Goal: Answer question/provide support

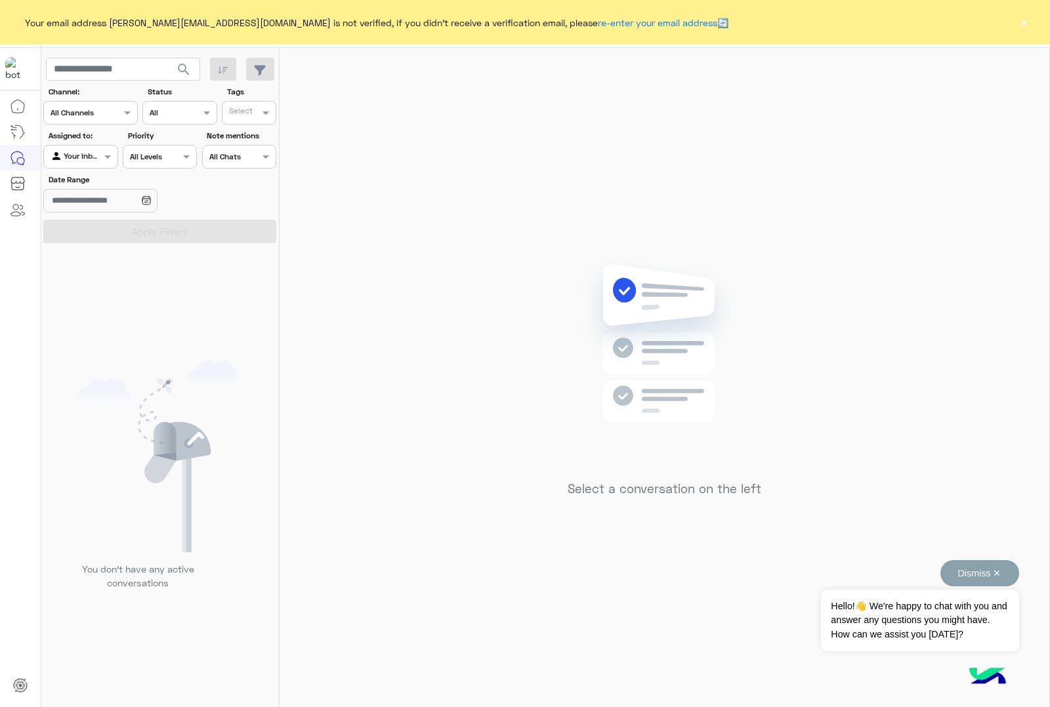
click at [997, 570] on button "Dismiss ✕" at bounding box center [979, 573] width 79 height 26
click at [1022, 23] on button "×" at bounding box center [1023, 22] width 13 height 13
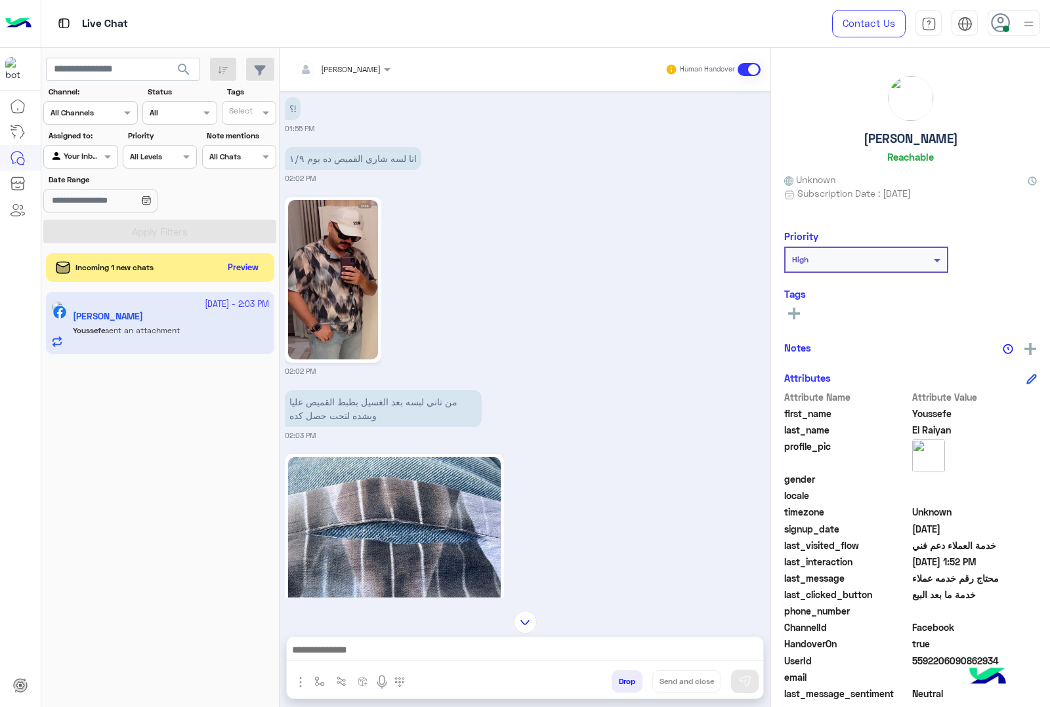
scroll to position [652, 0]
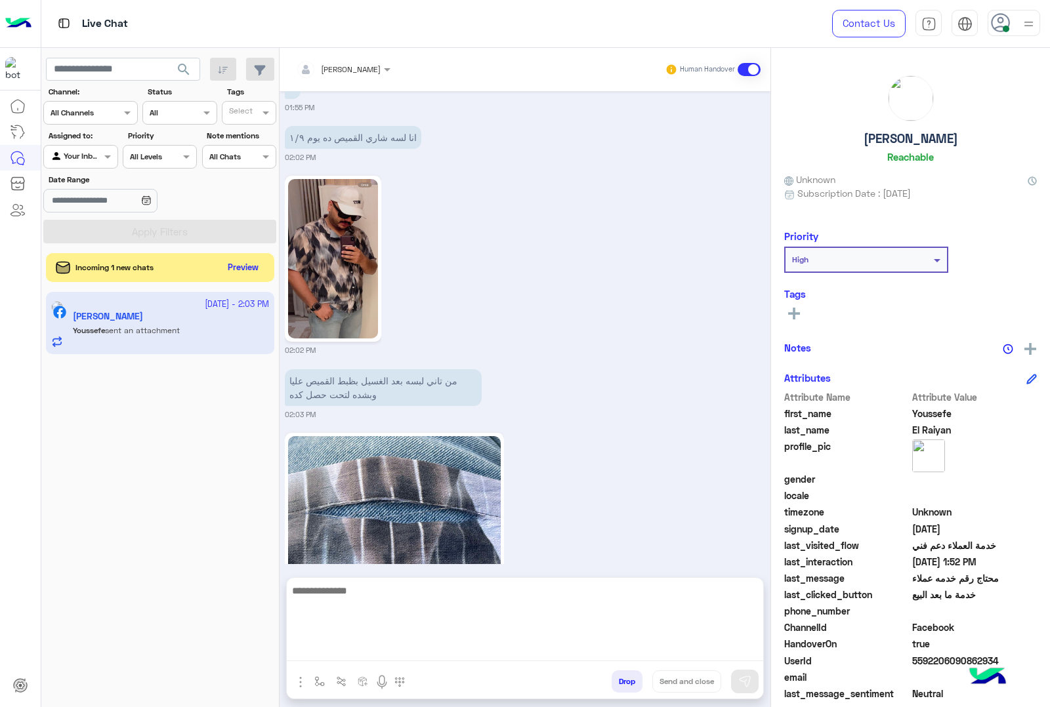
click at [470, 647] on textarea at bounding box center [525, 622] width 476 height 79
type textarea "*"
type textarea "**********"
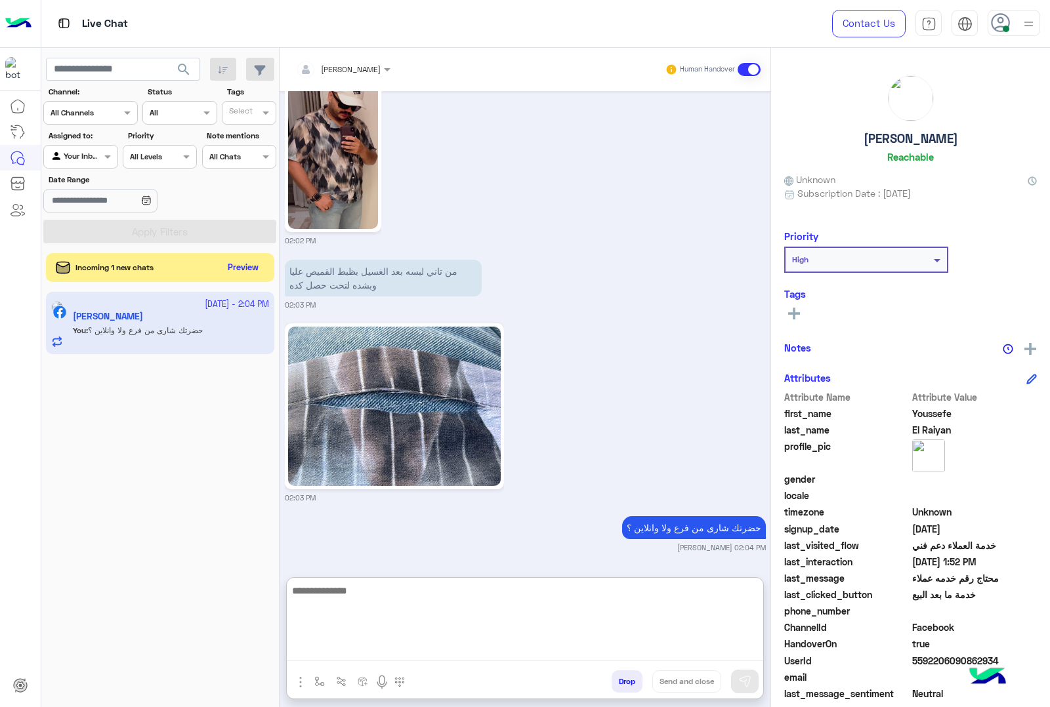
scroll to position [795, 0]
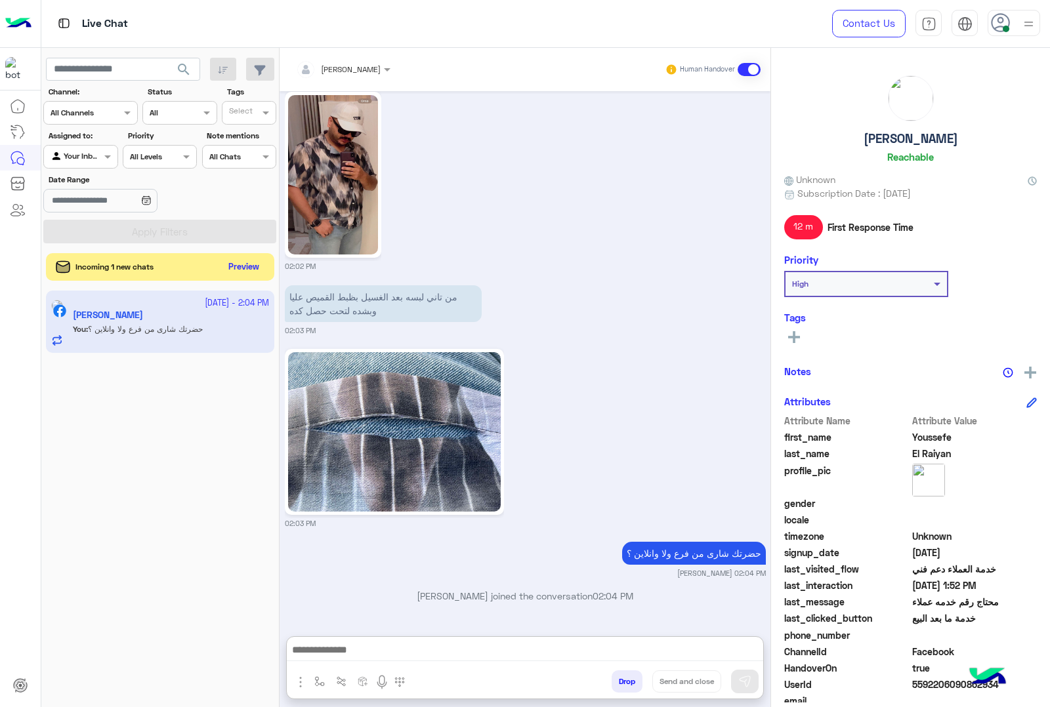
click at [244, 273] on button "Preview" at bounding box center [244, 268] width 41 height 18
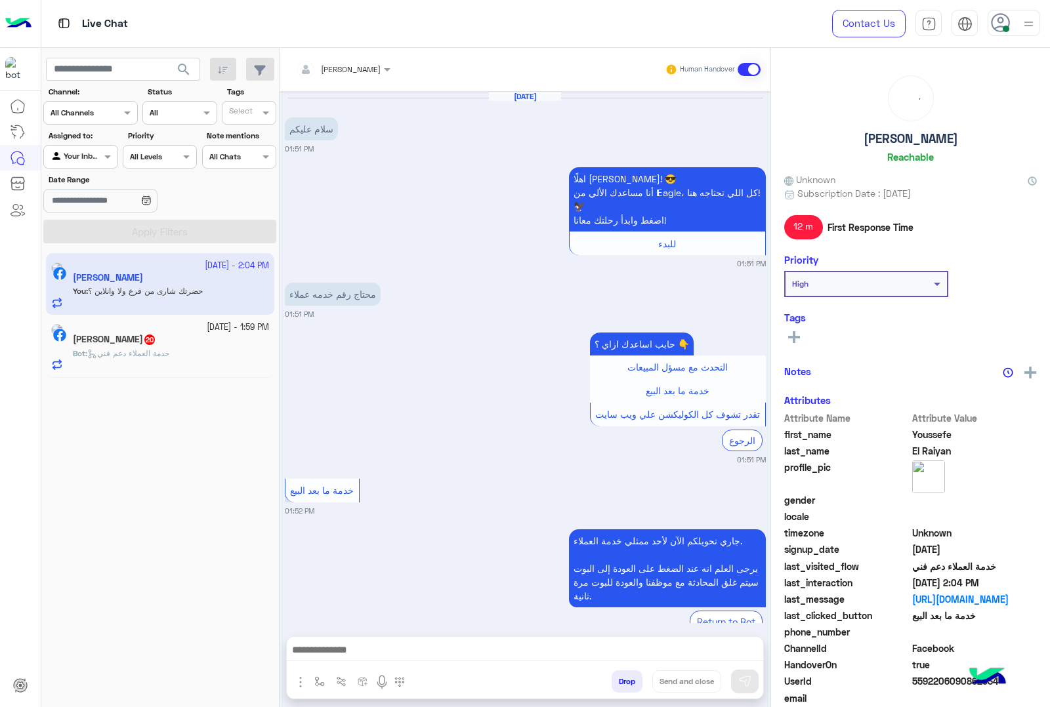
scroll to position [736, 0]
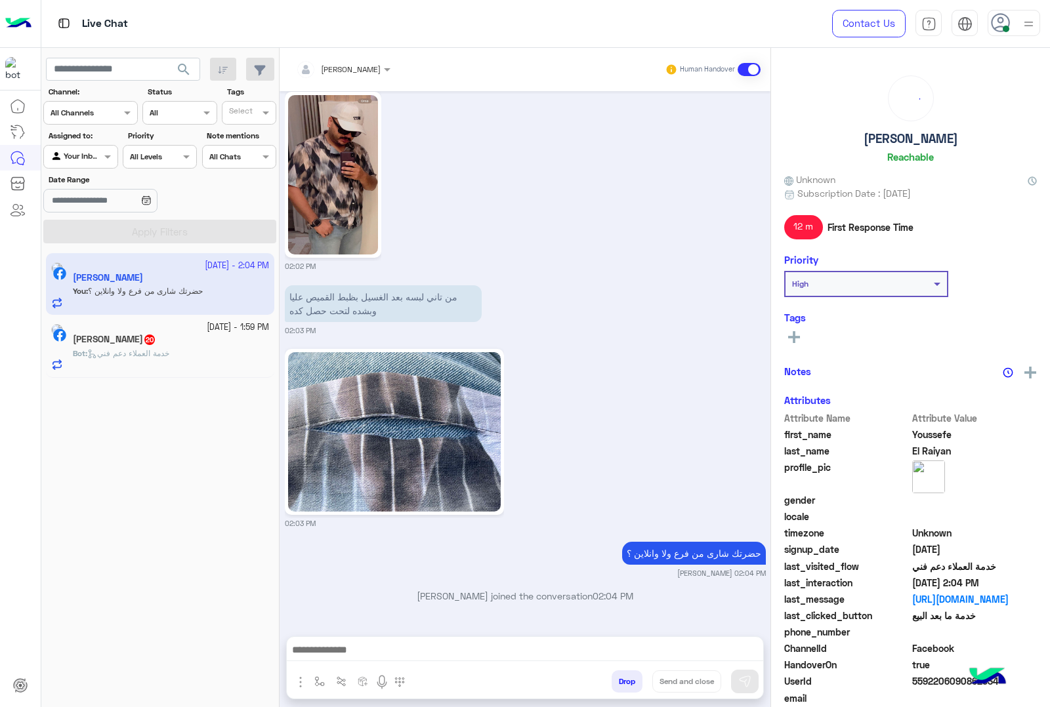
click at [155, 343] on span "20" at bounding box center [149, 340] width 10 height 10
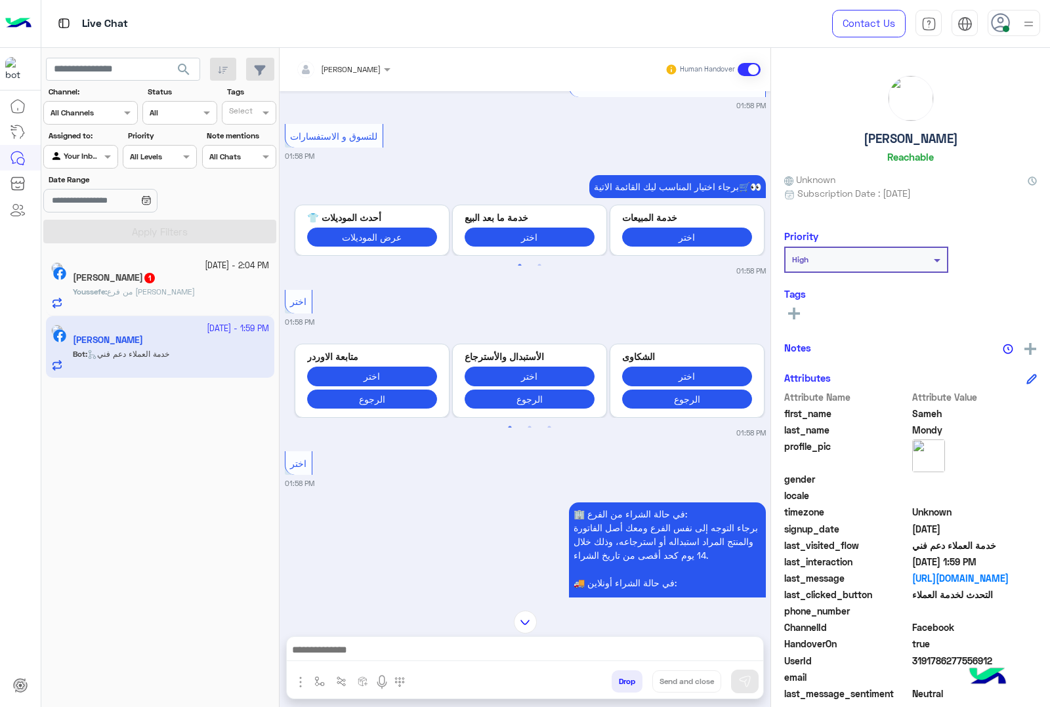
scroll to position [5803, 0]
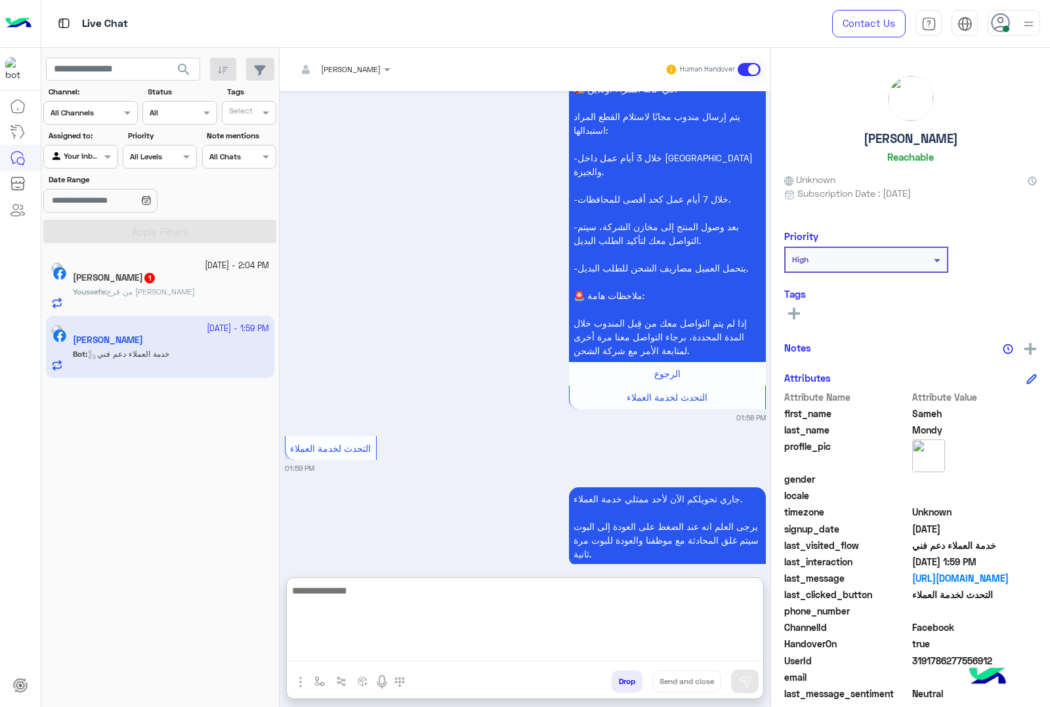
click at [508, 650] on textarea at bounding box center [525, 622] width 476 height 79
type textarea "**********"
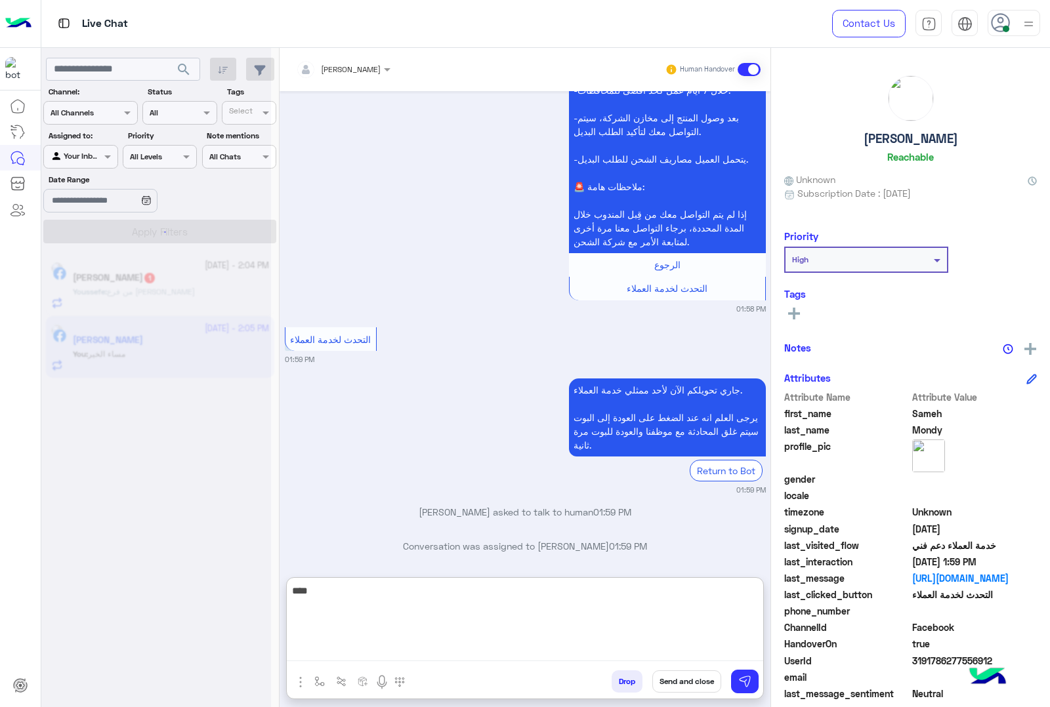
scroll to position [5946, 0]
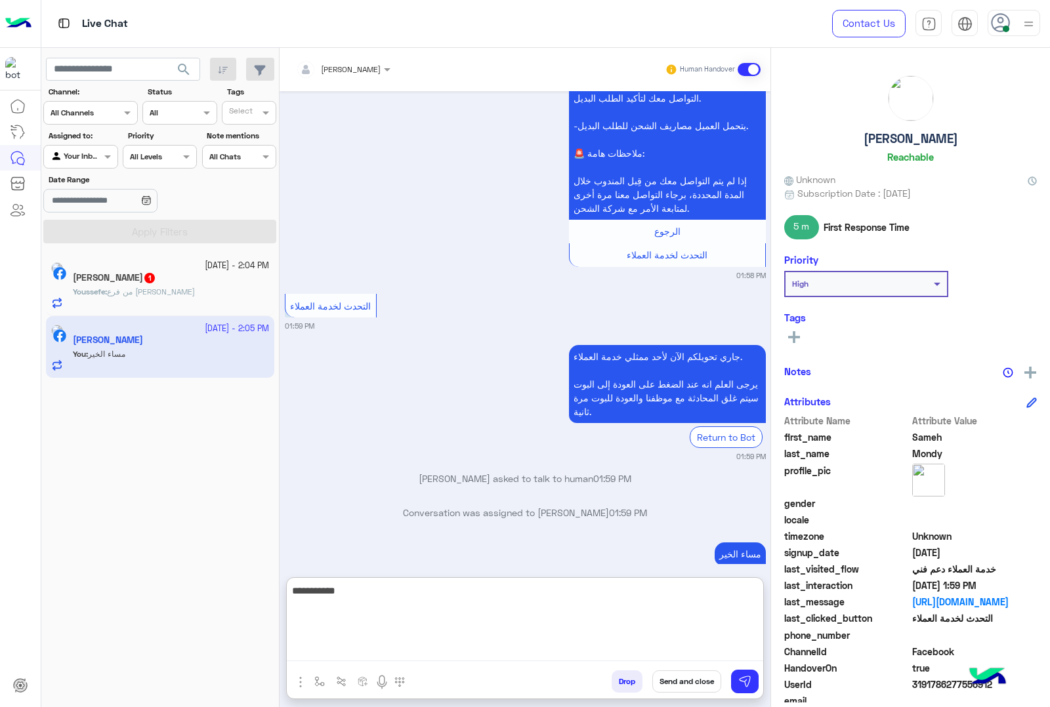
type textarea "**********"
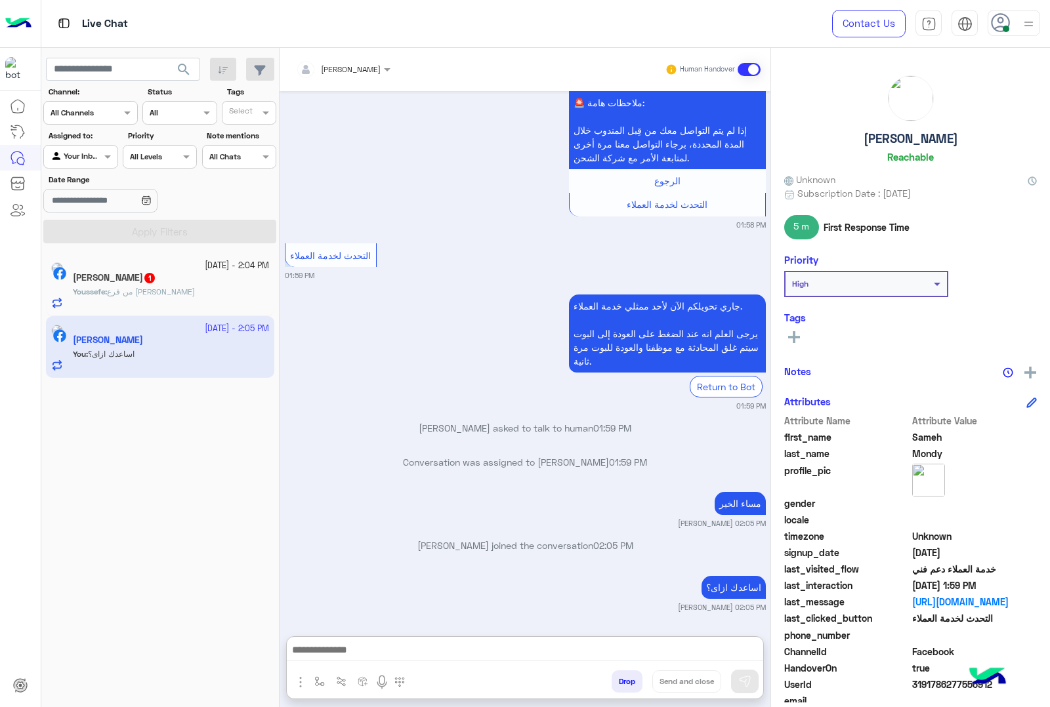
click at [176, 287] on span "من فرع عباس العقاد" at bounding box center [151, 292] width 88 height 10
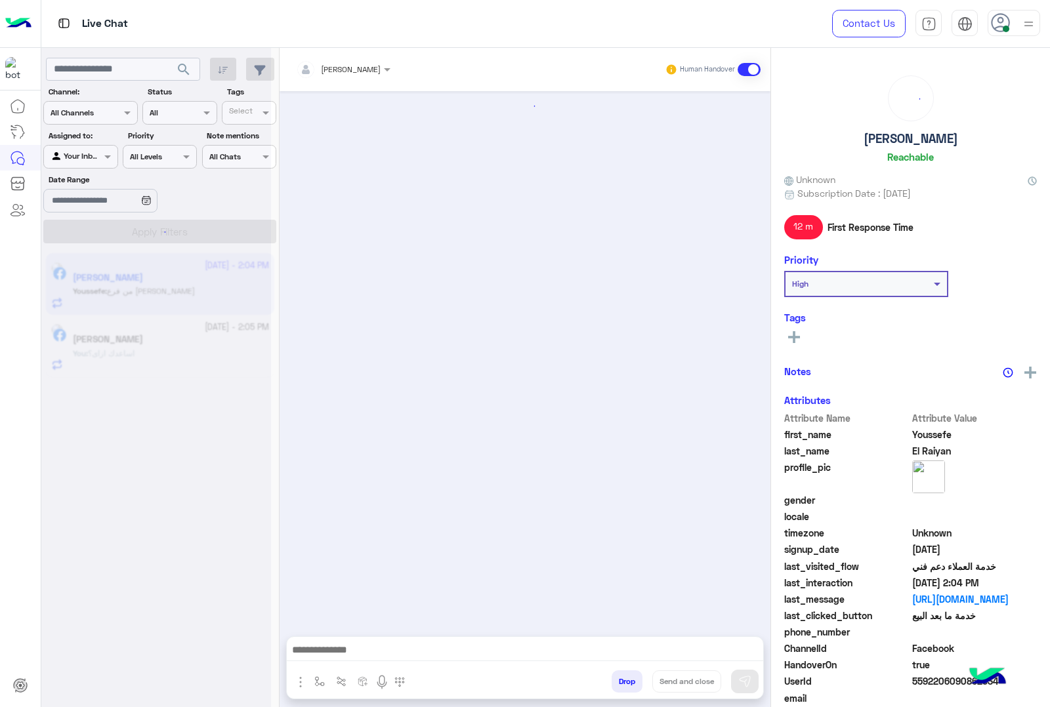
scroll to position [785, 0]
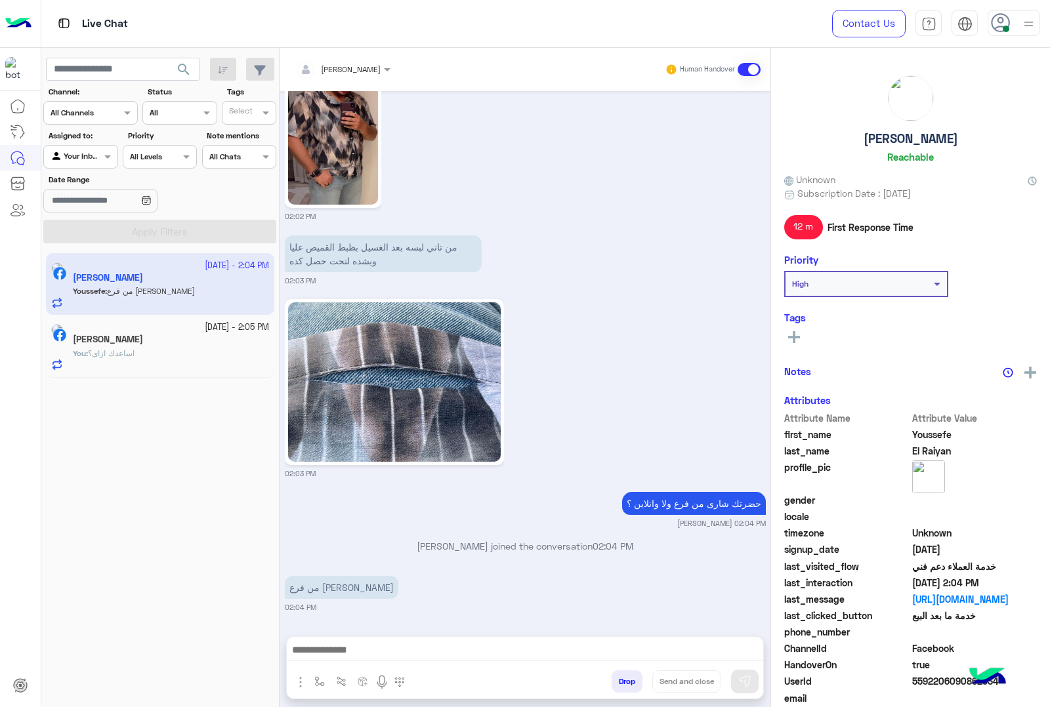
click at [480, 638] on div at bounding box center [525, 653] width 476 height 33
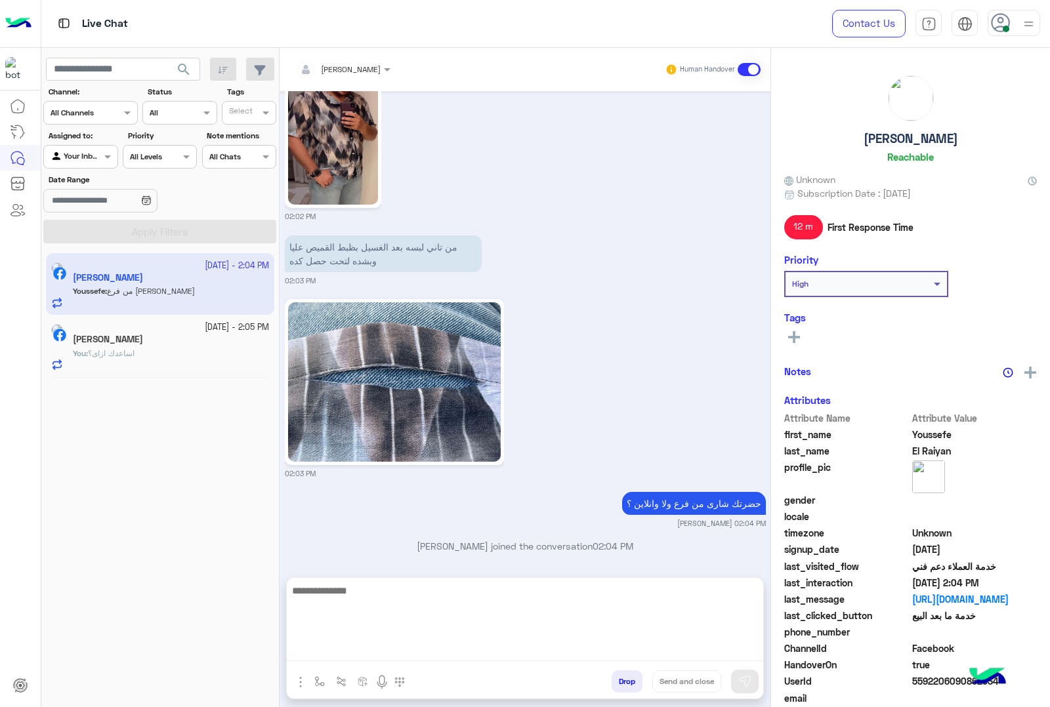
click at [461, 648] on textarea at bounding box center [525, 622] width 476 height 79
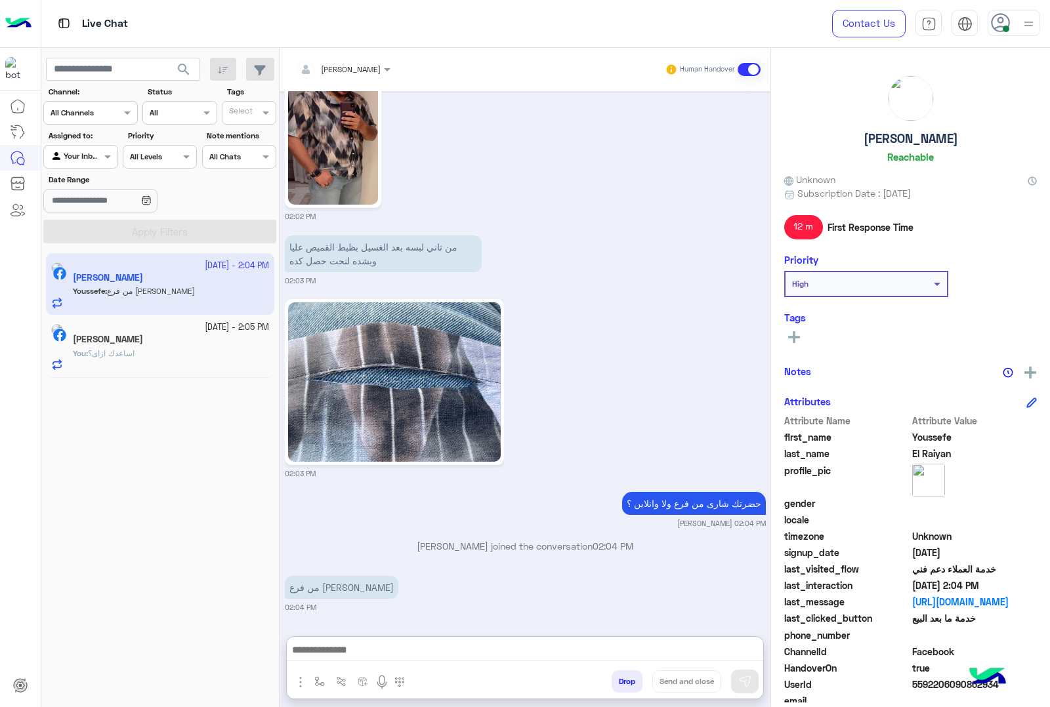
click at [425, 398] on img at bounding box center [394, 381] width 213 height 159
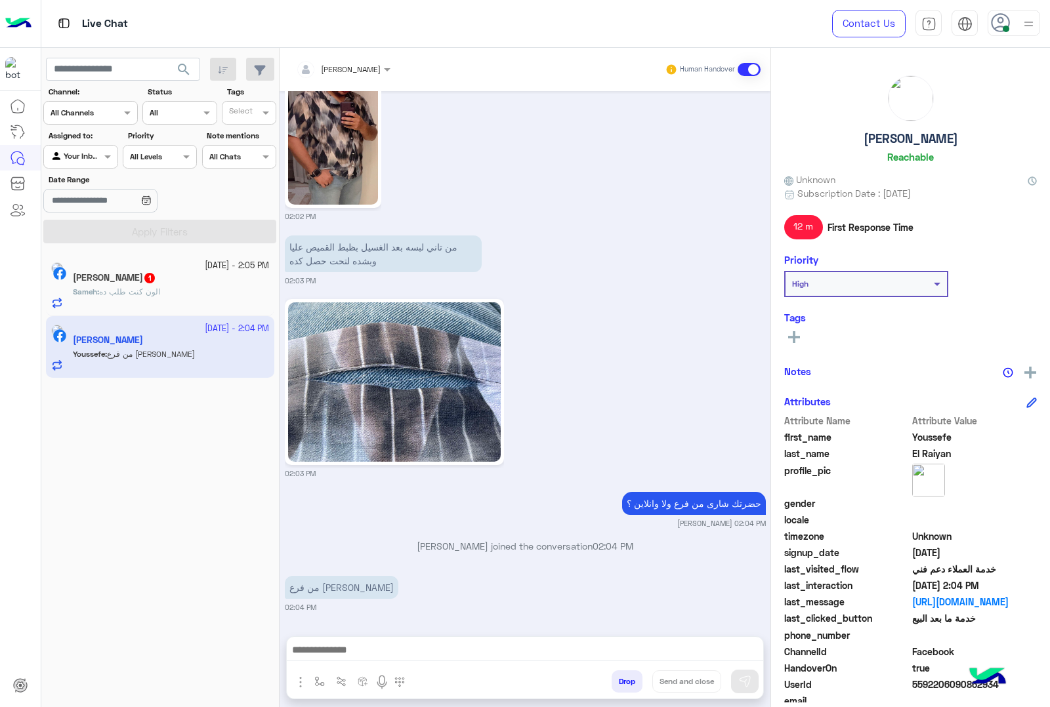
scroll to position [703, 0]
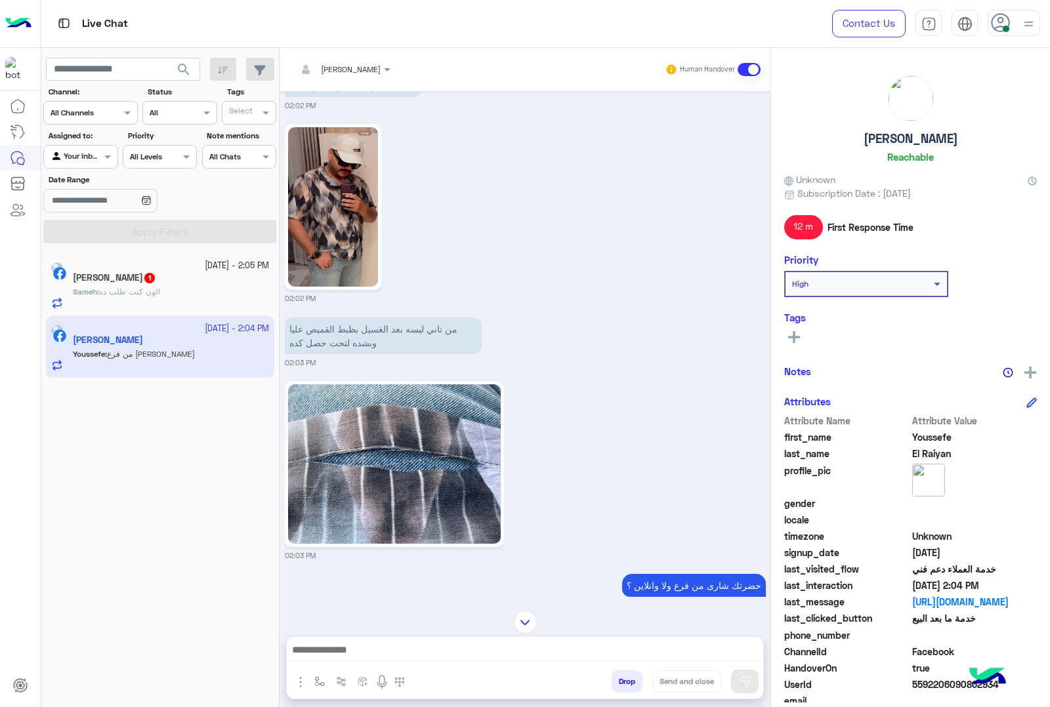
click at [343, 257] on img at bounding box center [333, 206] width 90 height 159
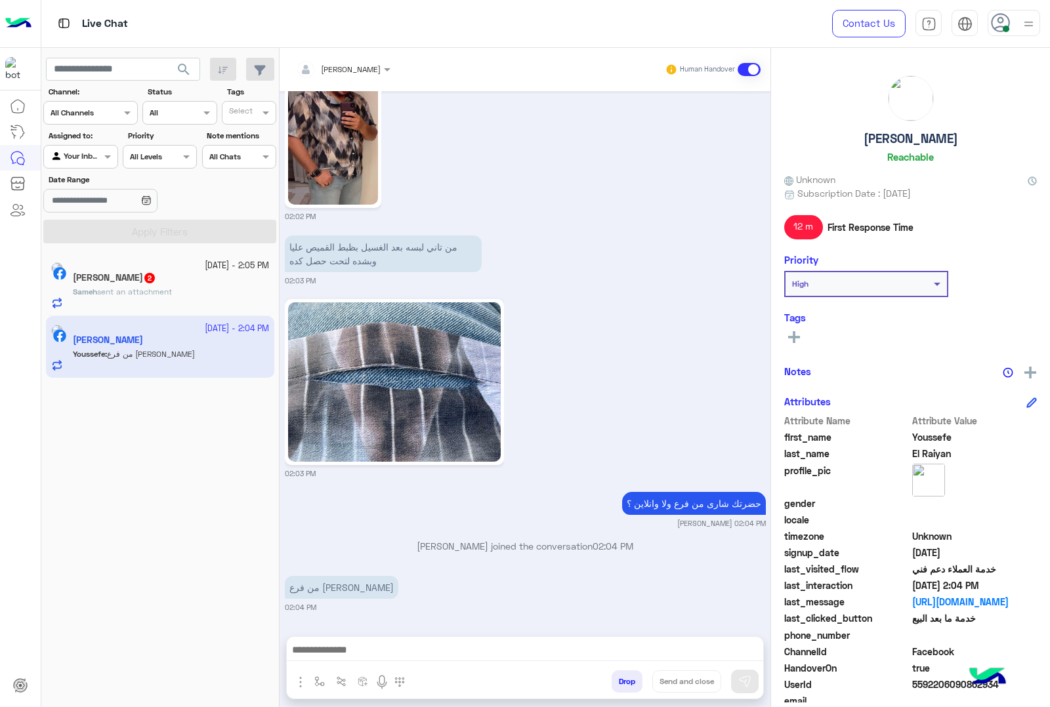
click at [433, 342] on img at bounding box center [394, 381] width 213 height 159
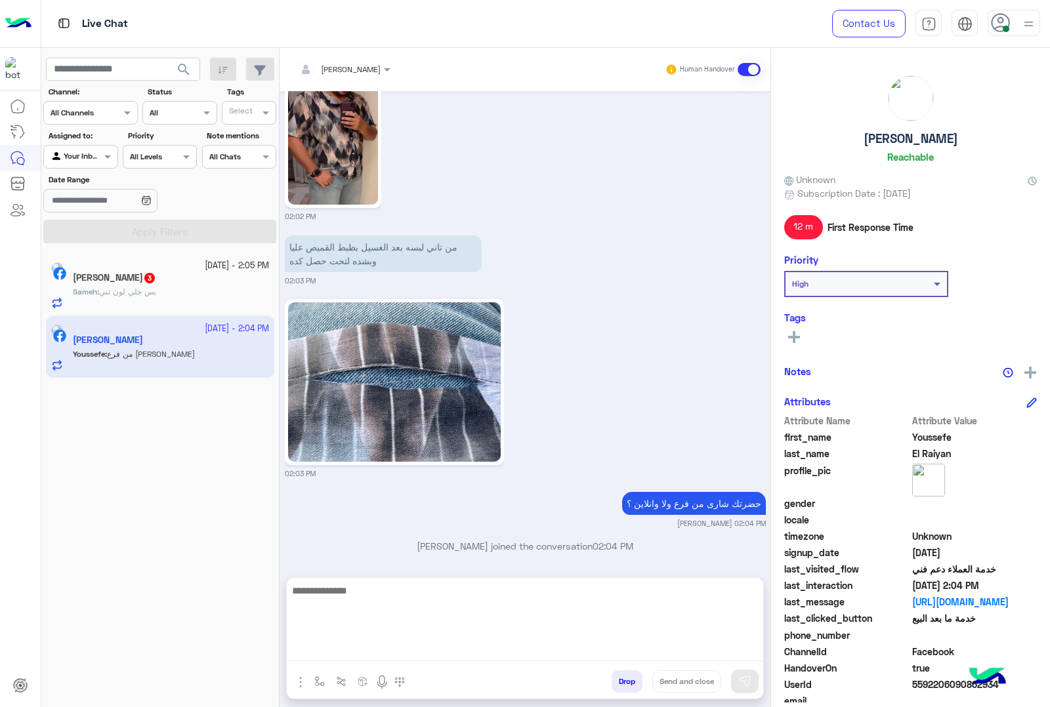
click at [468, 642] on textarea at bounding box center [525, 622] width 476 height 79
type textarea "**********"
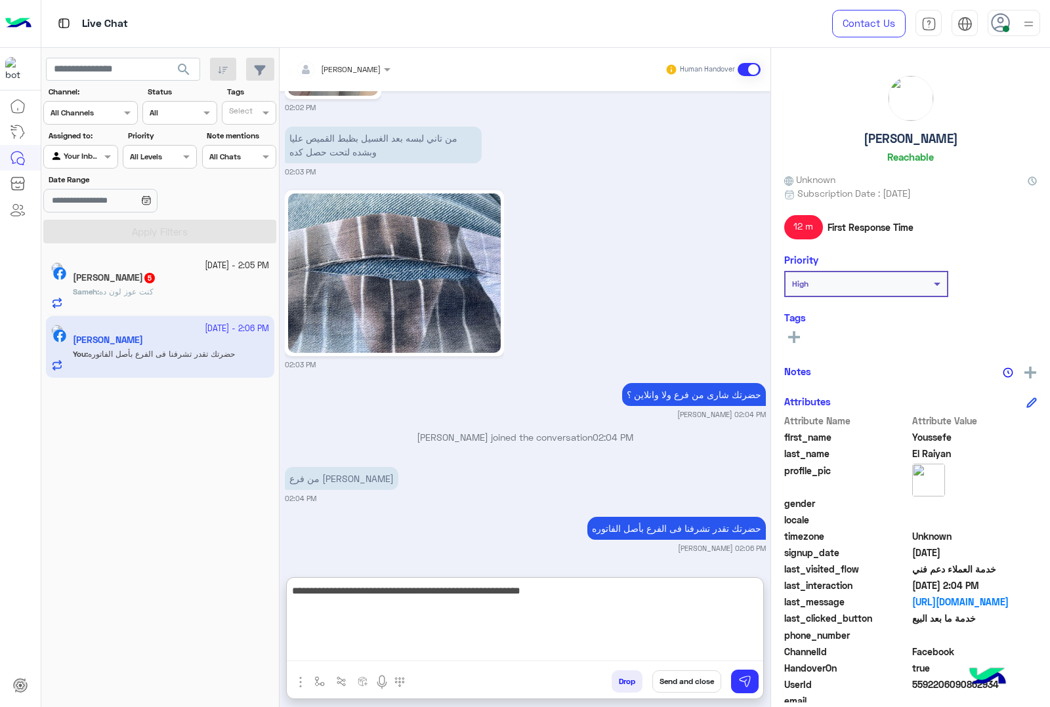
type textarea "**********"
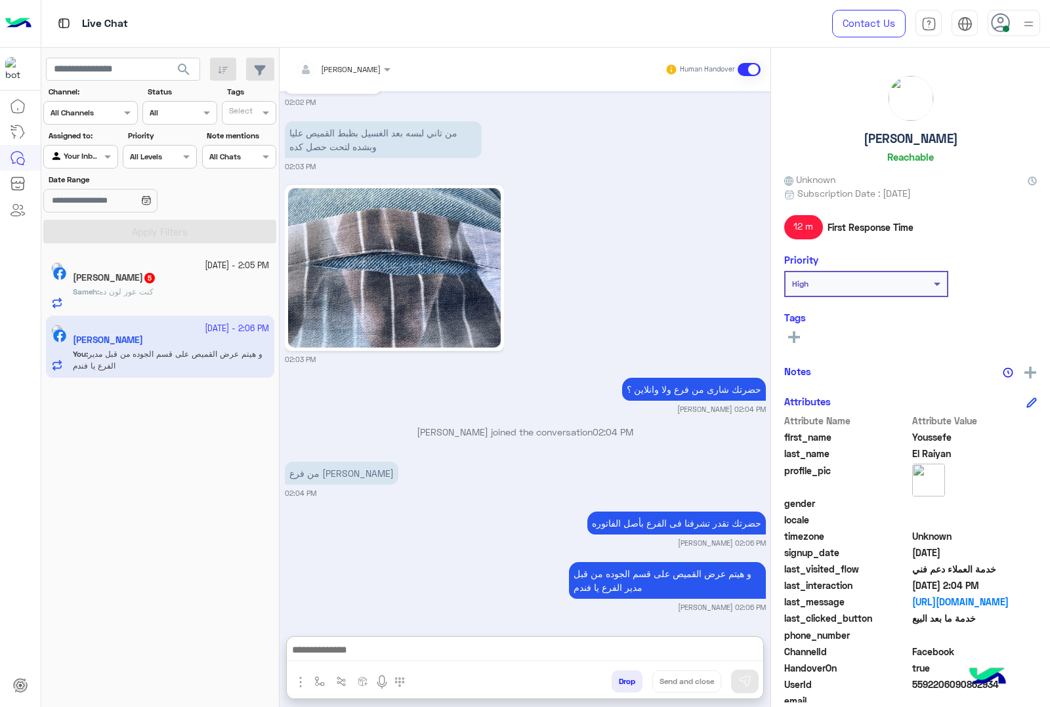
click at [154, 297] on p "Sameh : كنت عوز لون ده" at bounding box center [113, 292] width 81 height 12
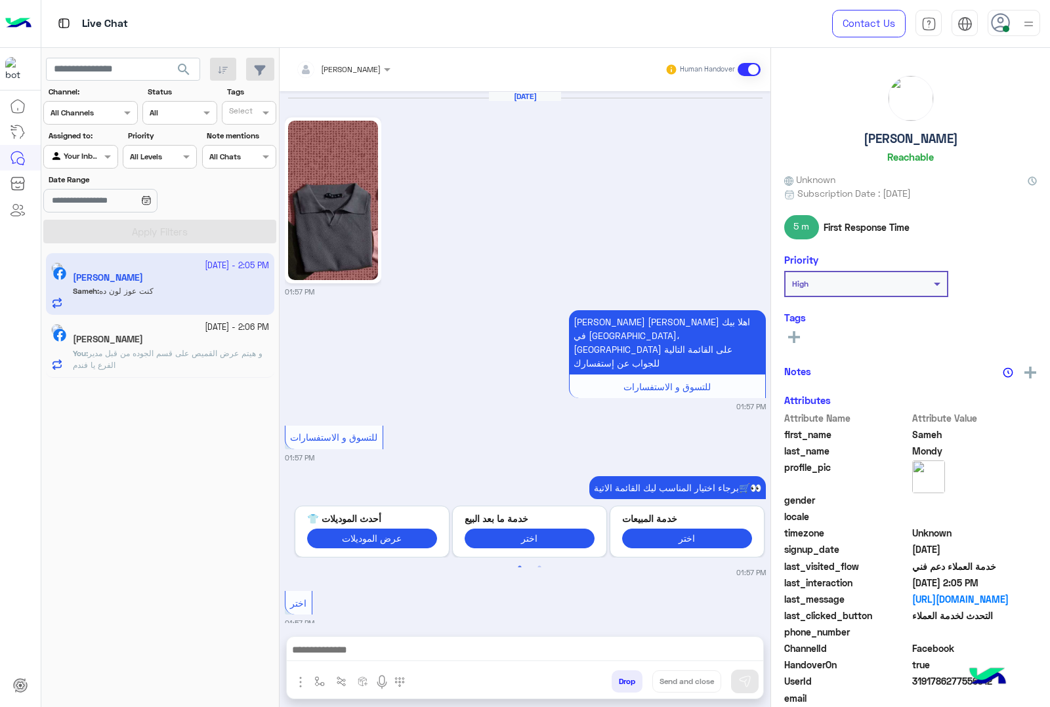
scroll to position [2664, 0]
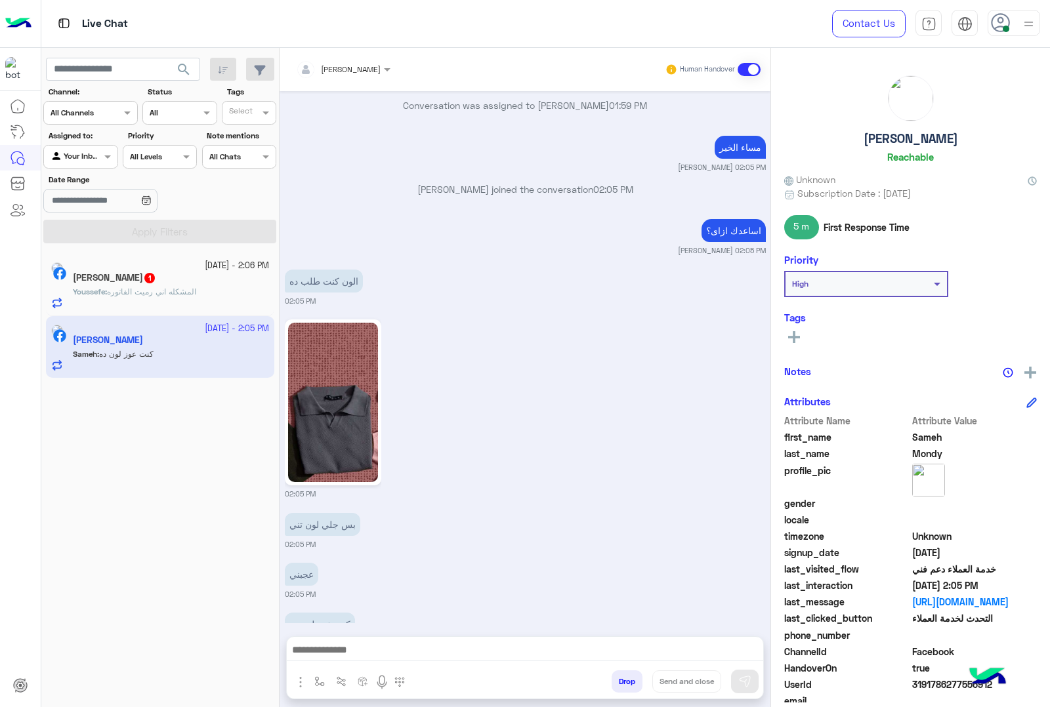
click at [132, 278] on h5 "Youssefe El Raiyan 1" at bounding box center [114, 277] width 83 height 11
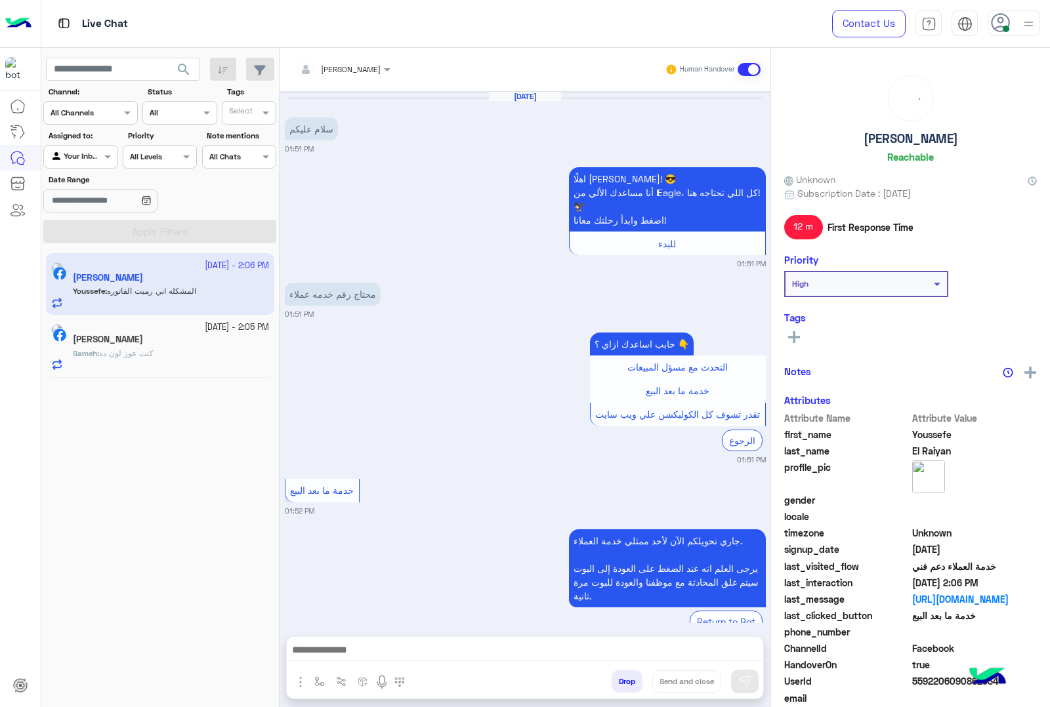
scroll to position [949, 0]
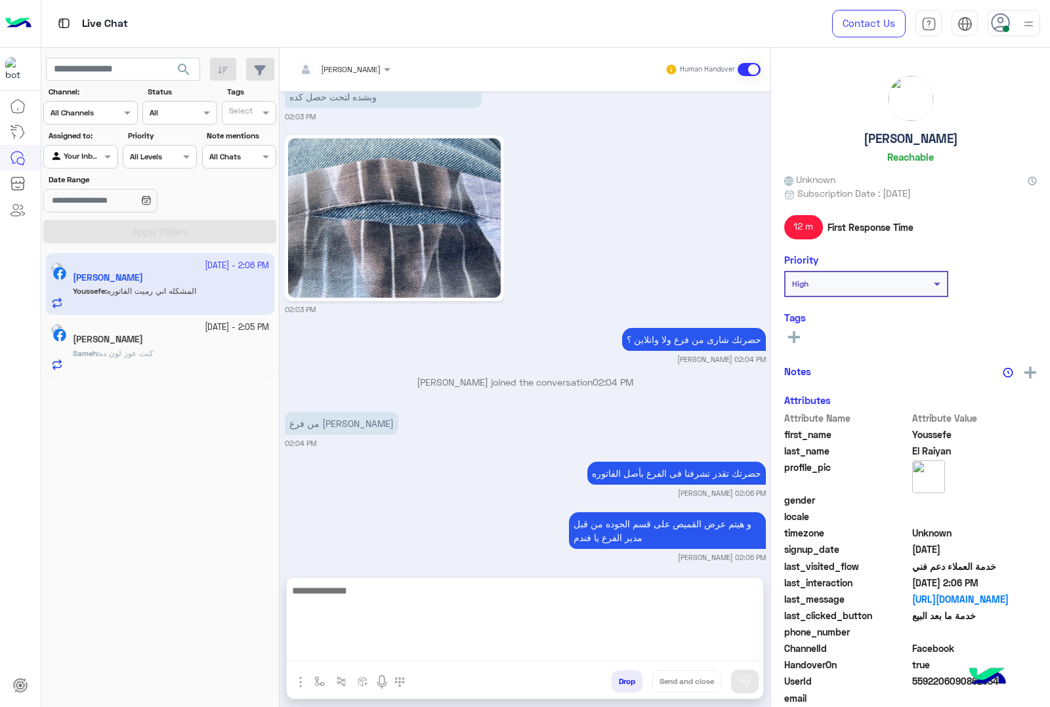
click at [388, 644] on textarea at bounding box center [525, 622] width 476 height 79
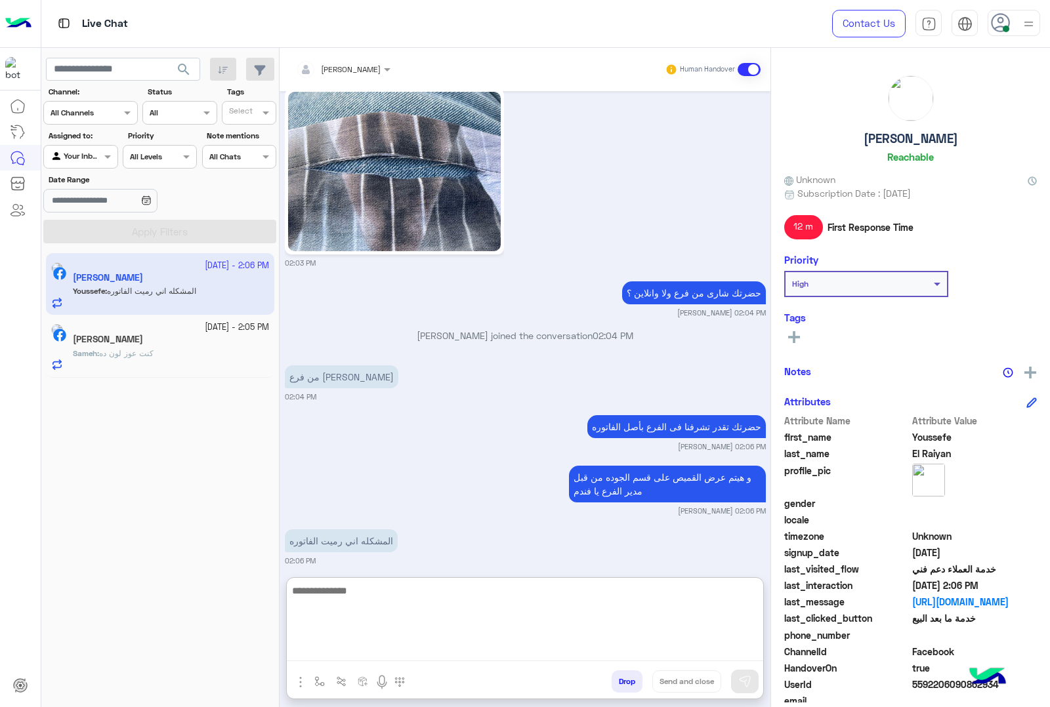
scroll to position [1008, 0]
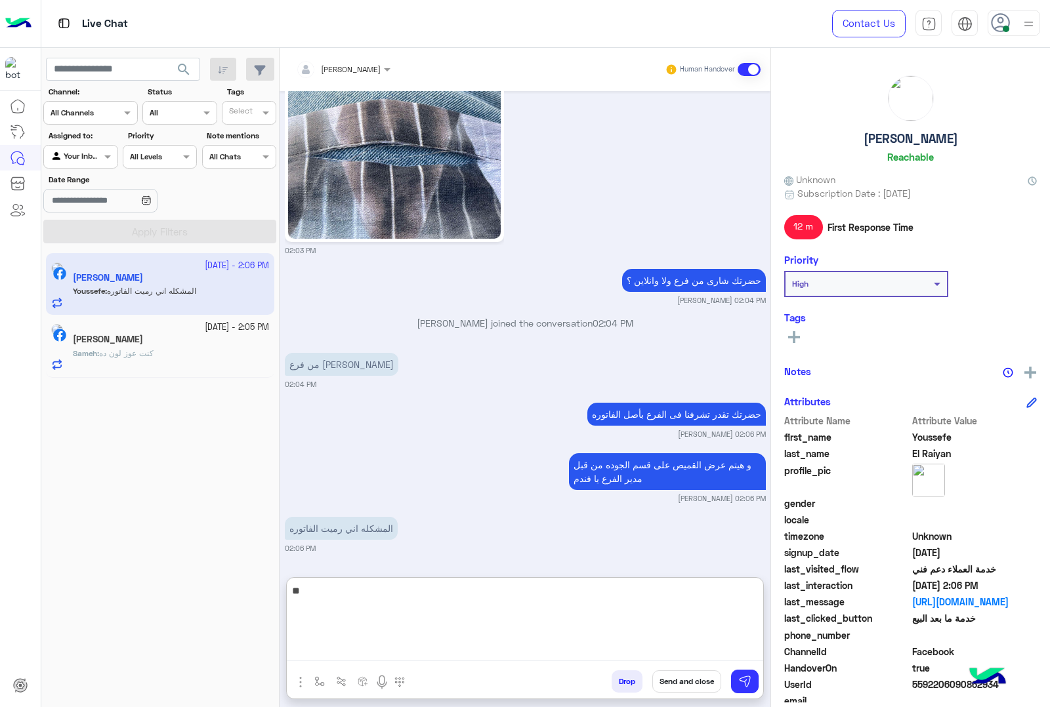
type textarea "*"
type textarea "**********"
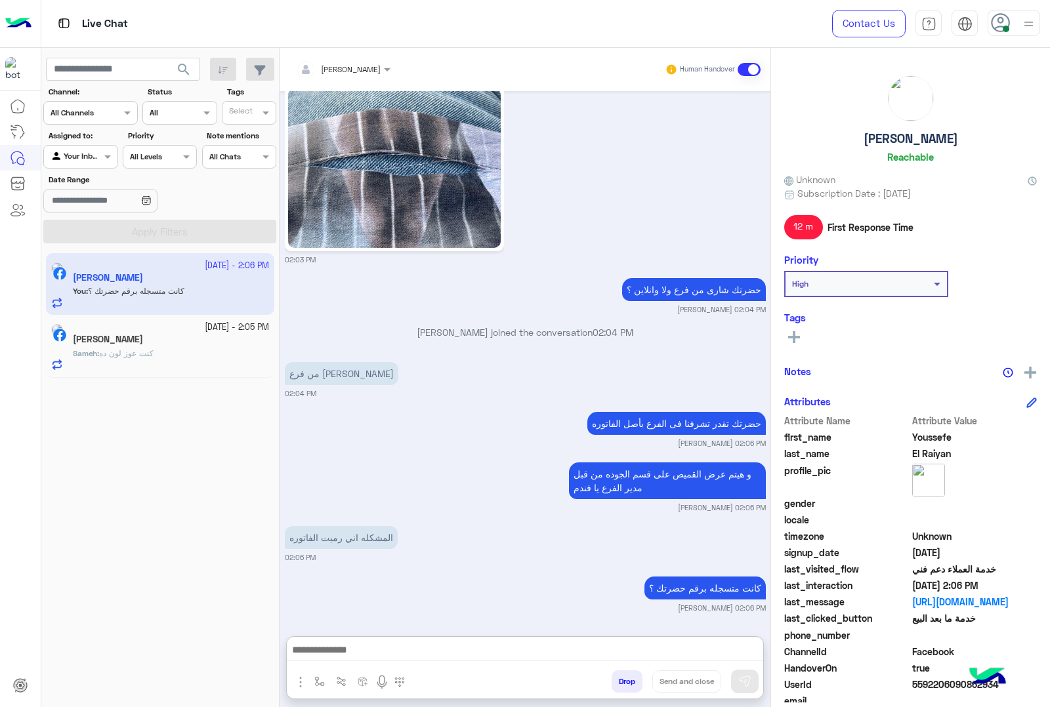
click at [138, 335] on h5 "Sameh Mondy" at bounding box center [108, 339] width 70 height 11
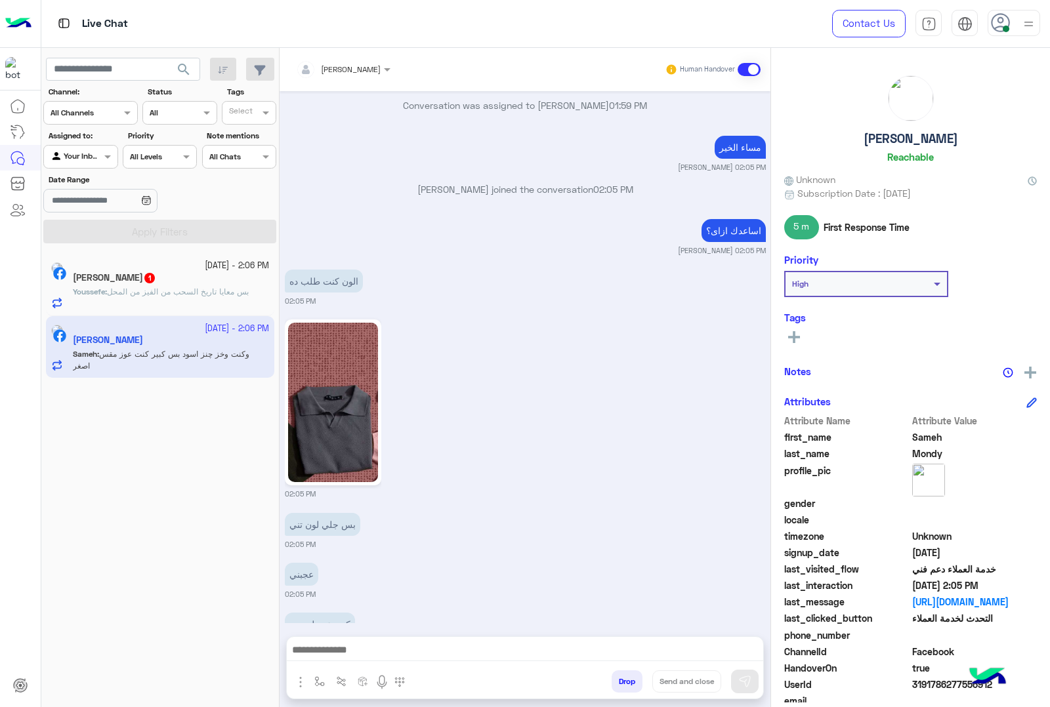
scroll to position [2728, 0]
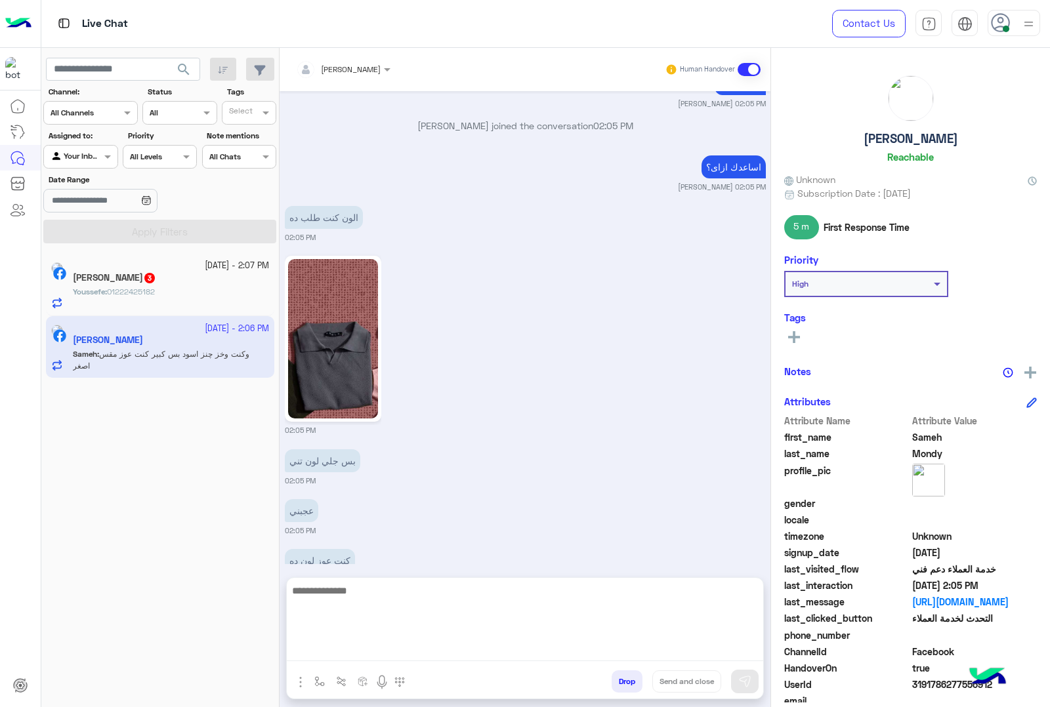
click at [352, 652] on textarea at bounding box center [525, 622] width 476 height 79
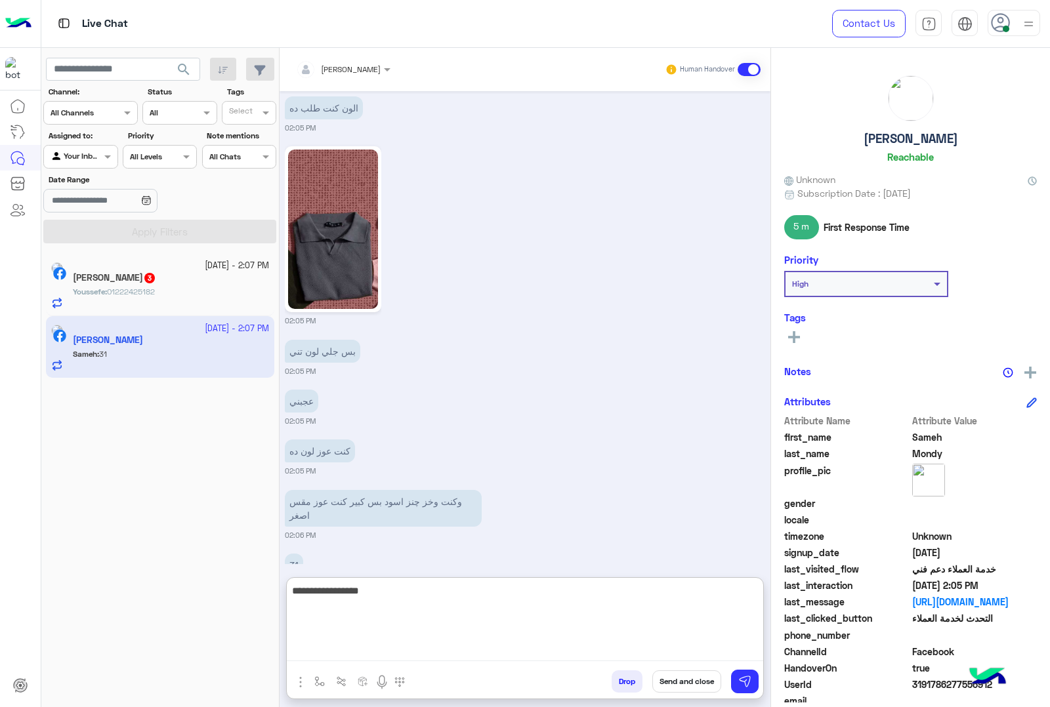
type textarea "**********"
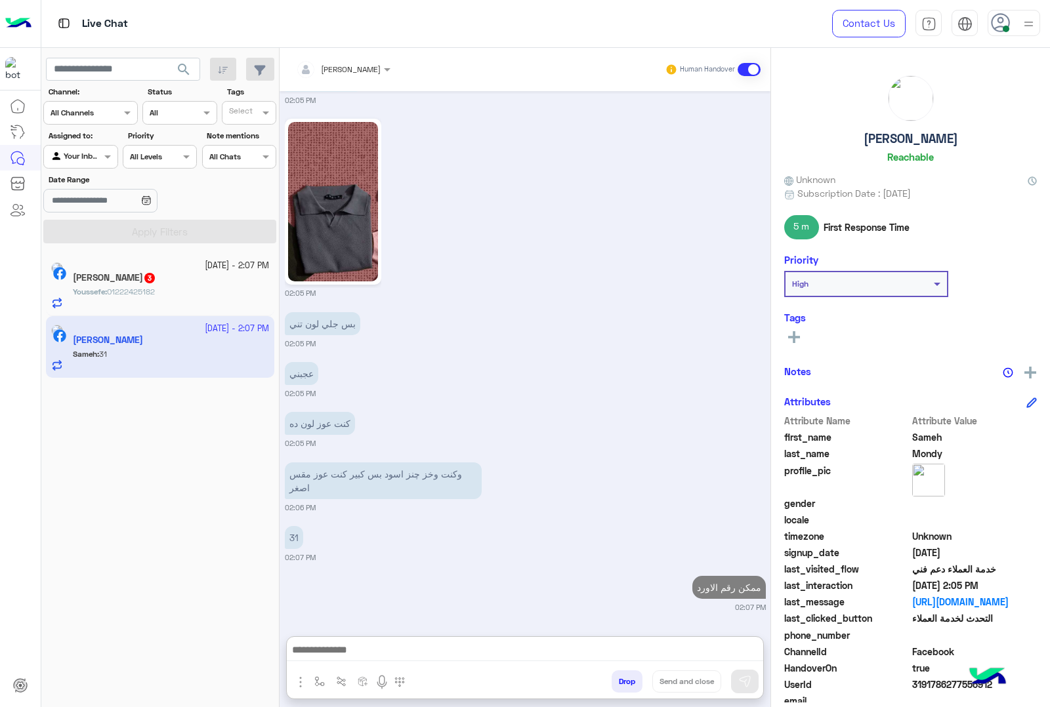
click at [146, 272] on h5 "Youssefe El Raiyan 3" at bounding box center [114, 277] width 83 height 11
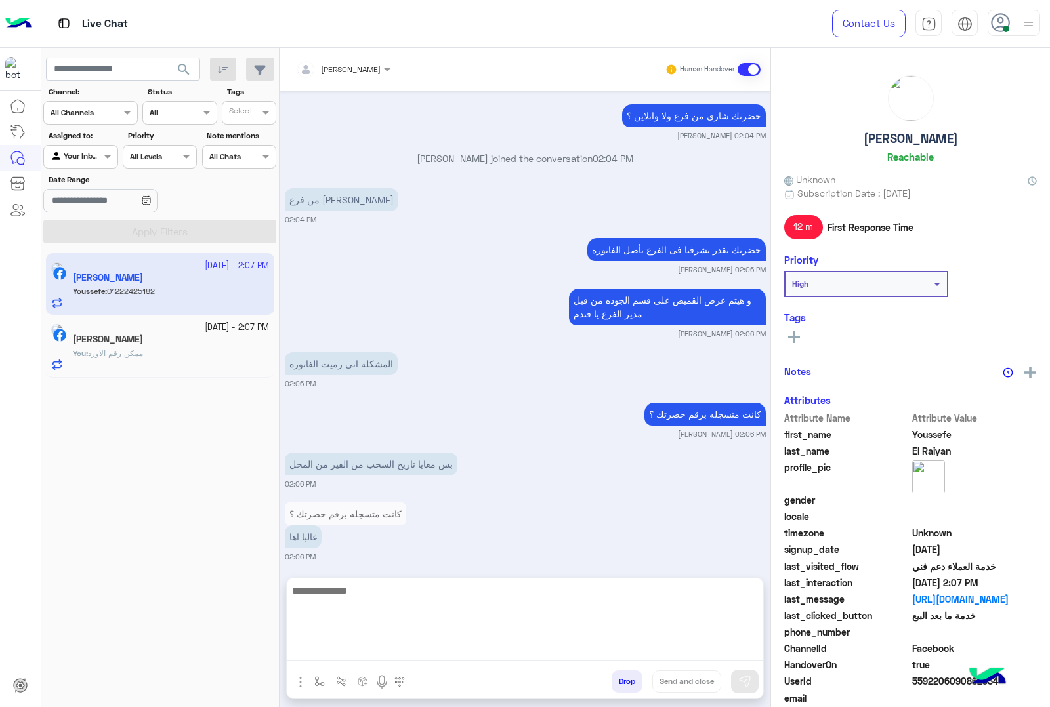
click at [555, 643] on textarea at bounding box center [525, 622] width 476 height 79
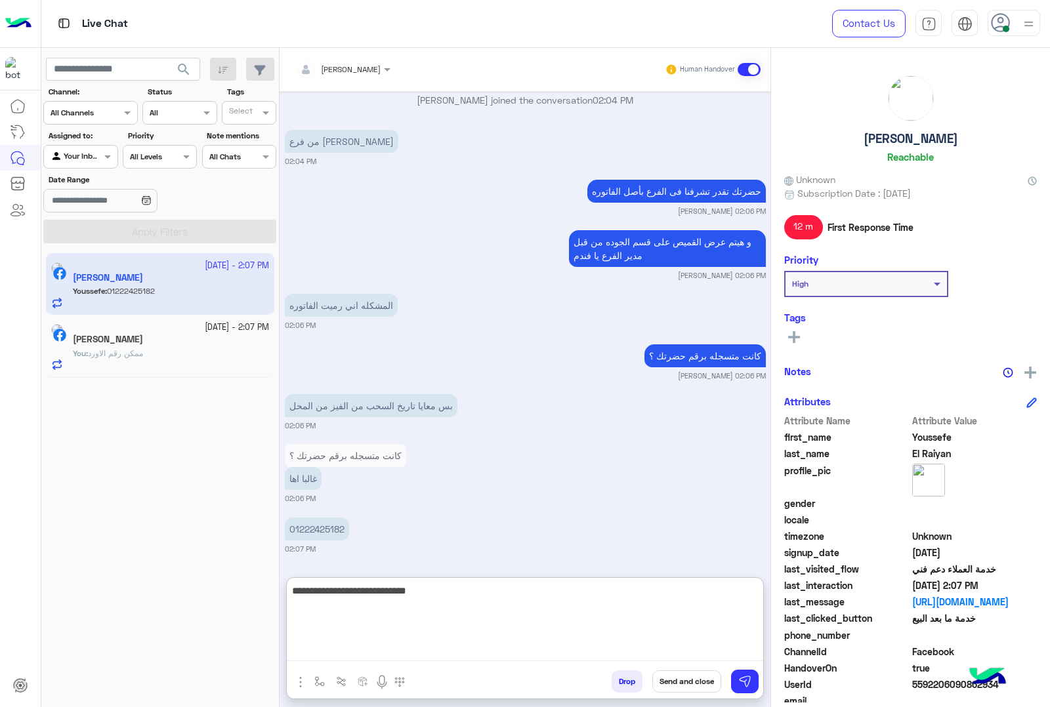
type textarea "**********"
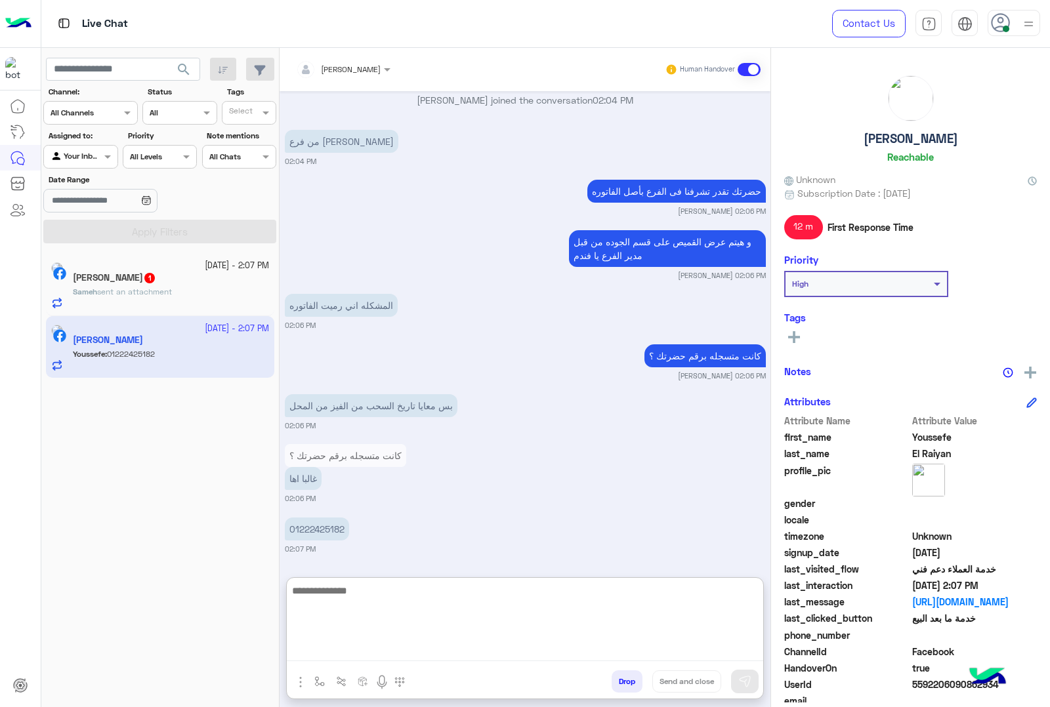
scroll to position [1283, 0]
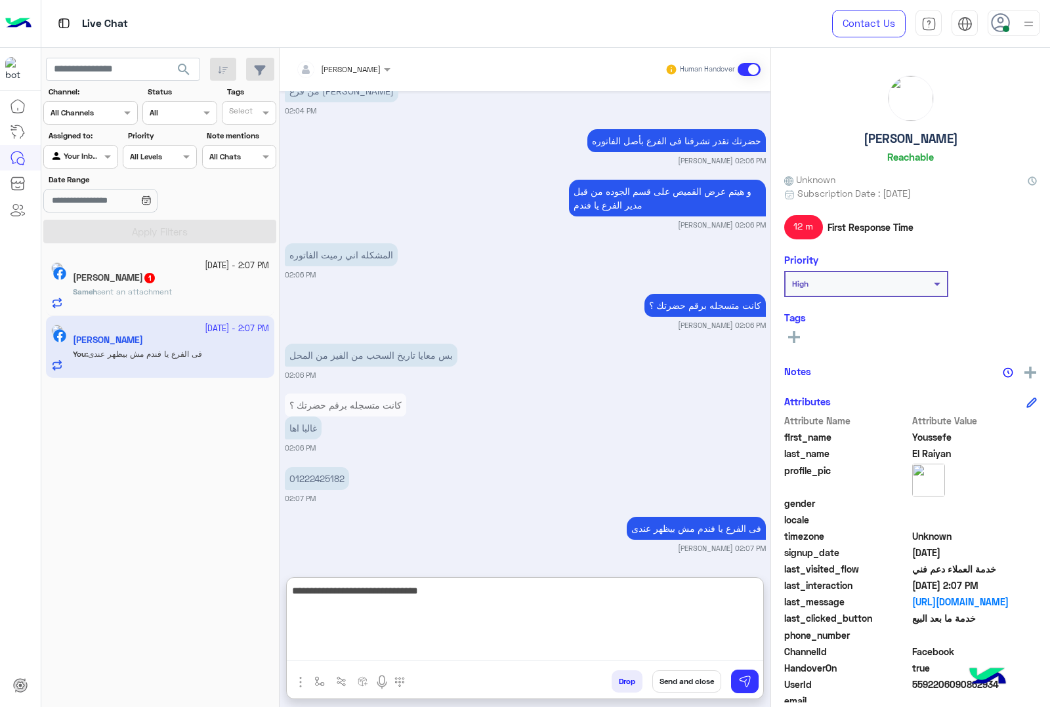
type textarea "**********"
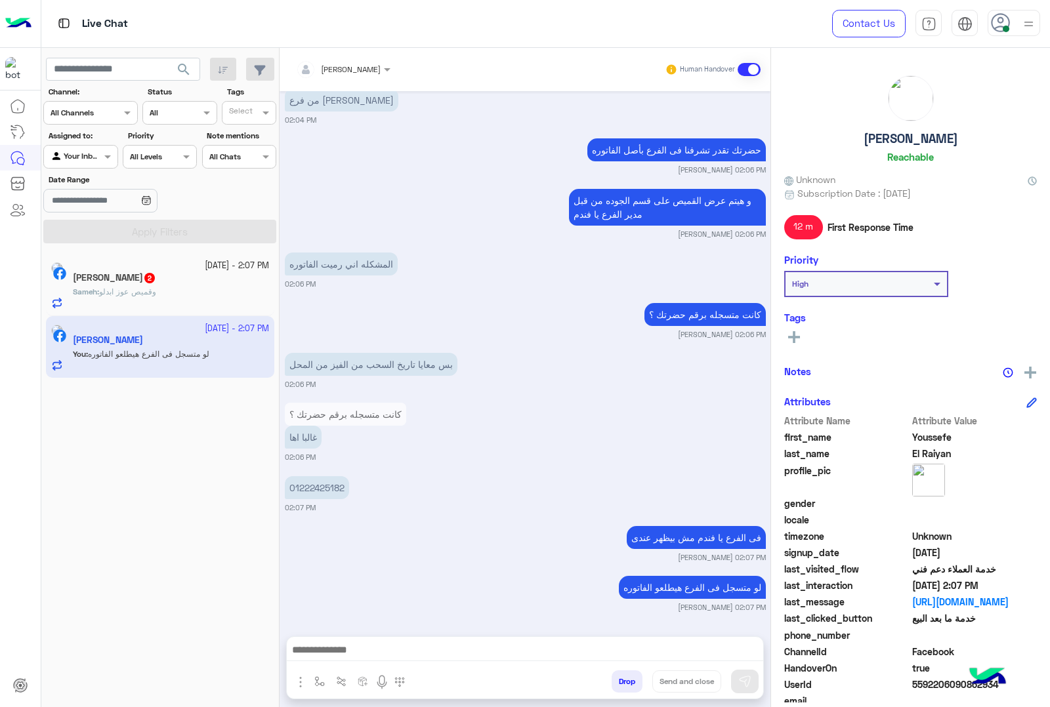
click at [202, 300] on div "Sameh : وقميص عوز ابدلو" at bounding box center [171, 297] width 196 height 23
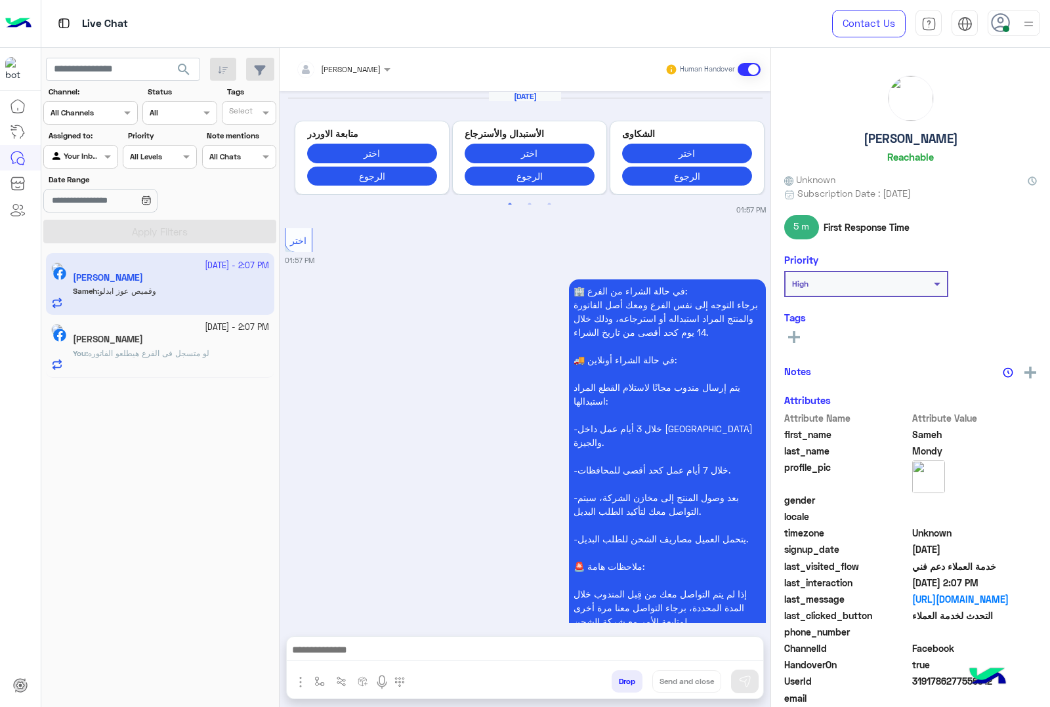
scroll to position [2573, 0]
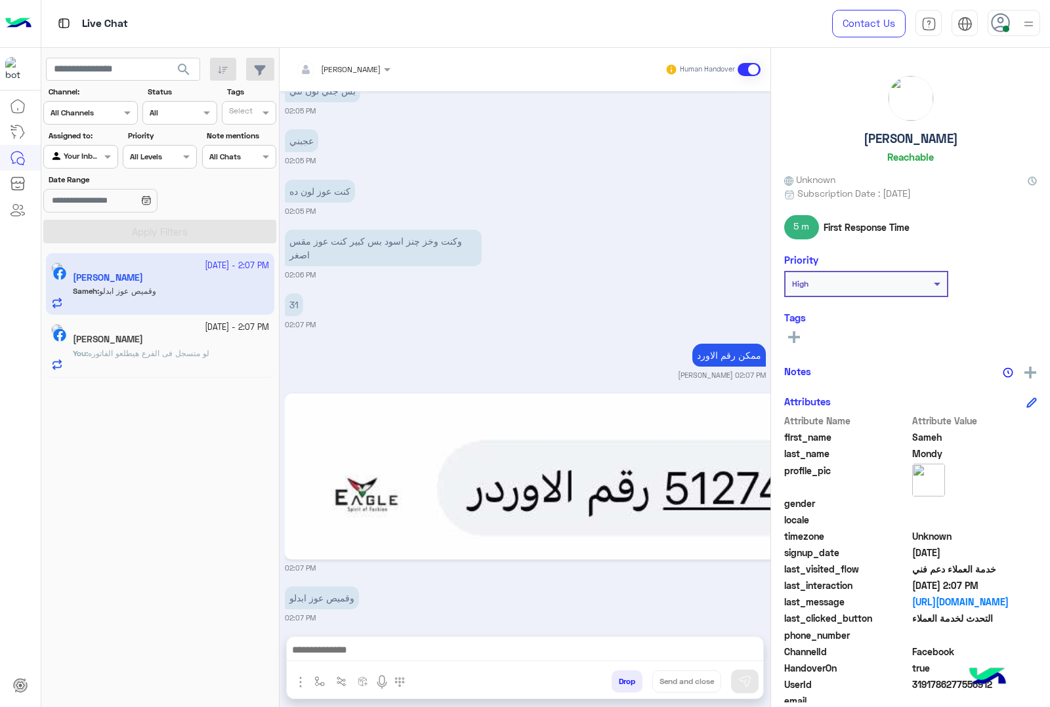
click at [526, 469] on img at bounding box center [838, 476] width 1100 height 159
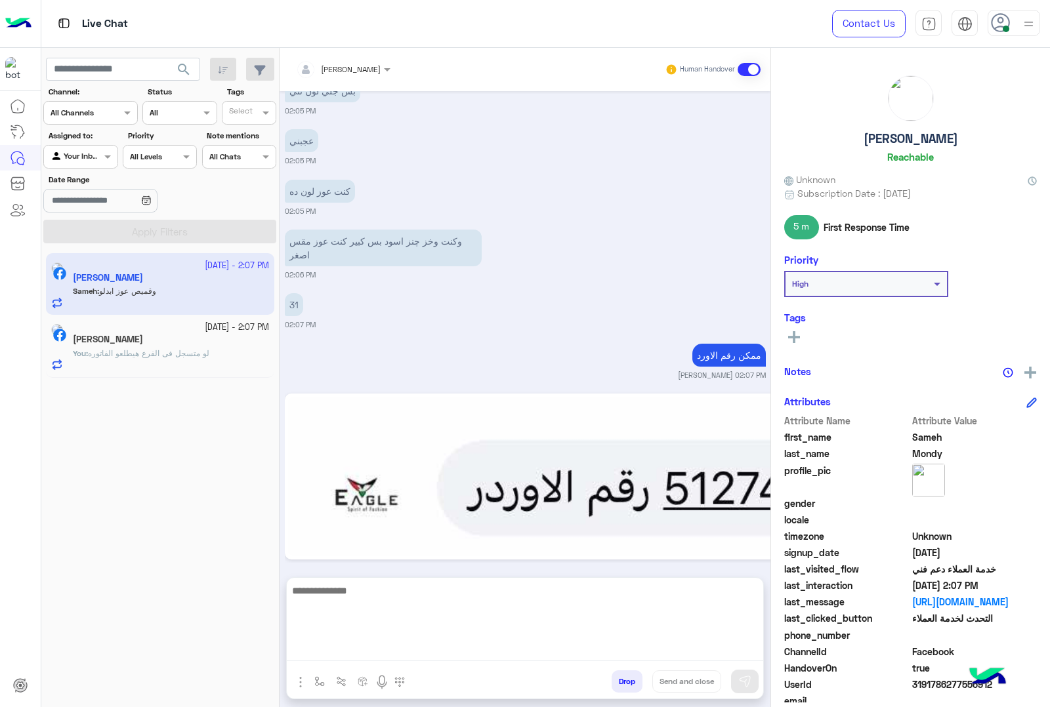
click at [434, 644] on textarea at bounding box center [525, 622] width 476 height 79
type textarea "**********"
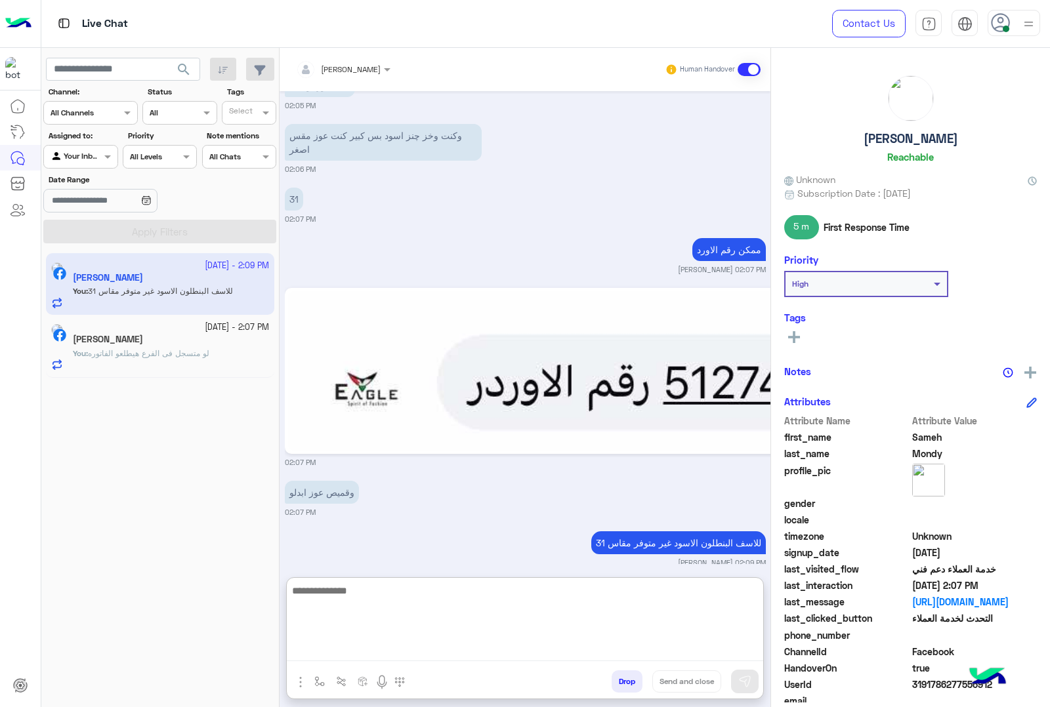
scroll to position [2682, 0]
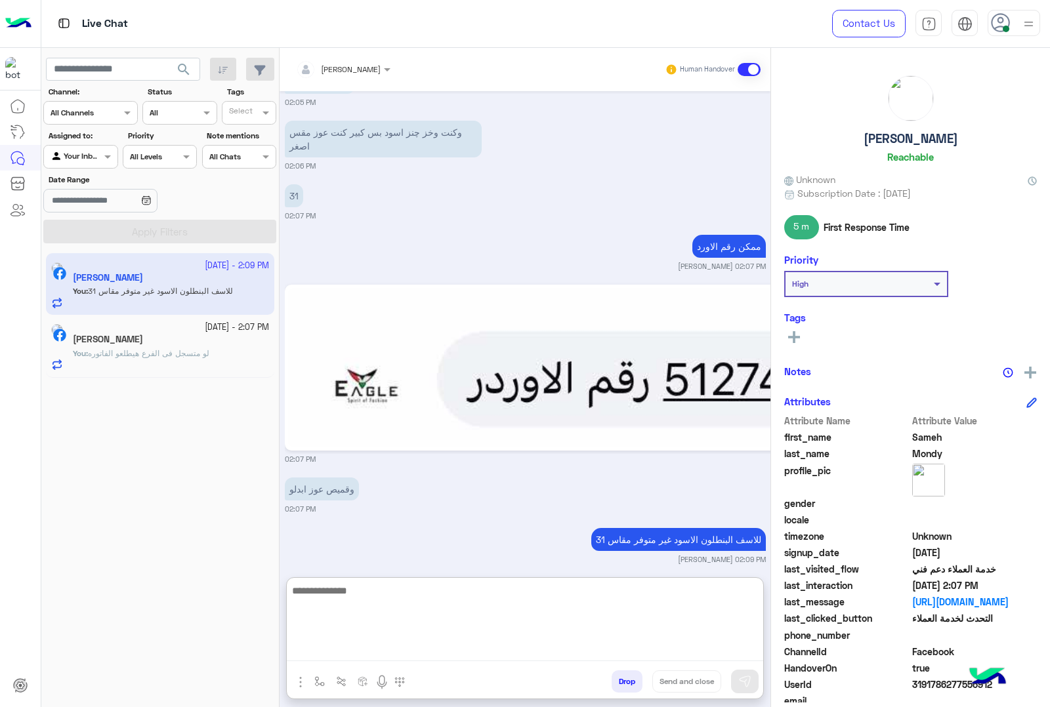
click at [474, 617] on textarea at bounding box center [525, 622] width 476 height 79
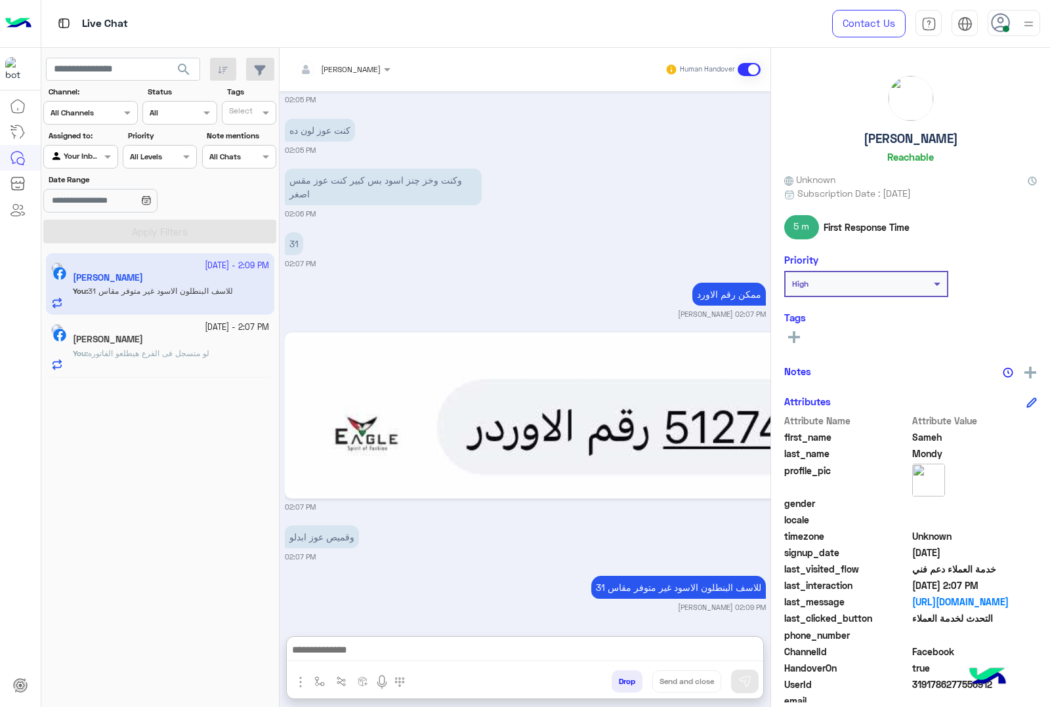
click at [215, 369] on div "You : لو متسجل فى الفرع هيطلعو الفاتوره" at bounding box center [171, 359] width 196 height 23
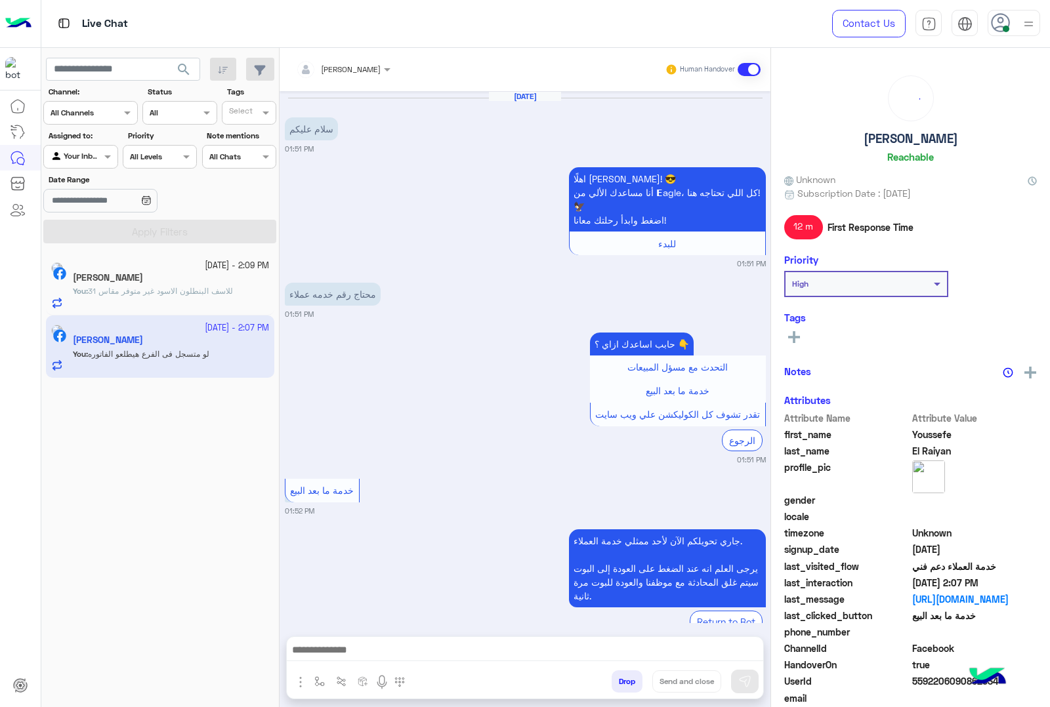
scroll to position [1274, 0]
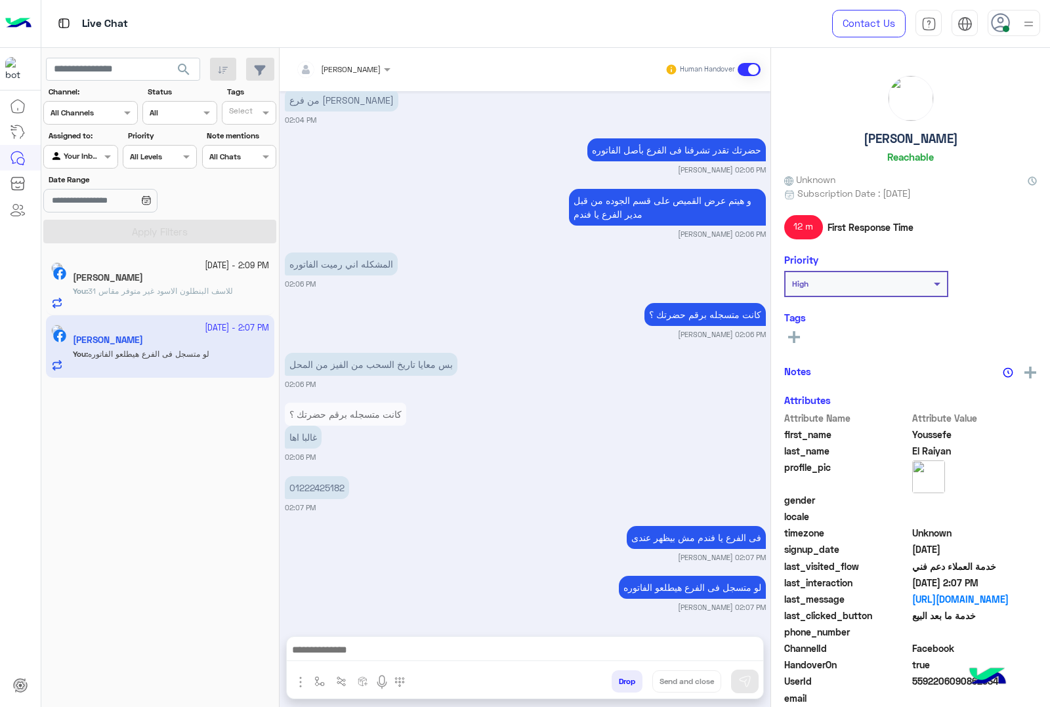
click at [892, 138] on h5 "Youssefe El Raiyan" at bounding box center [910, 138] width 94 height 15
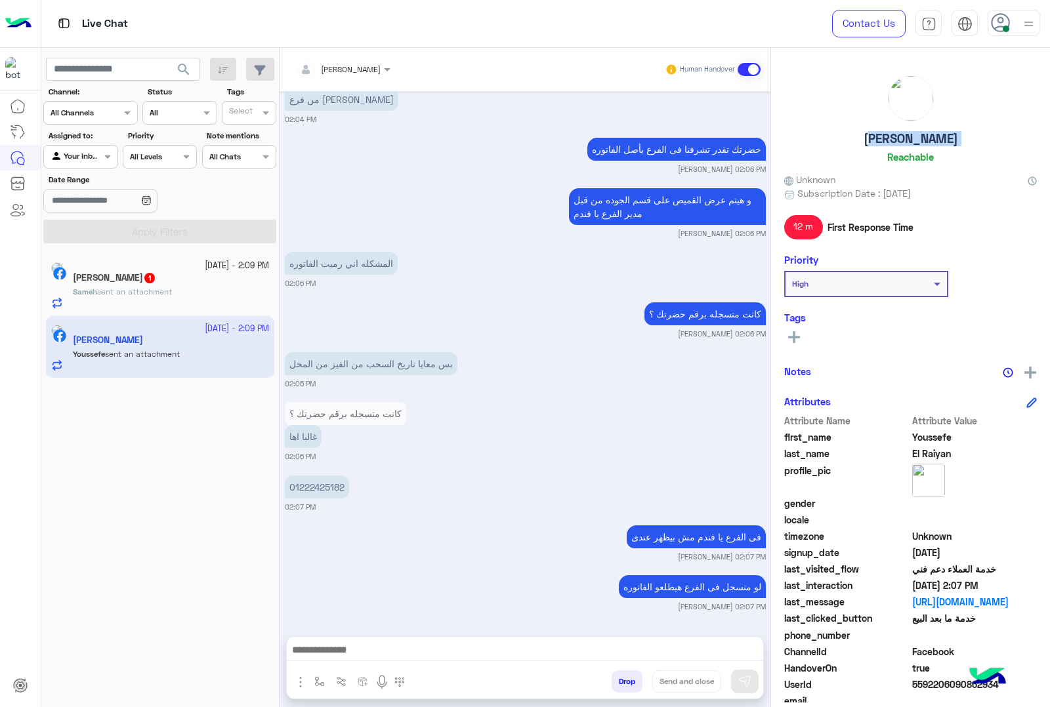
scroll to position [1466, 0]
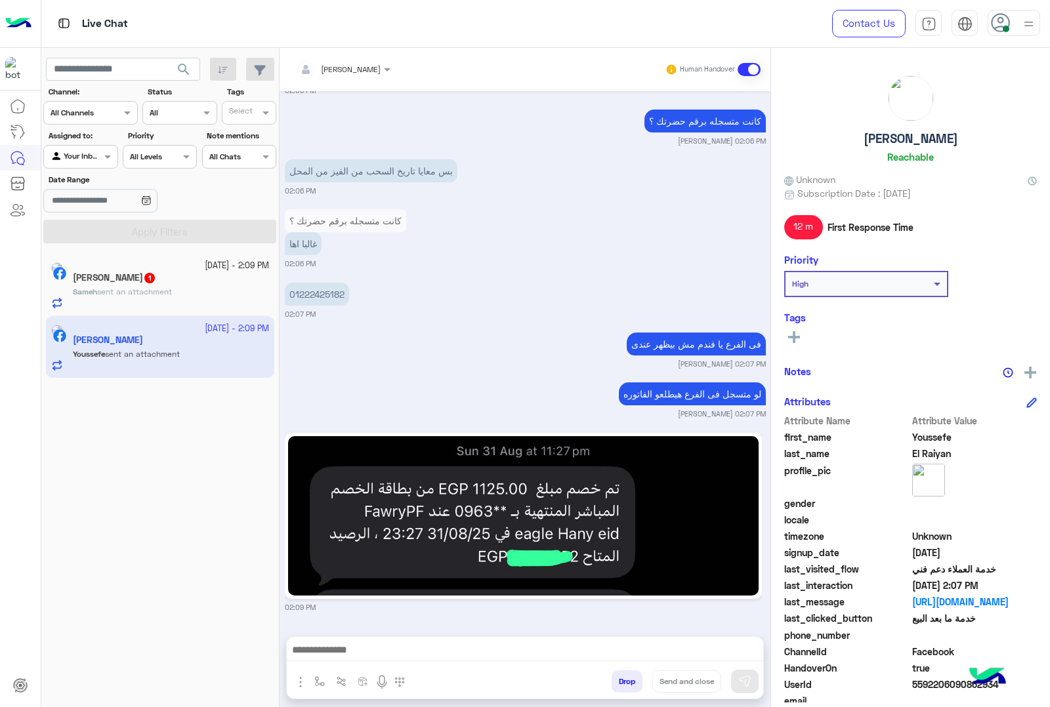
click at [923, 682] on span "5592206090862934" at bounding box center [974, 685] width 125 height 14
copy span "5592206090862934"
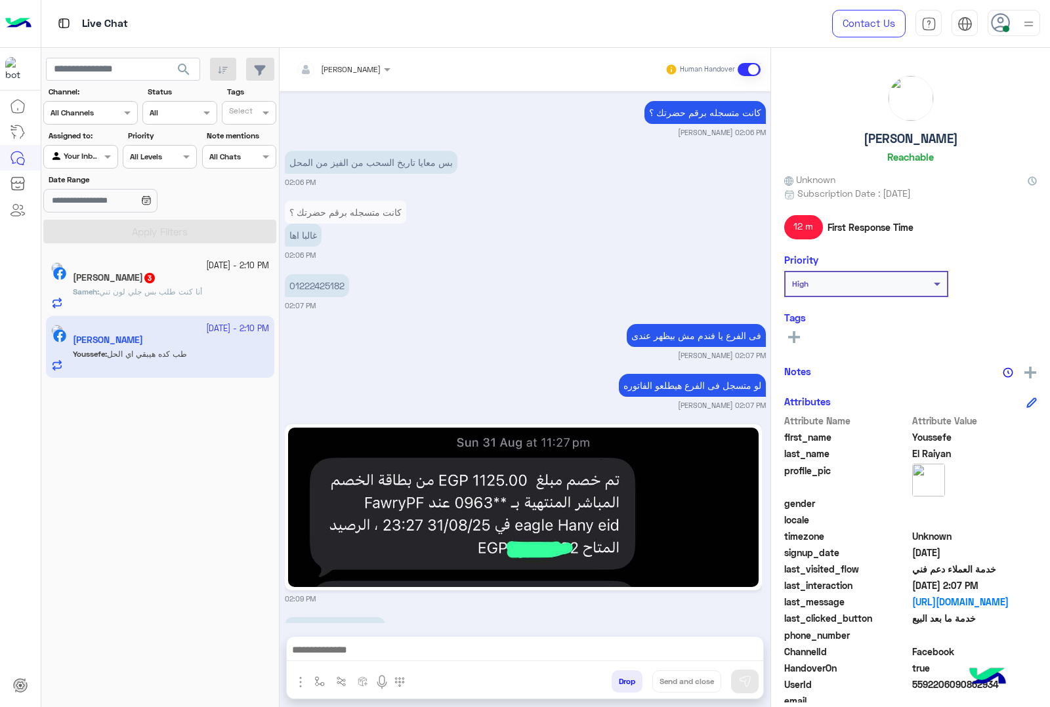
scroll to position [1516, 0]
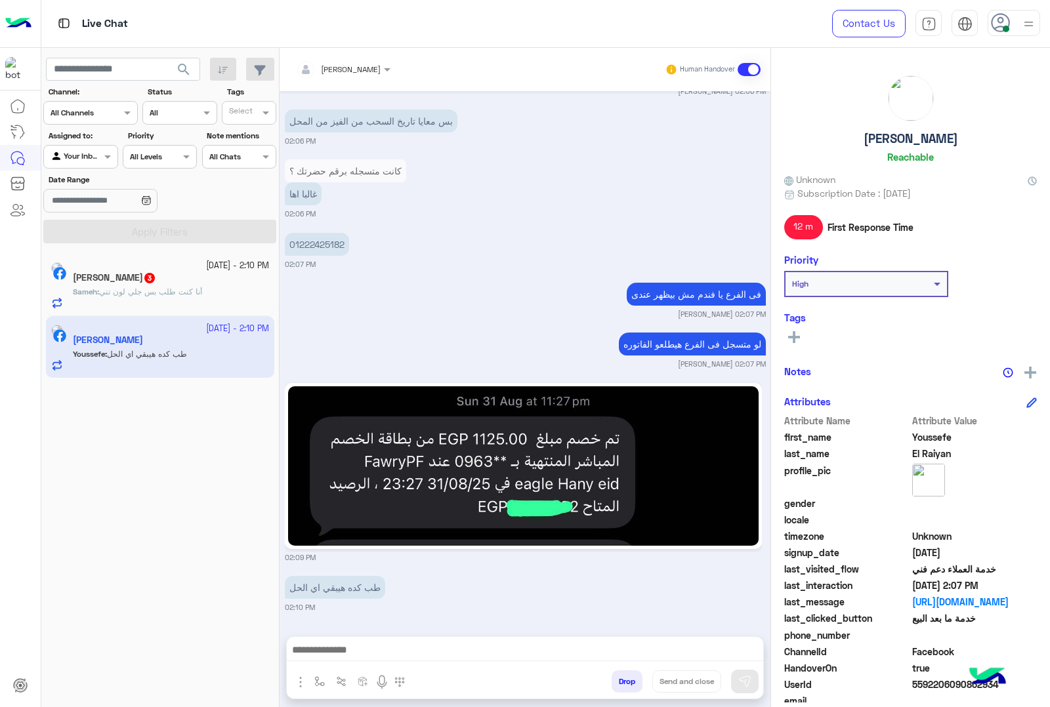
click at [461, 640] on div at bounding box center [525, 653] width 476 height 33
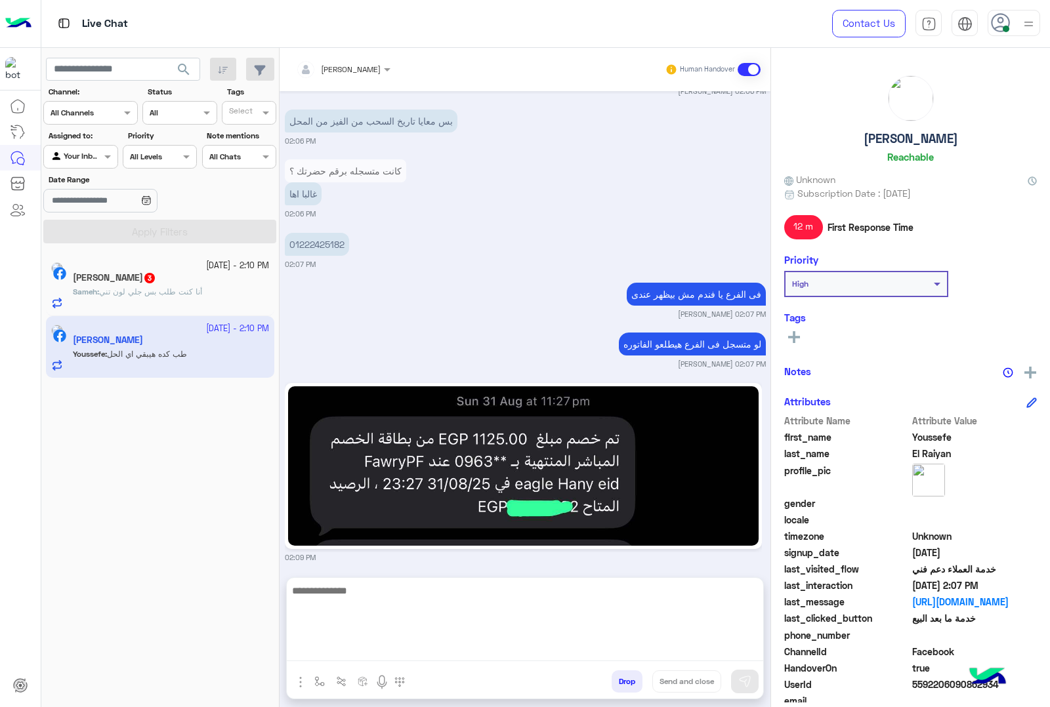
click at [455, 648] on textarea at bounding box center [525, 622] width 476 height 79
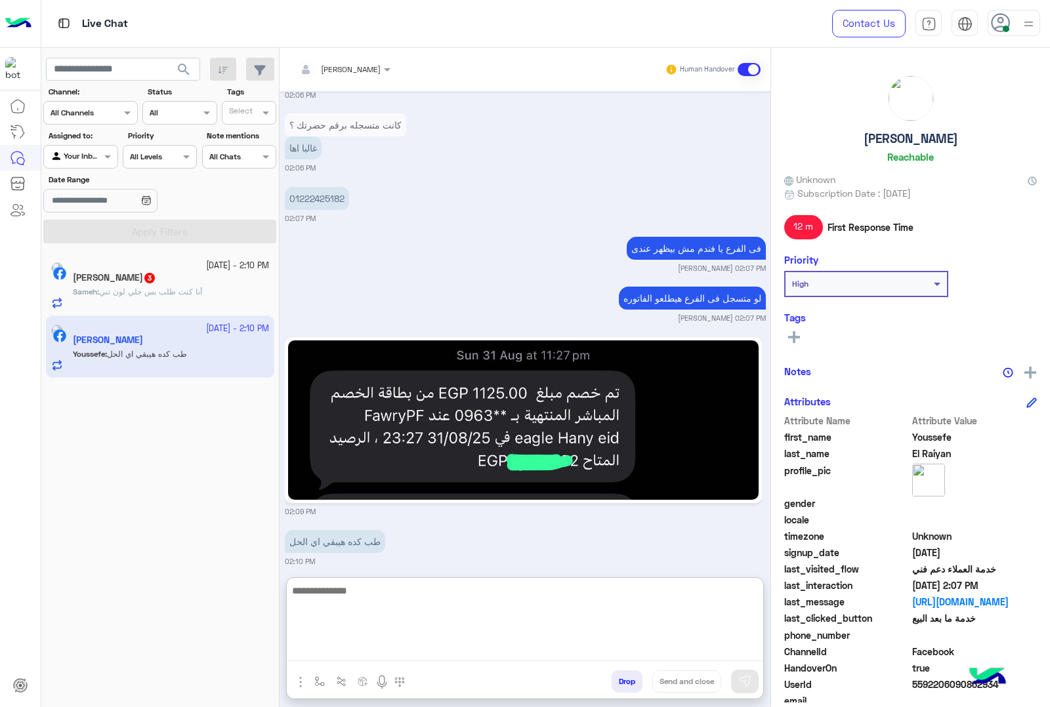
scroll to position [1575, 0]
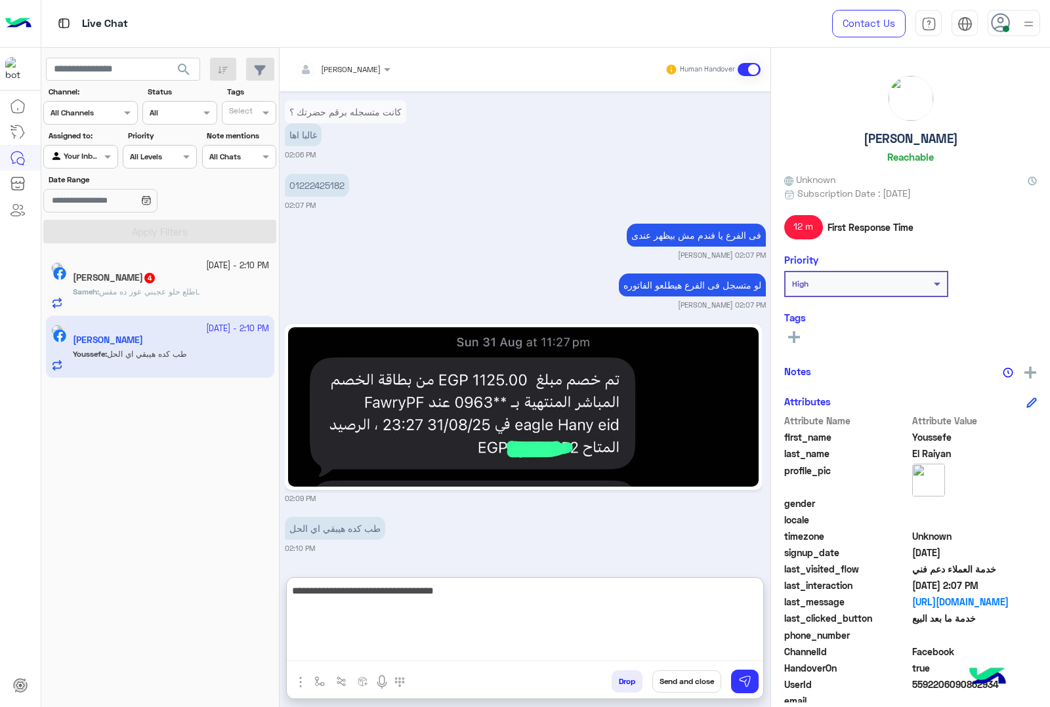
type textarea "**********"
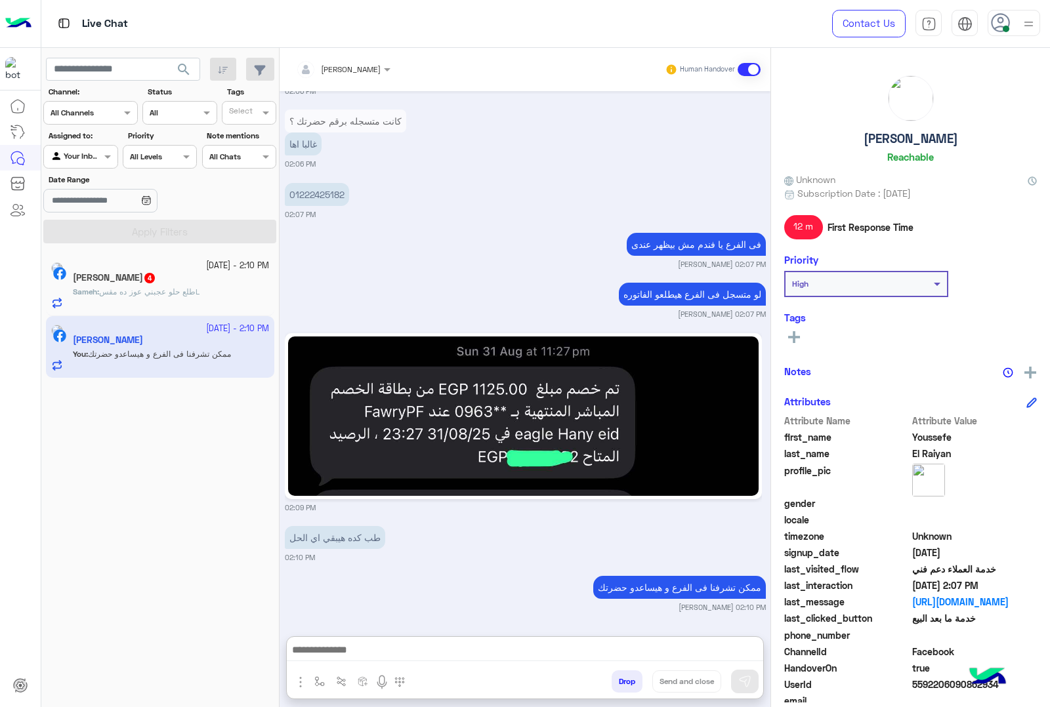
click at [188, 283] on div "Sameh Mondy 4" at bounding box center [171, 279] width 196 height 14
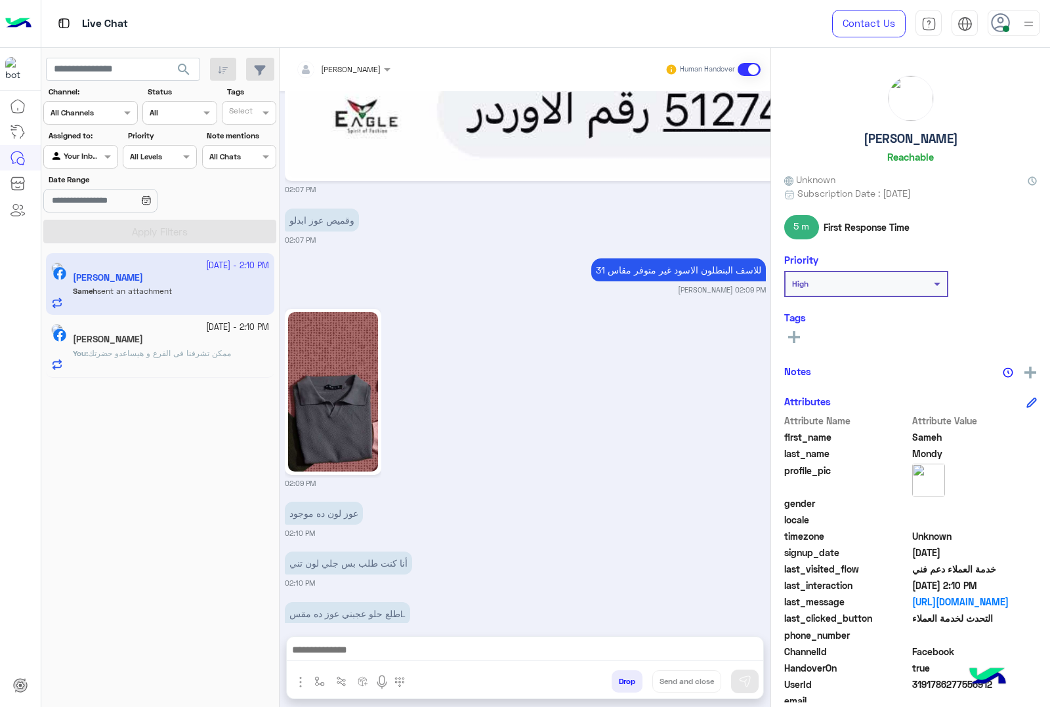
scroll to position [2350, 0]
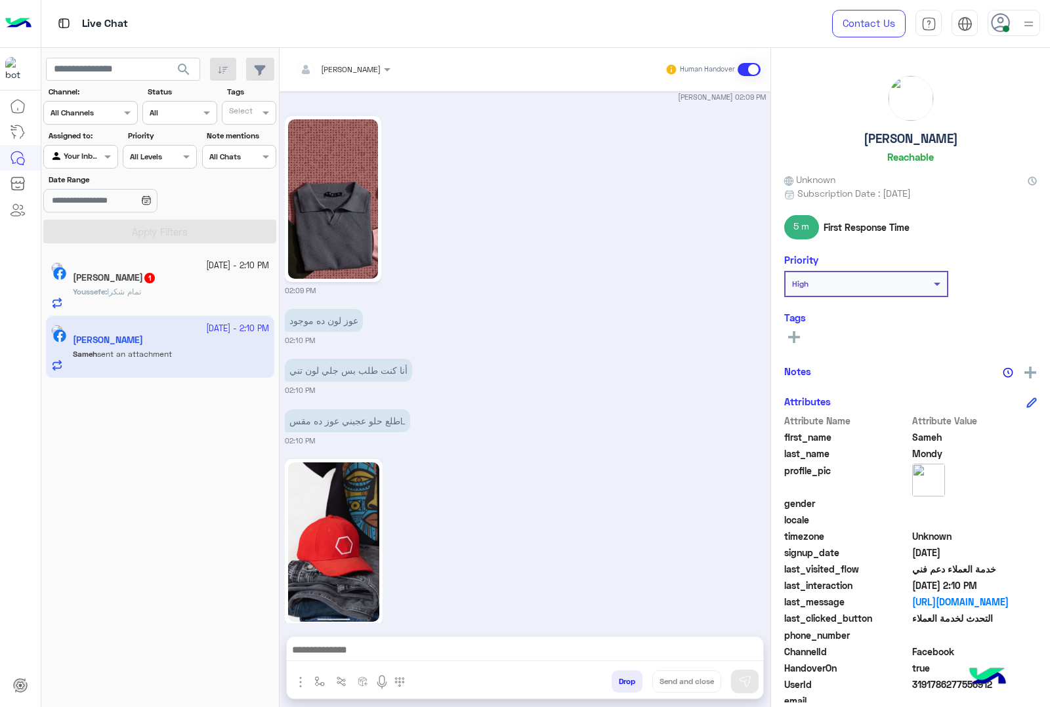
click at [354, 507] on img at bounding box center [334, 542] width 92 height 159
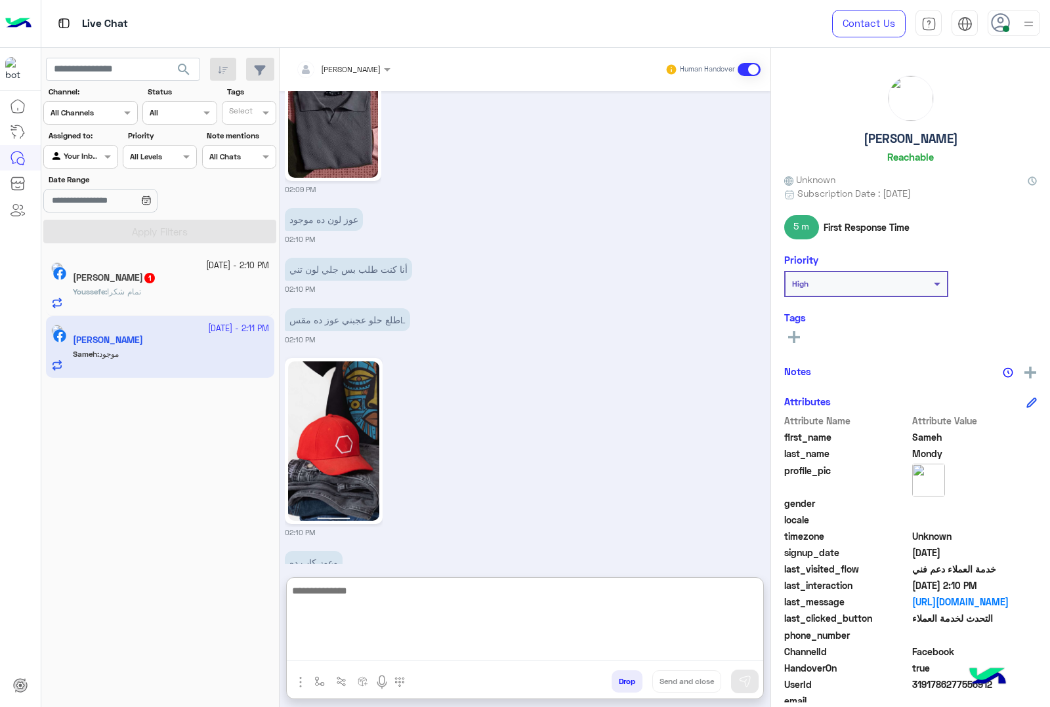
click at [418, 641] on textarea at bounding box center [525, 622] width 476 height 79
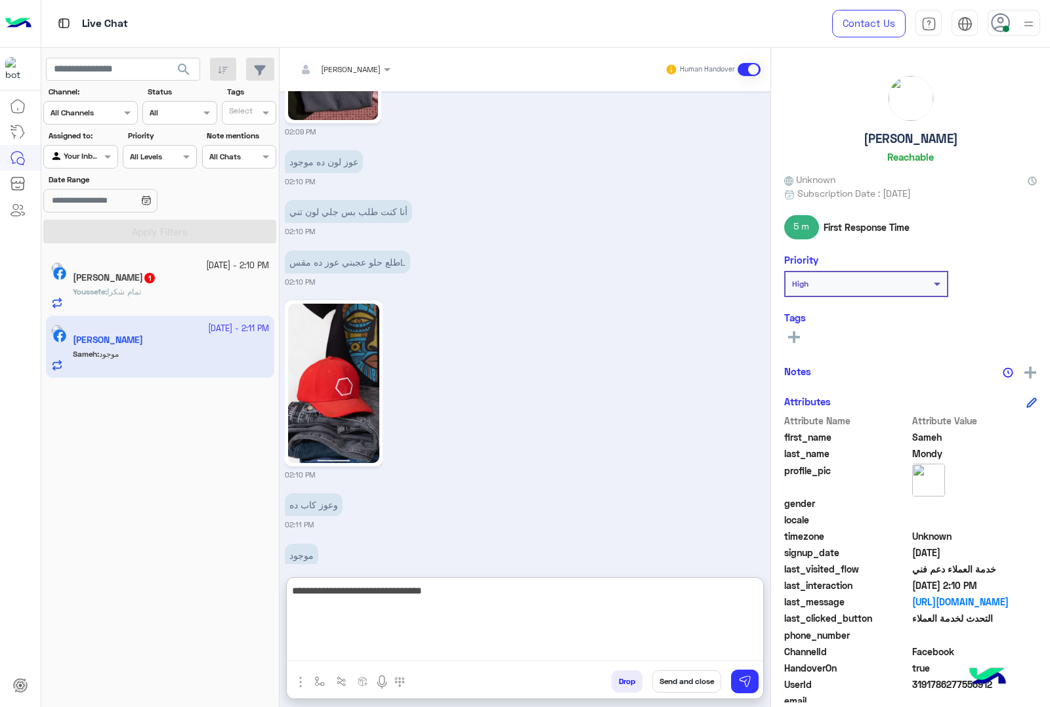
type textarea "**********"
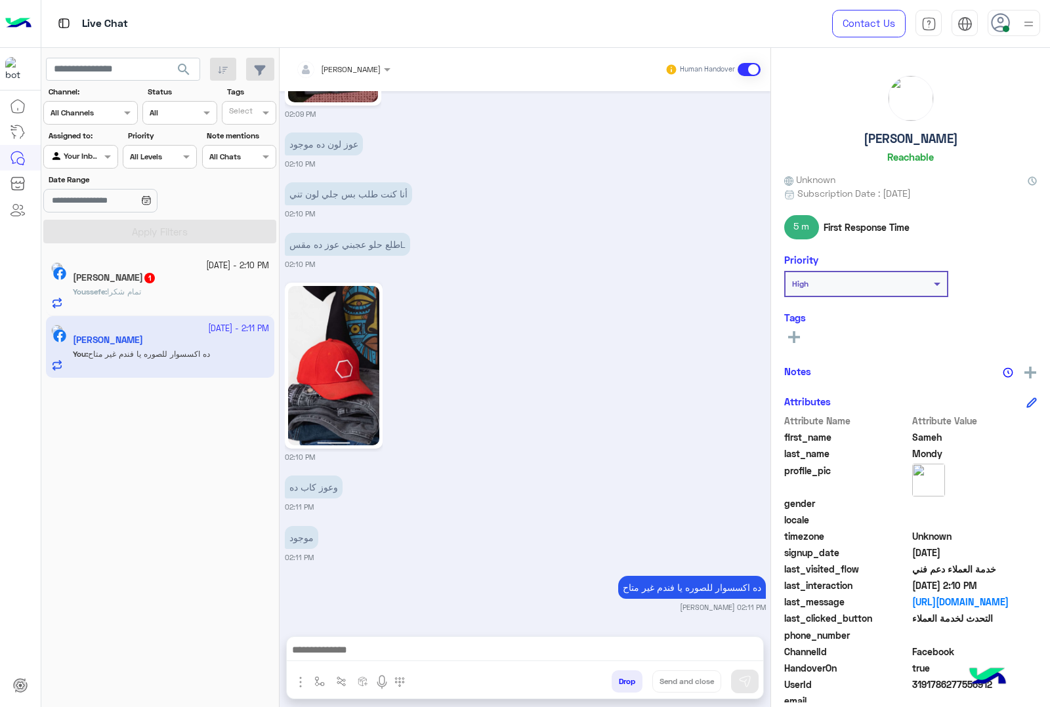
click at [105, 292] on span "Youssefe" at bounding box center [89, 292] width 32 height 10
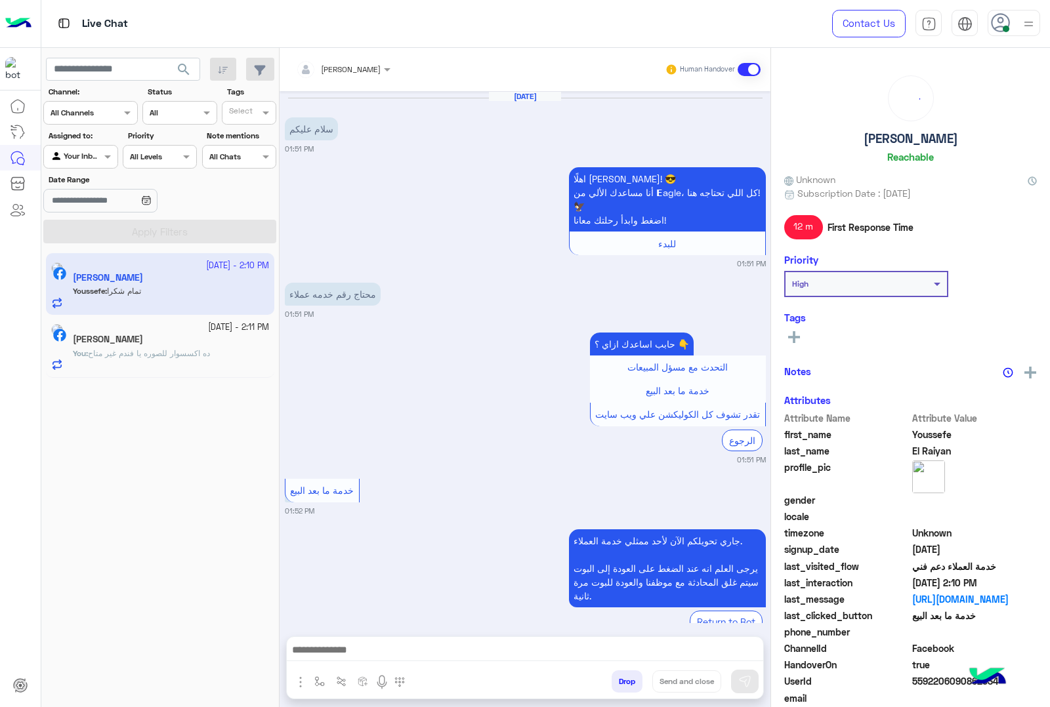
scroll to position [1616, 0]
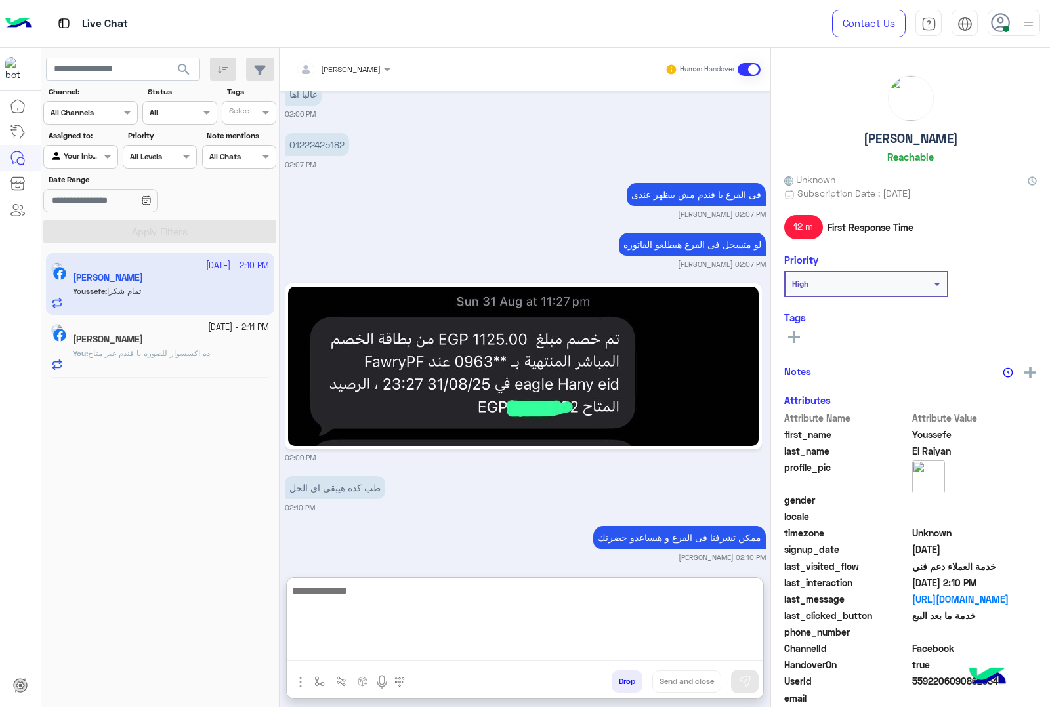
click at [548, 653] on textarea at bounding box center [525, 622] width 476 height 79
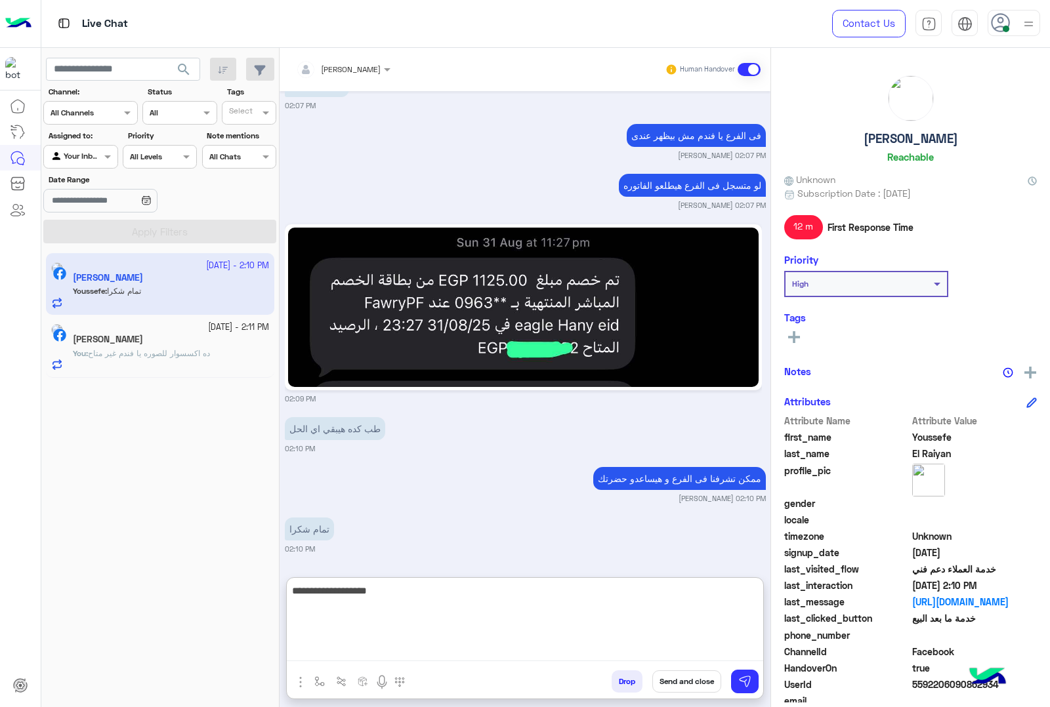
type textarea "**********"
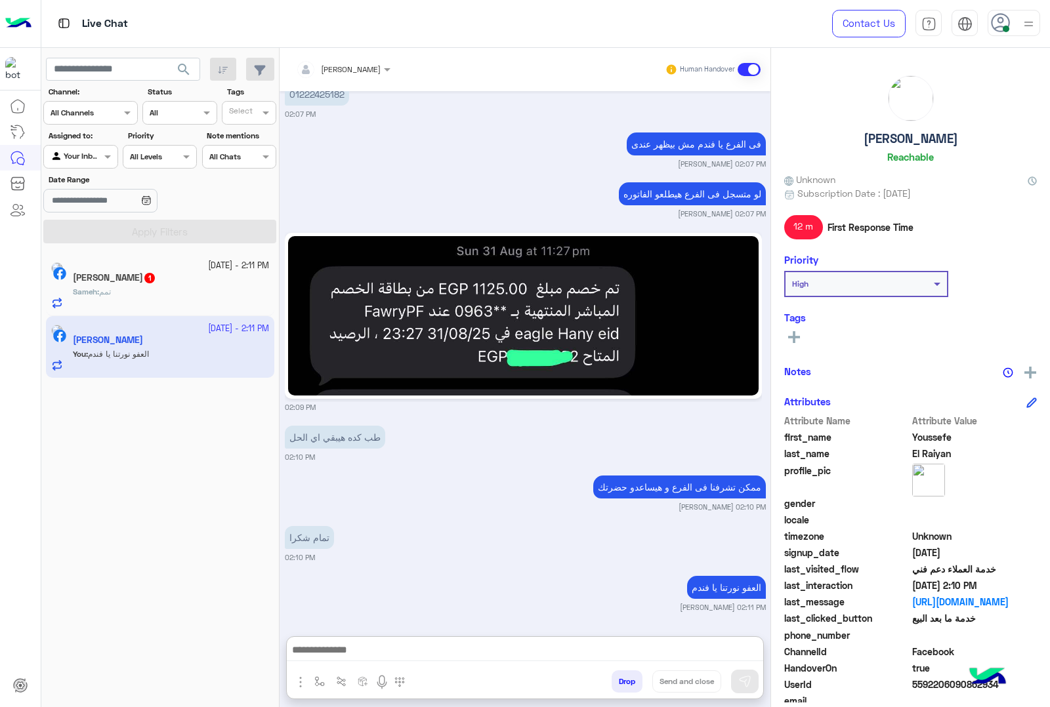
click at [174, 297] on div "Sameh : تمم" at bounding box center [171, 297] width 196 height 23
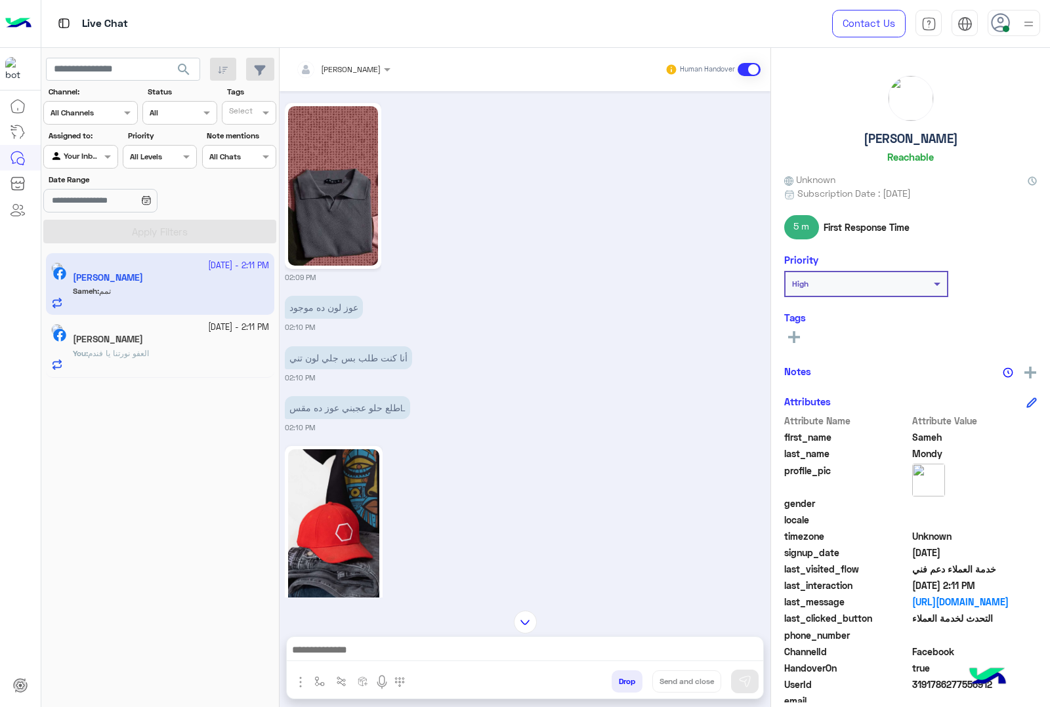
scroll to position [2052, 0]
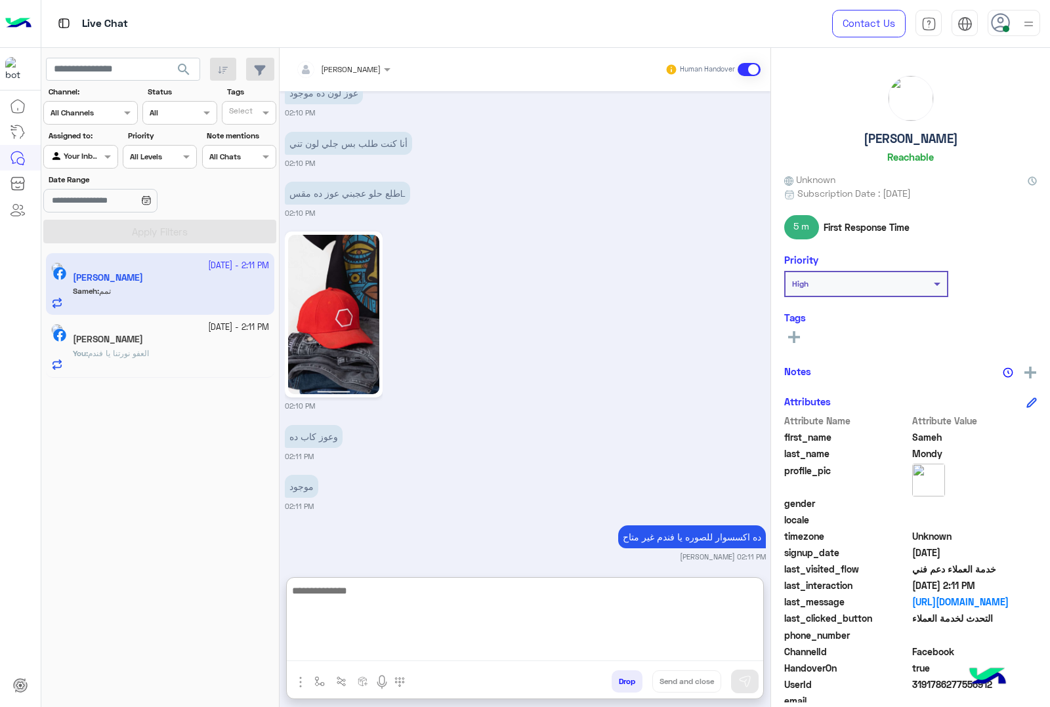
click at [446, 654] on textarea at bounding box center [525, 622] width 476 height 79
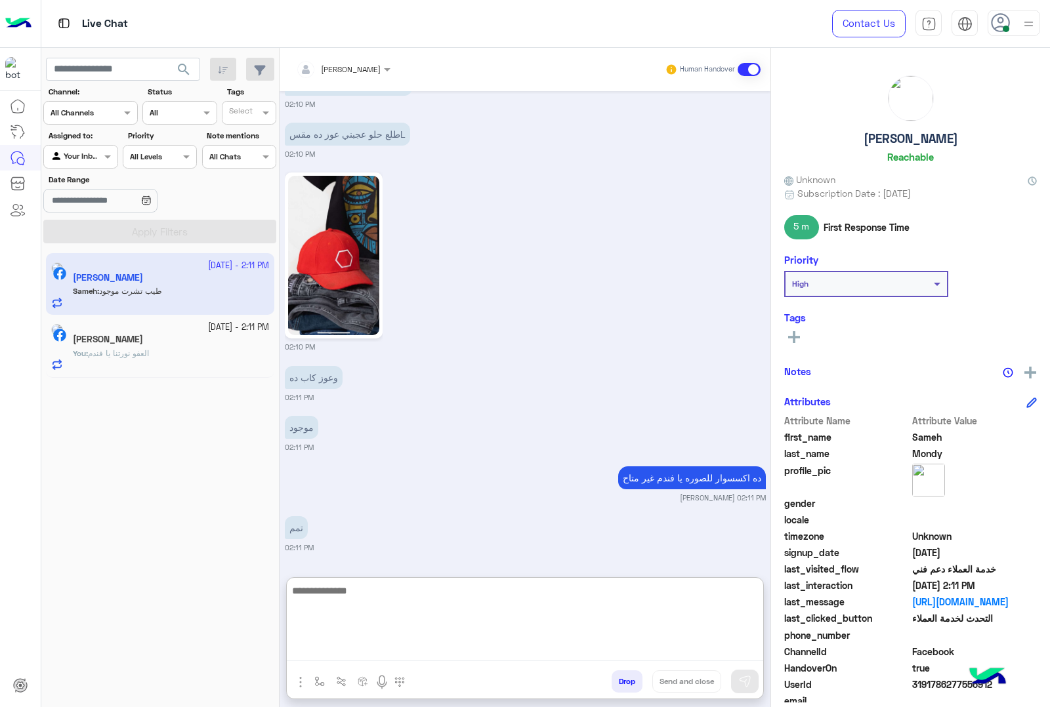
scroll to position [2162, 0]
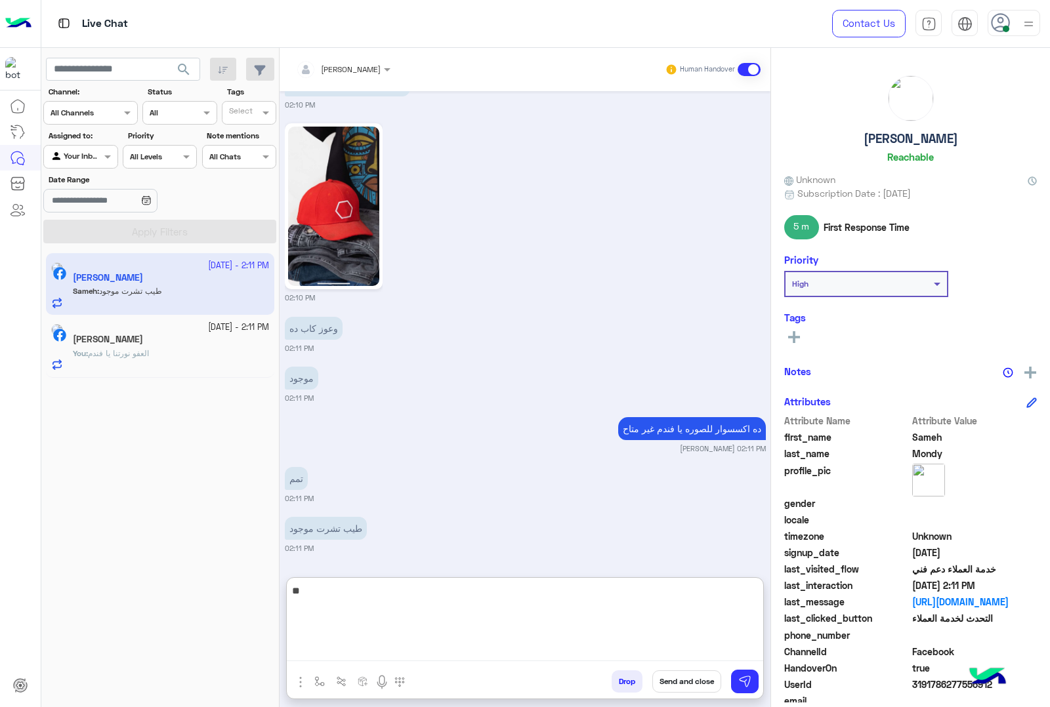
type textarea "*"
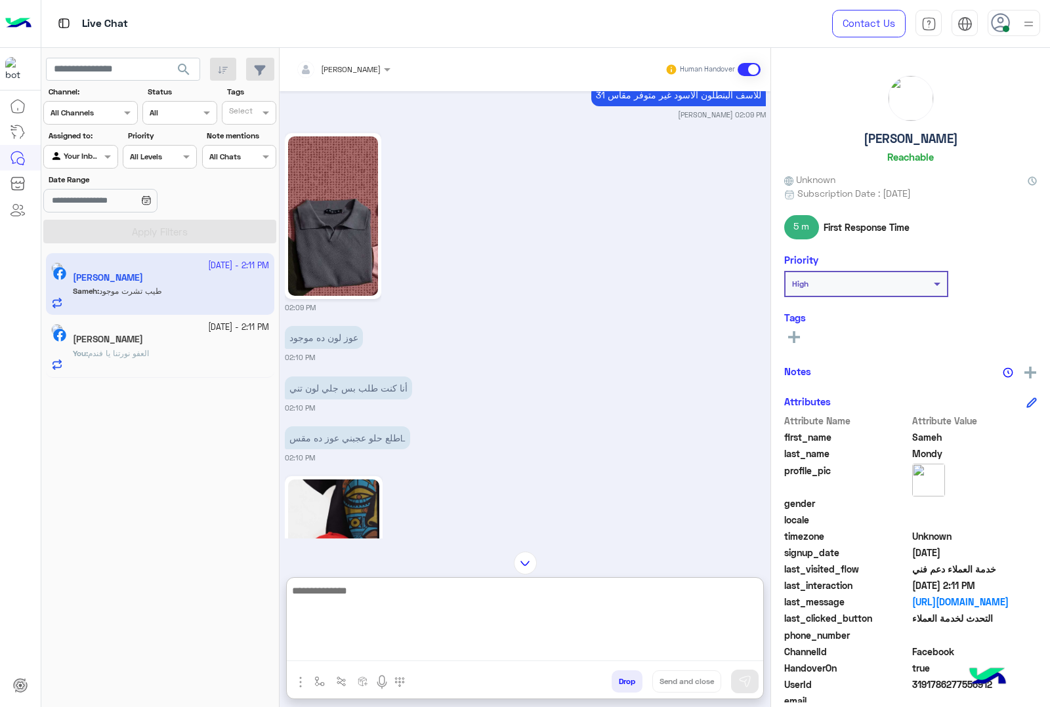
scroll to position [1752, 0]
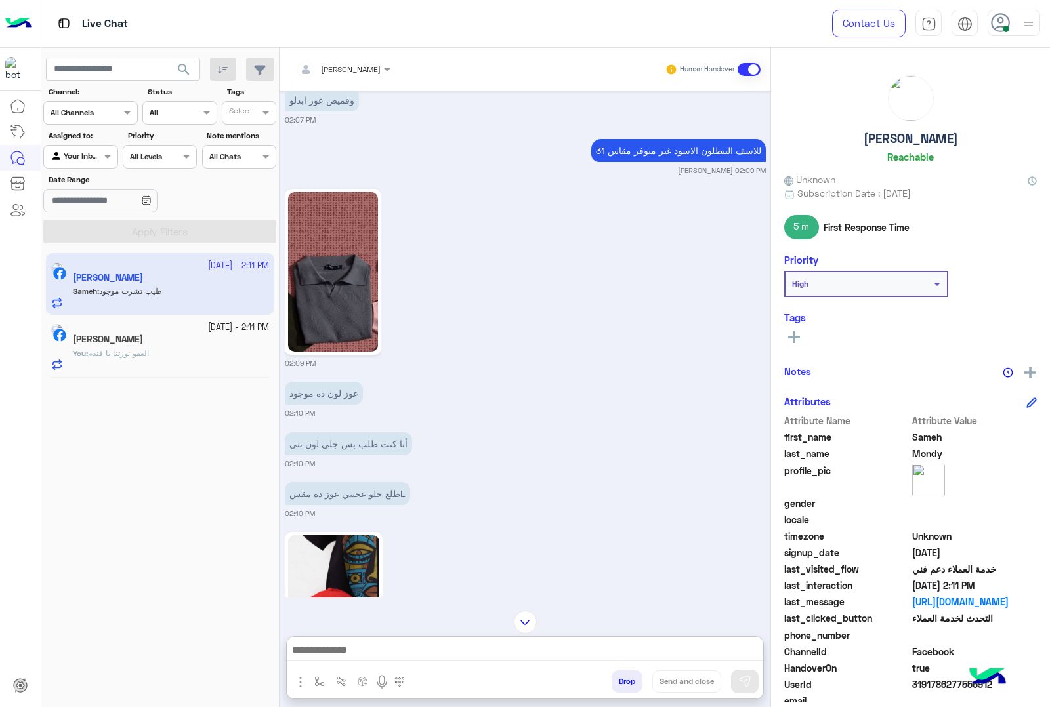
click at [310, 271] on img at bounding box center [333, 271] width 90 height 159
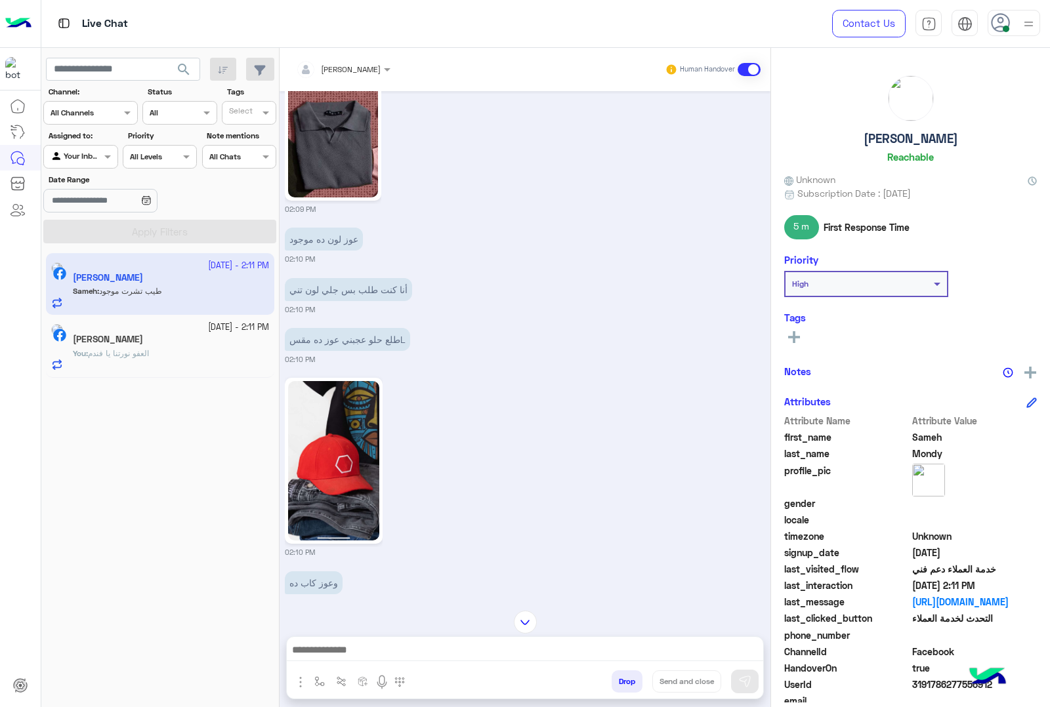
scroll to position [2103, 0]
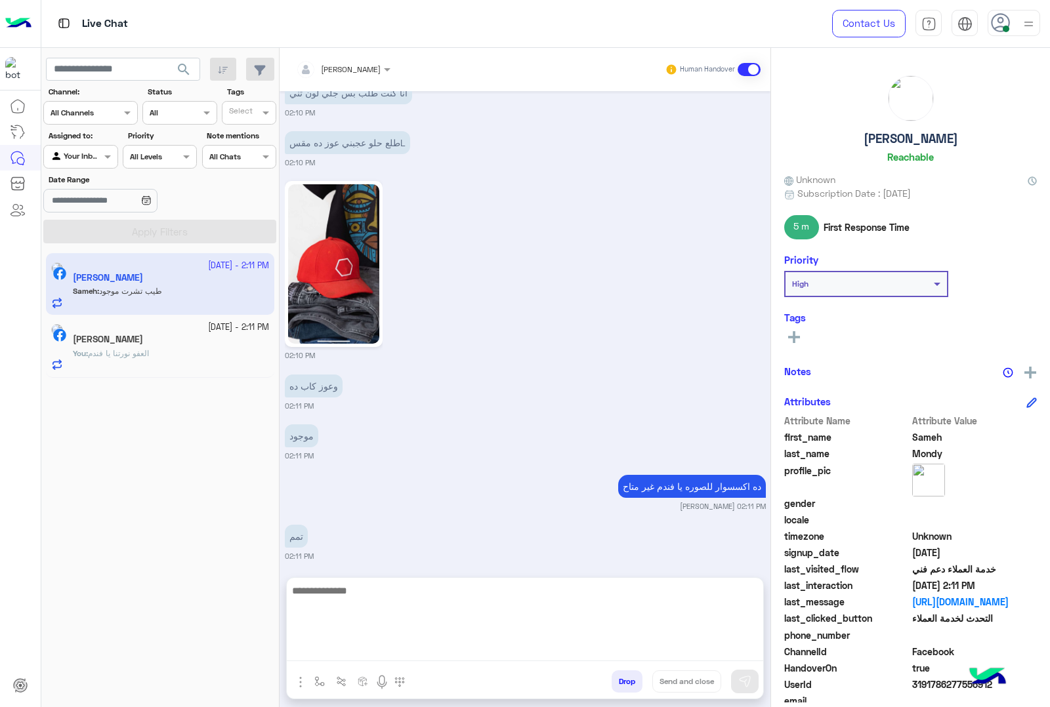
click at [446, 653] on textarea at bounding box center [525, 622] width 476 height 79
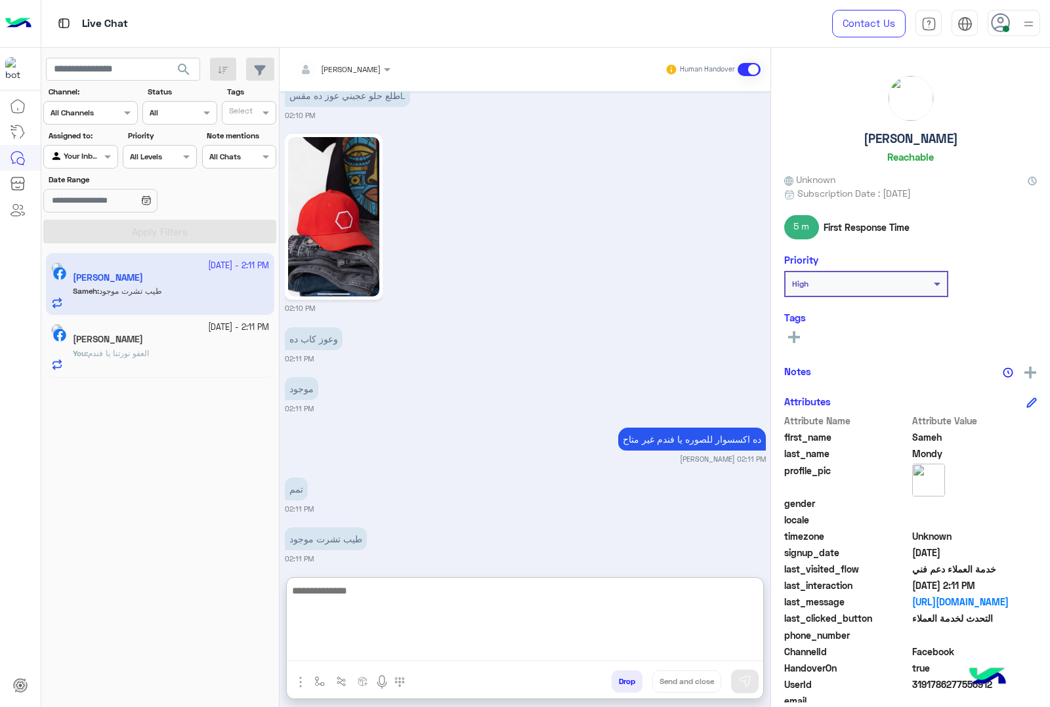
scroll to position [2162, 0]
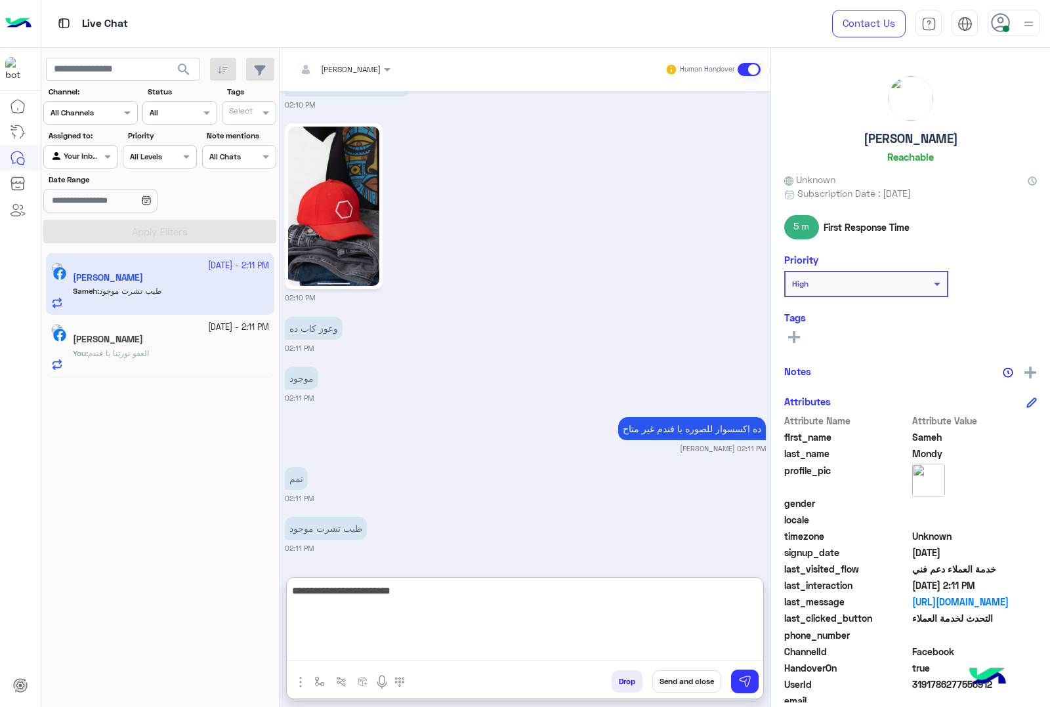
type textarea "**********"
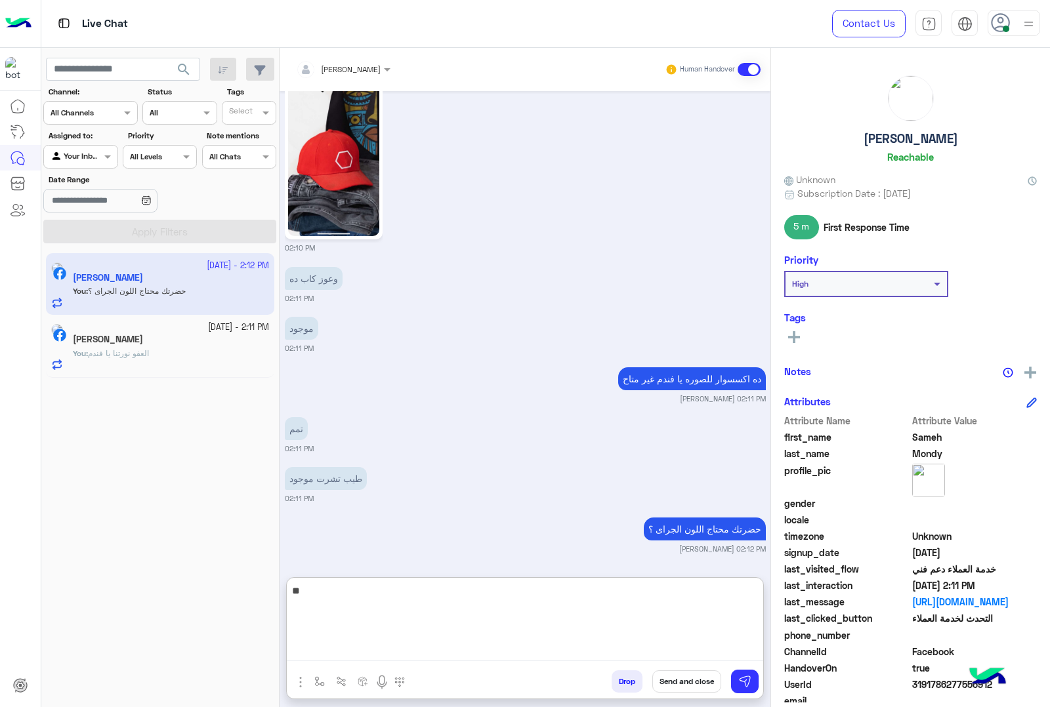
type textarea "*"
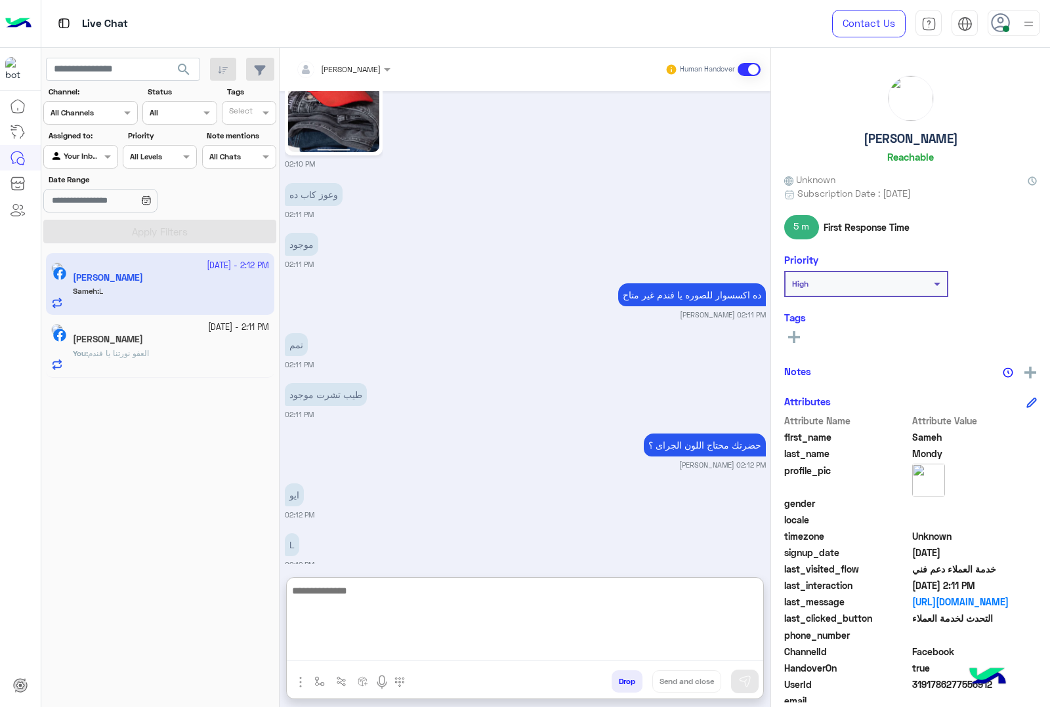
scroll to position [2312, 0]
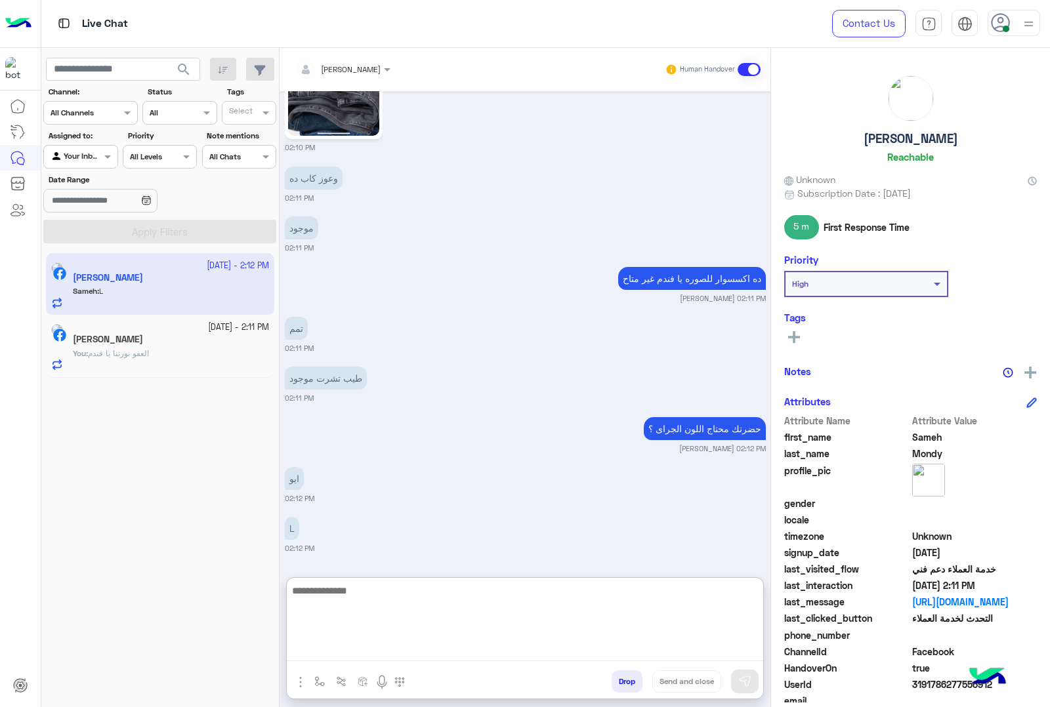
click at [444, 592] on textarea at bounding box center [525, 622] width 476 height 79
type textarea "**********"
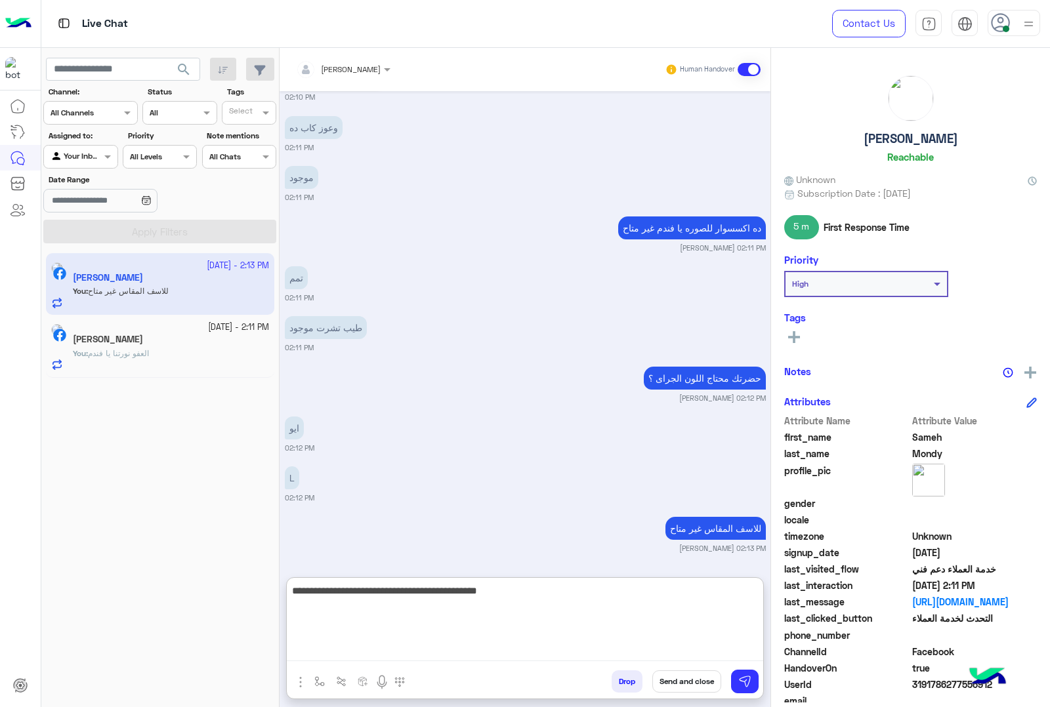
scroll to position [2556, 0]
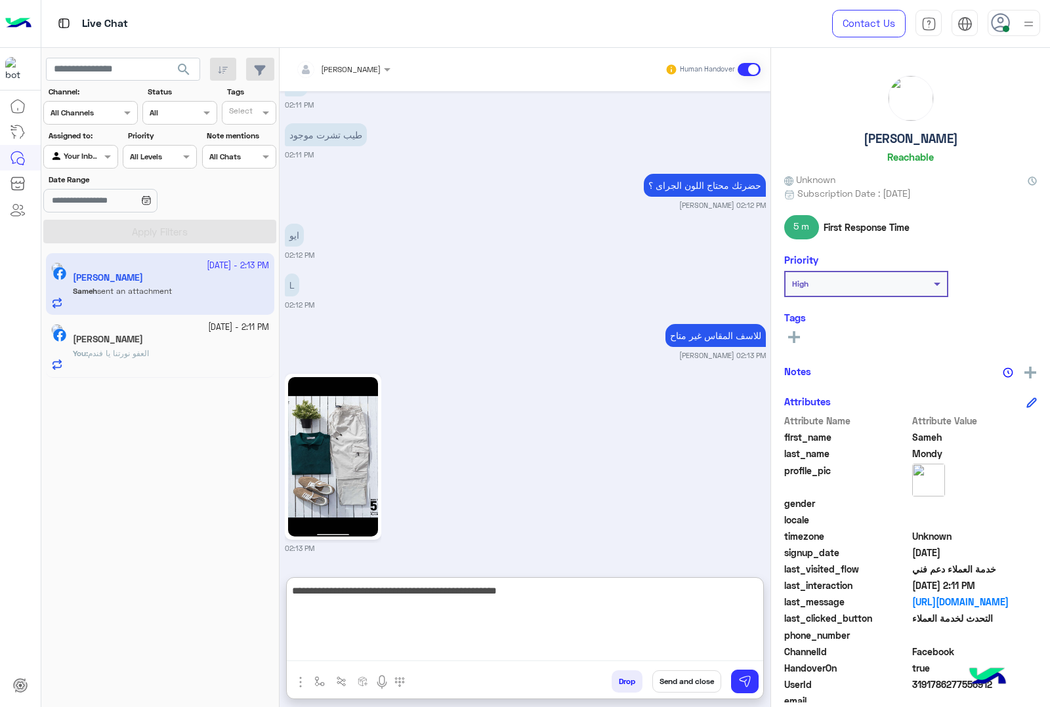
type textarea "**********"
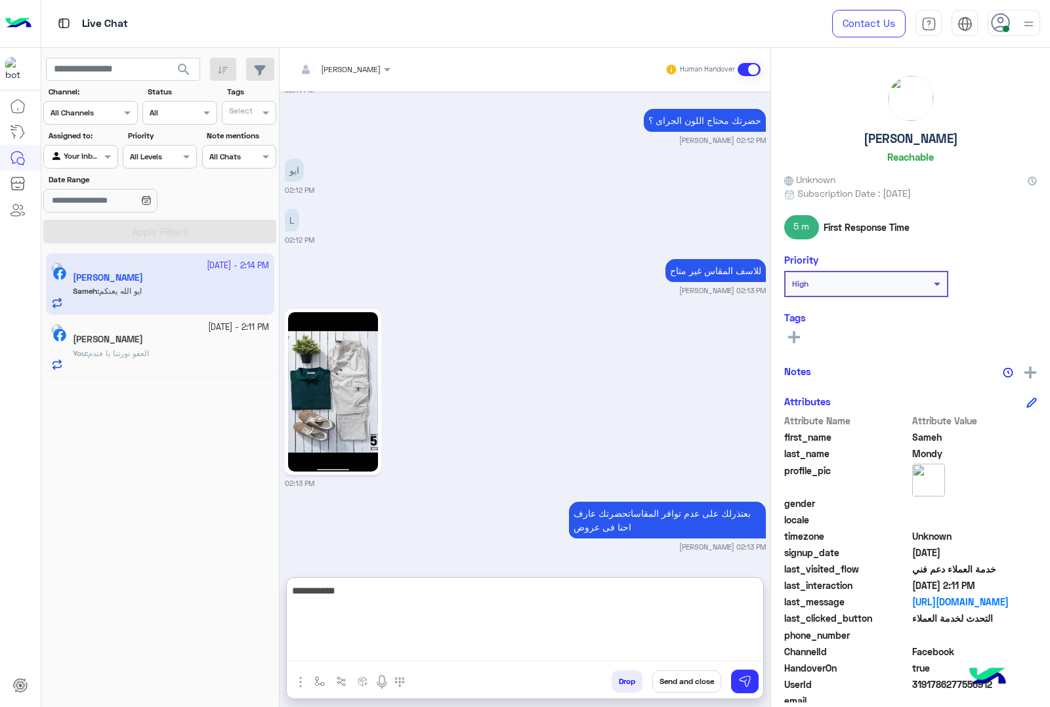
scroll to position [2669, 0]
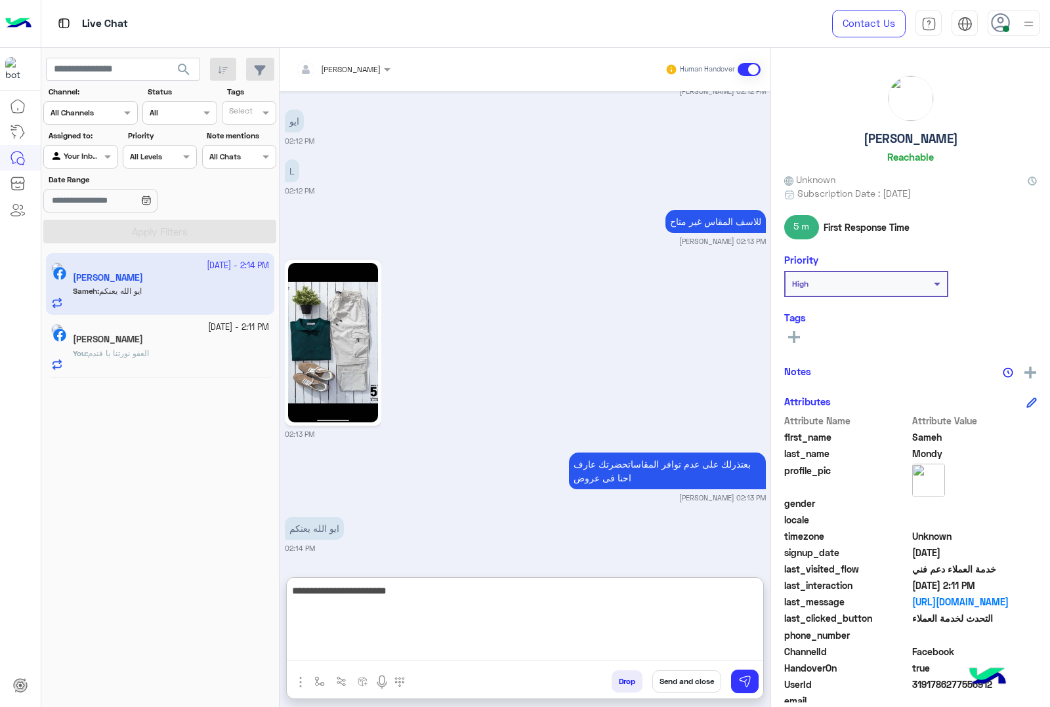
type textarea "**********"
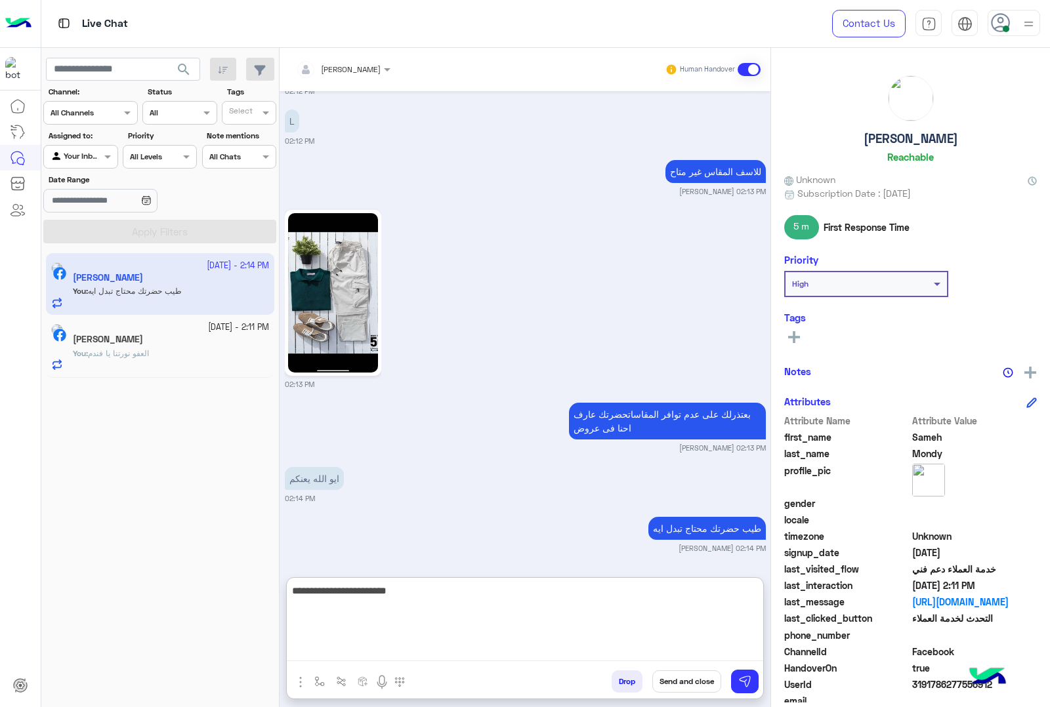
scroll to position [2769, 0]
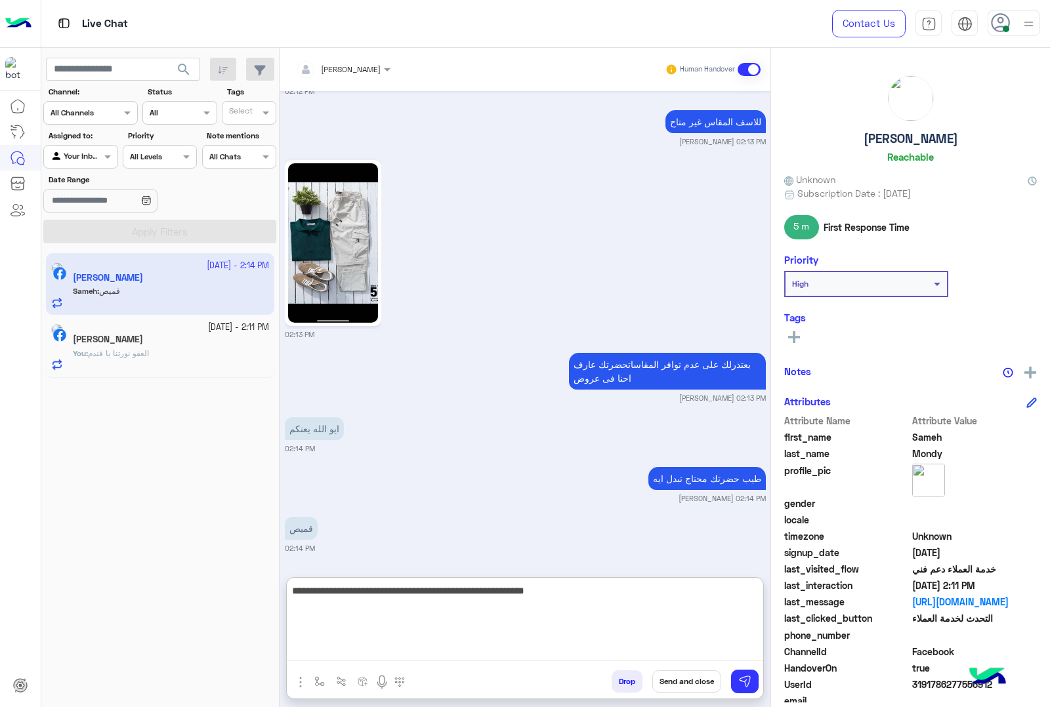
type textarea "**********"
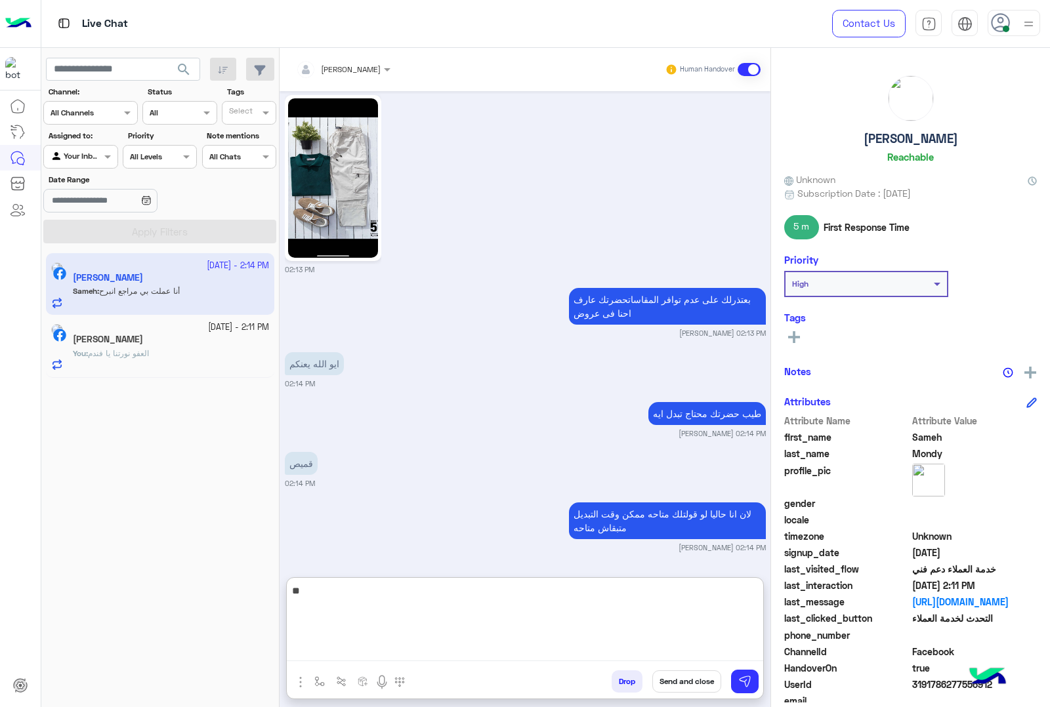
scroll to position [2884, 0]
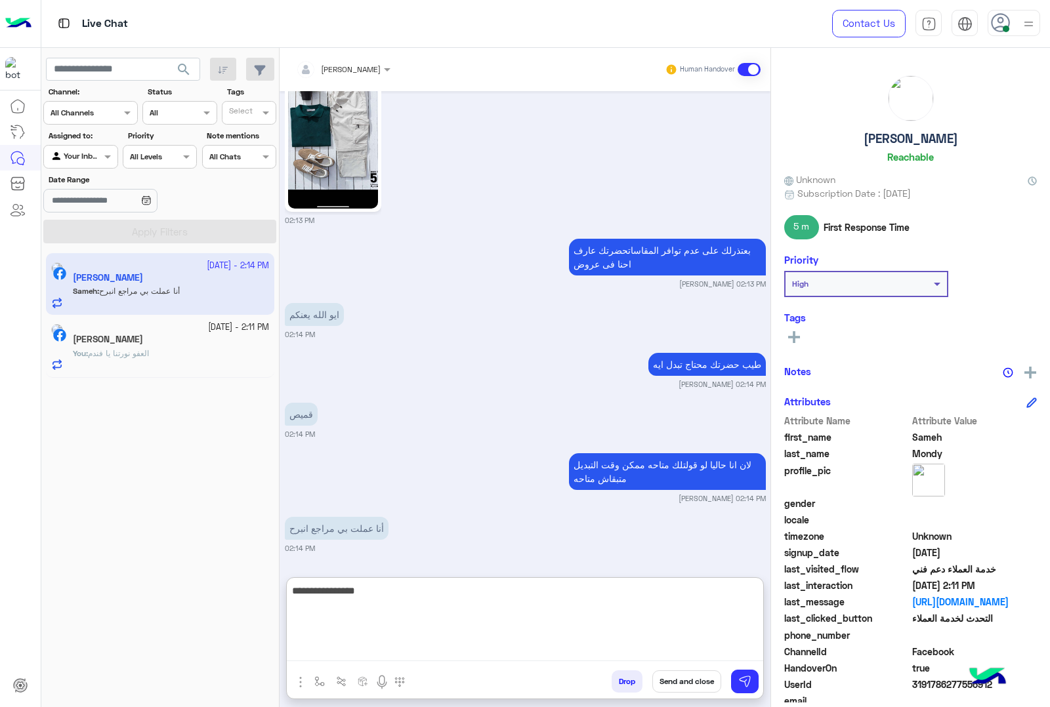
type textarea "**********"
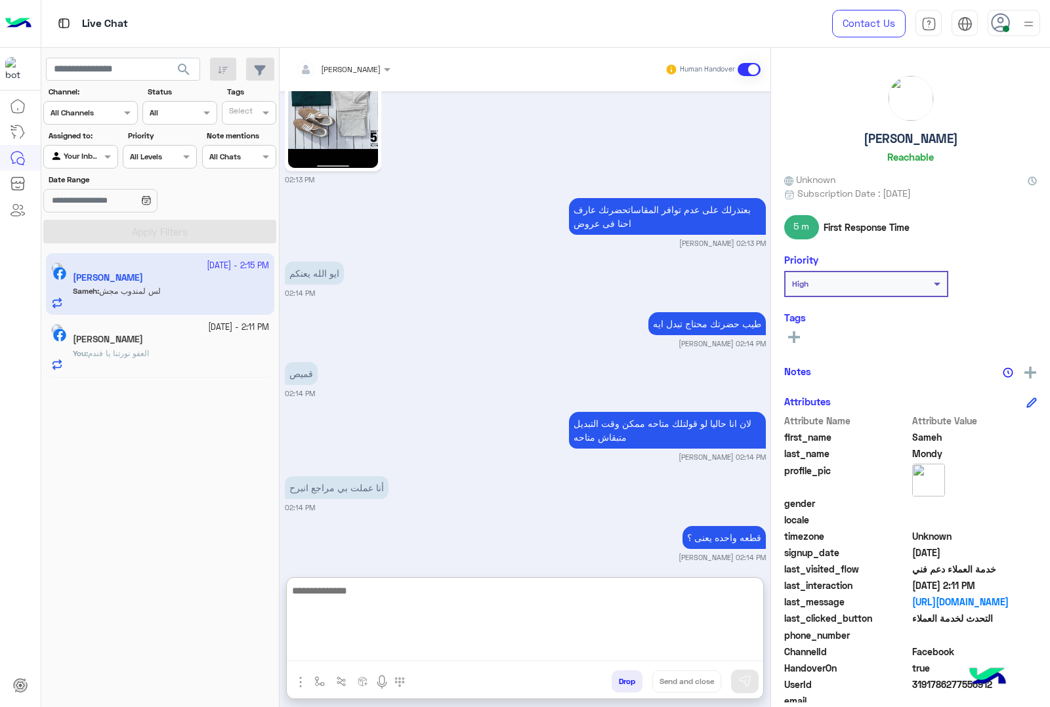
scroll to position [7885, 0]
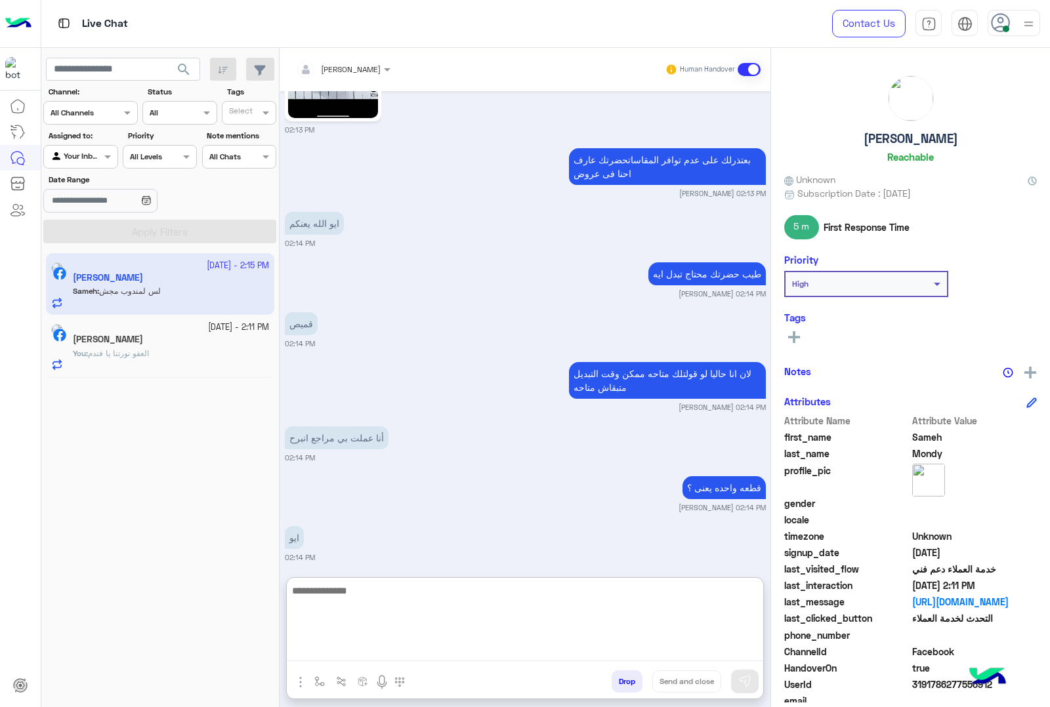
click at [454, 615] on textarea at bounding box center [525, 622] width 476 height 79
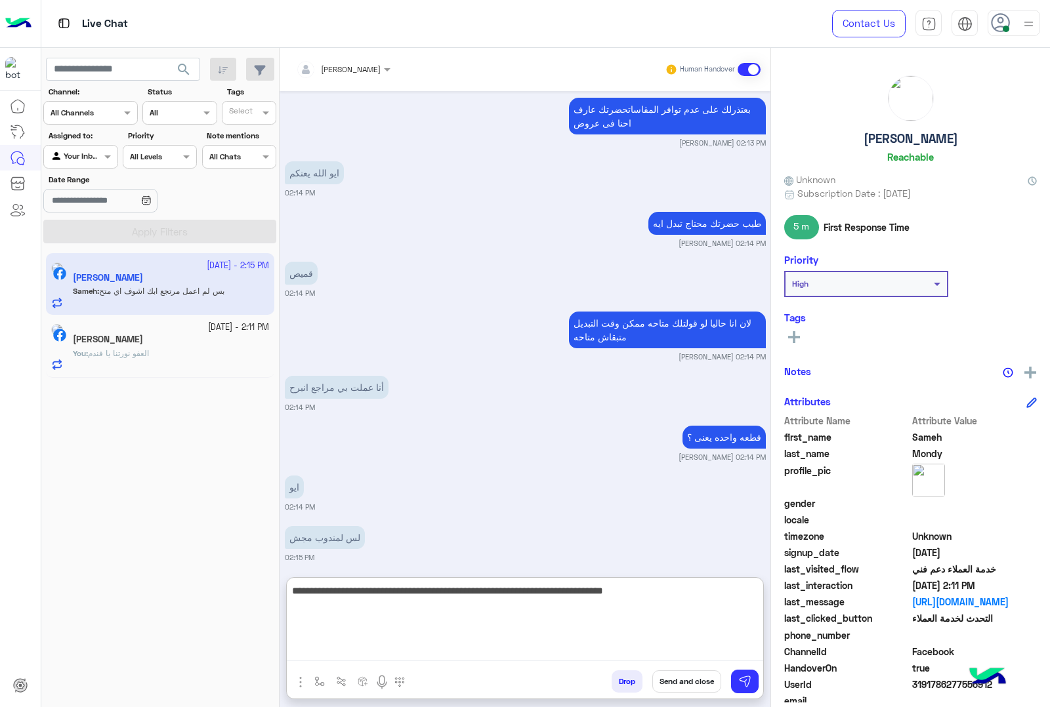
type textarea "**********"
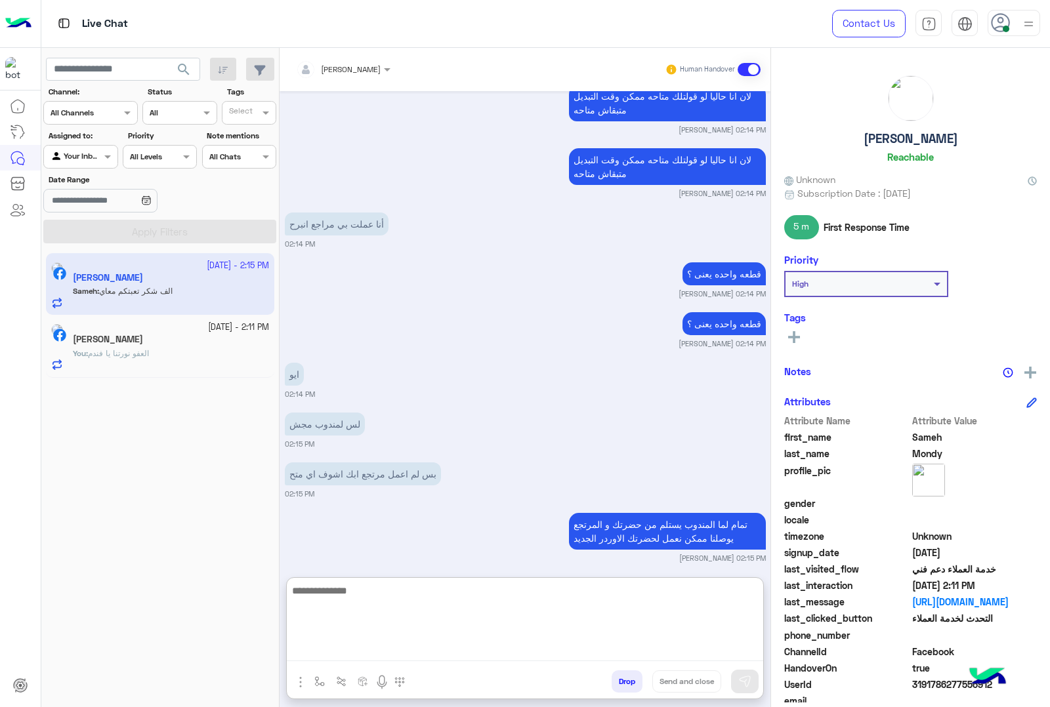
scroll to position [8428, 0]
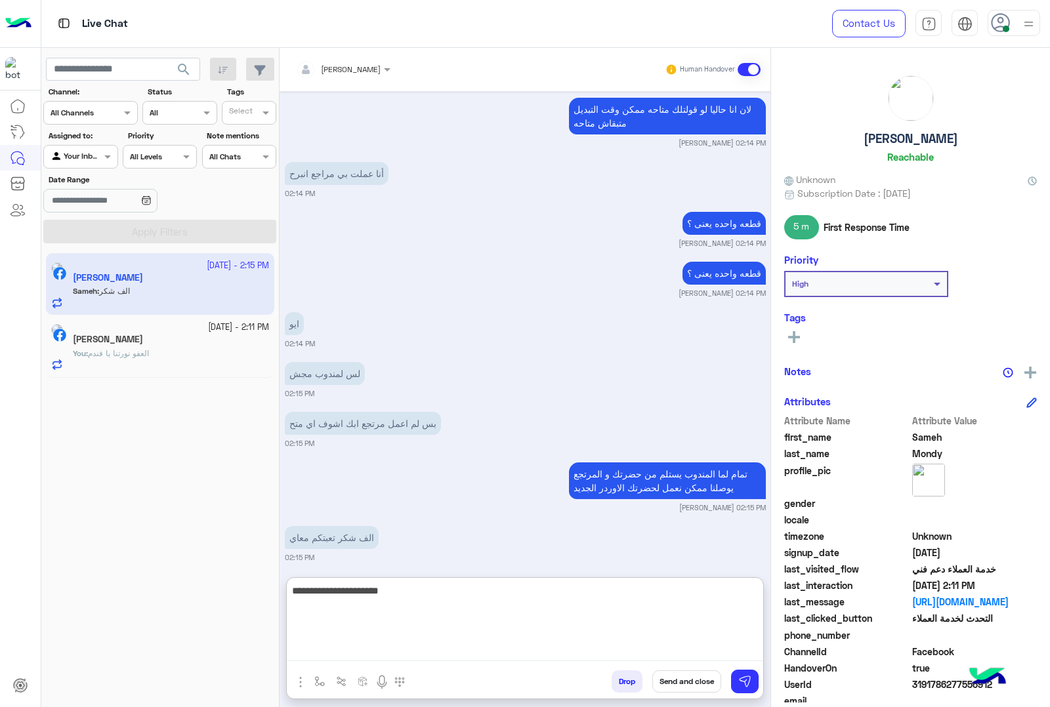
type textarea "**********"
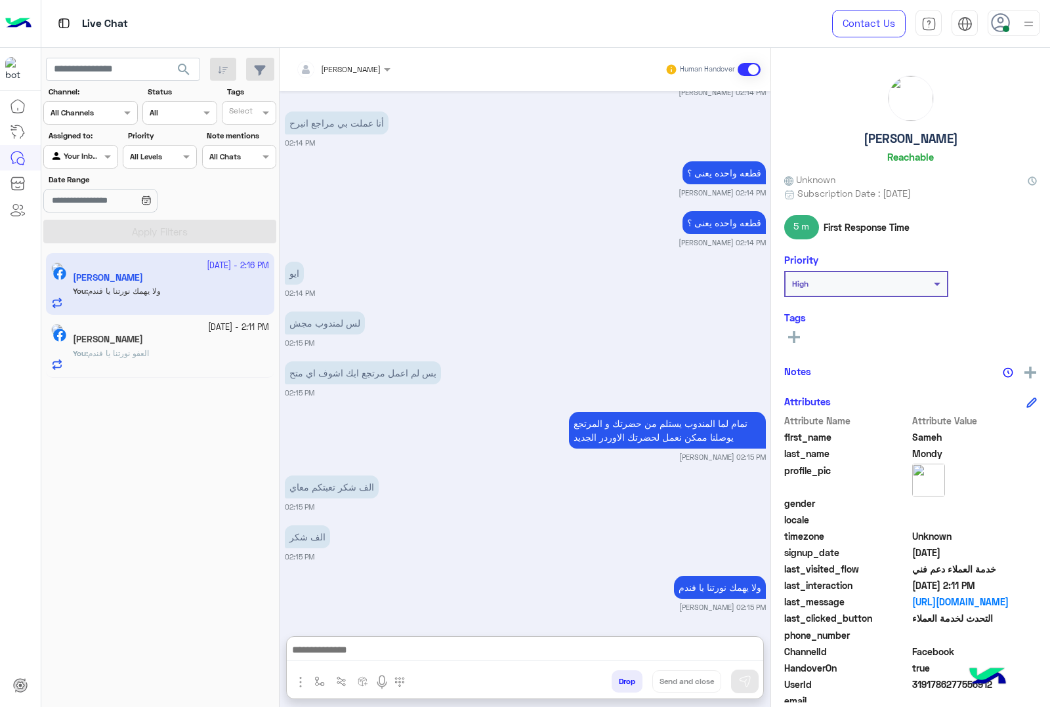
drag, startPoint x: 899, startPoint y: 148, endPoint x: 901, endPoint y: 141, distance: 7.5
click at [899, 146] on div "Sameh Mondy Reachable" at bounding box center [910, 121] width 253 height 93
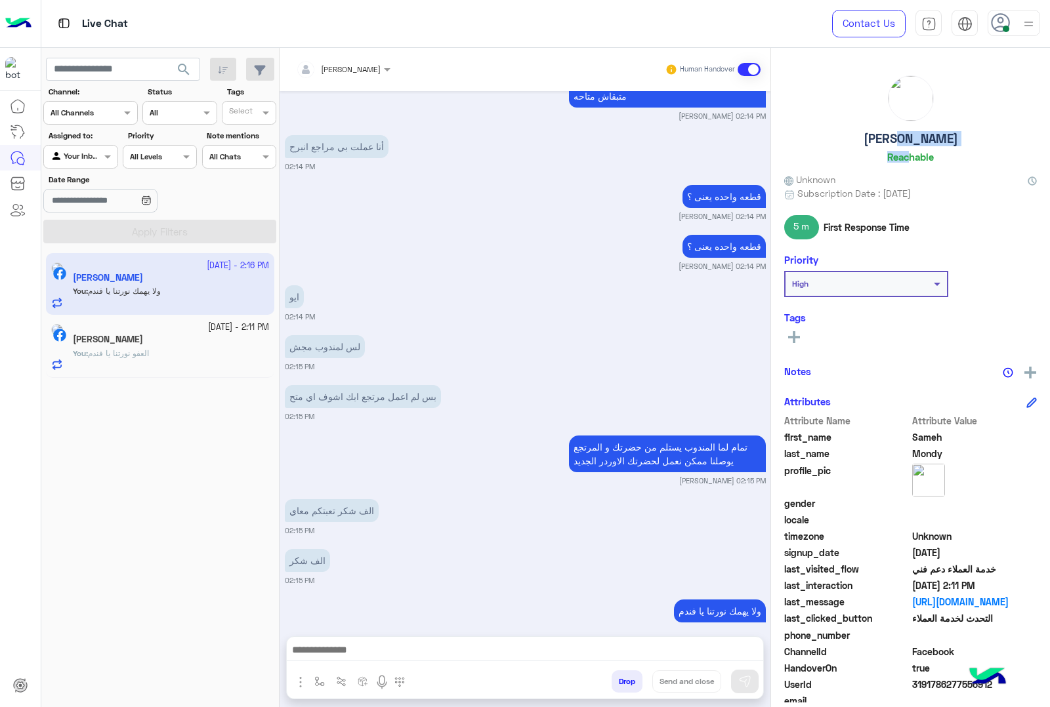
scroll to position [8419, 0]
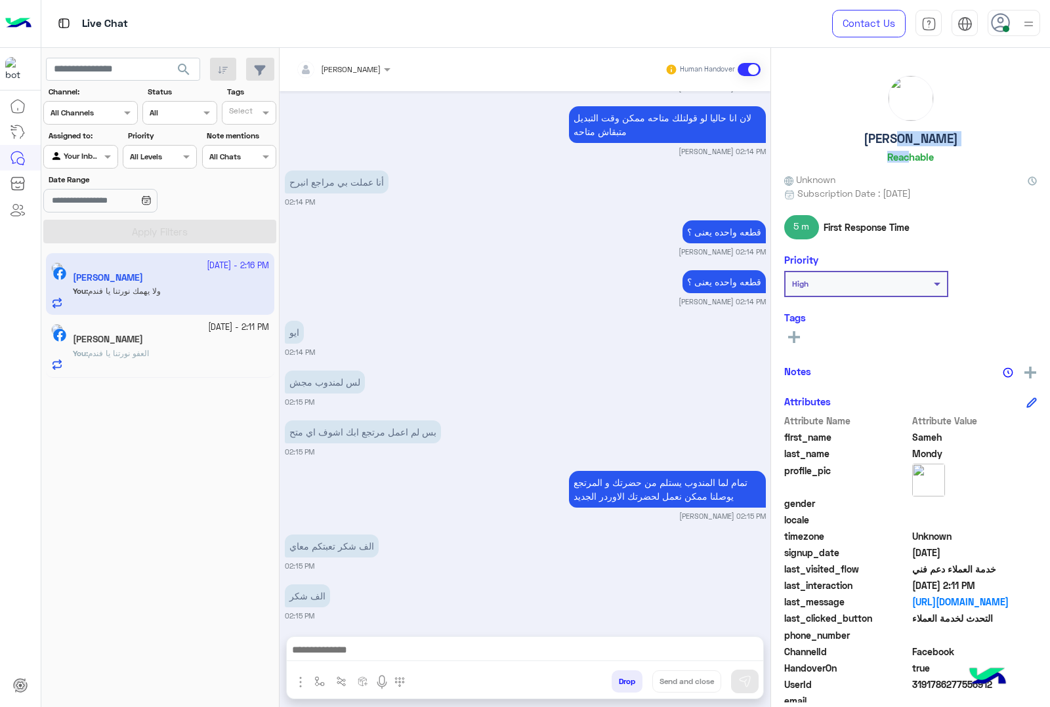
click at [901, 140] on h5 "Sameh Mondy" at bounding box center [910, 138] width 94 height 15
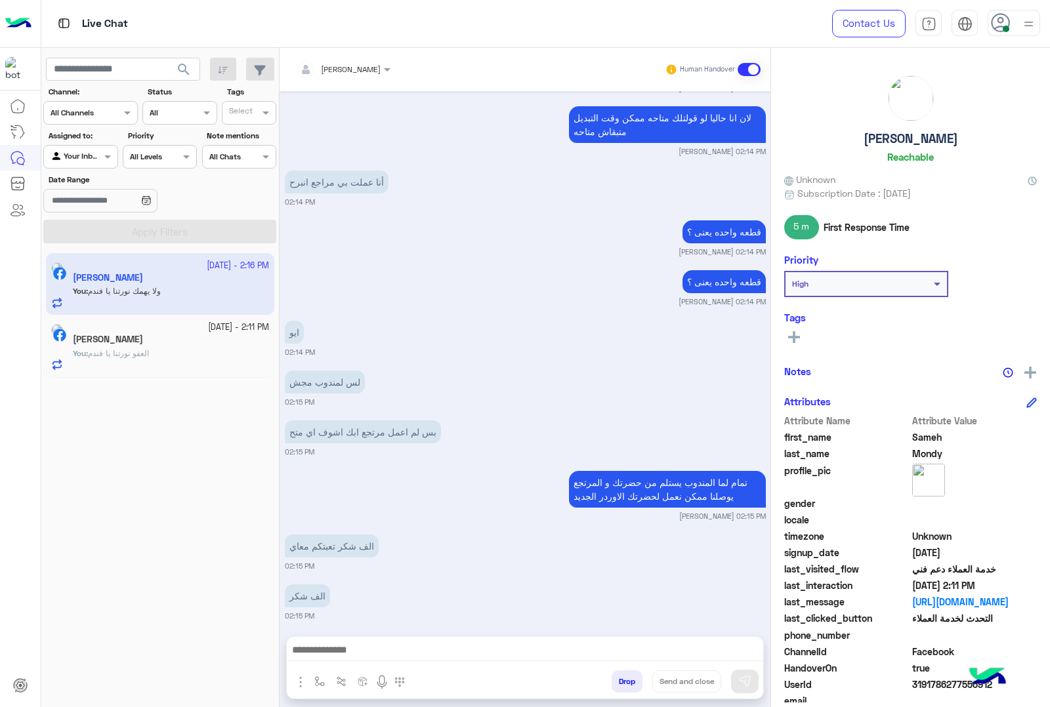
click at [926, 682] on span "3191786277556912" at bounding box center [974, 685] width 125 height 14
copy span "3191786277556912"
click at [149, 358] on p "You : العفو نورتنا يا فندم" at bounding box center [111, 354] width 76 height 12
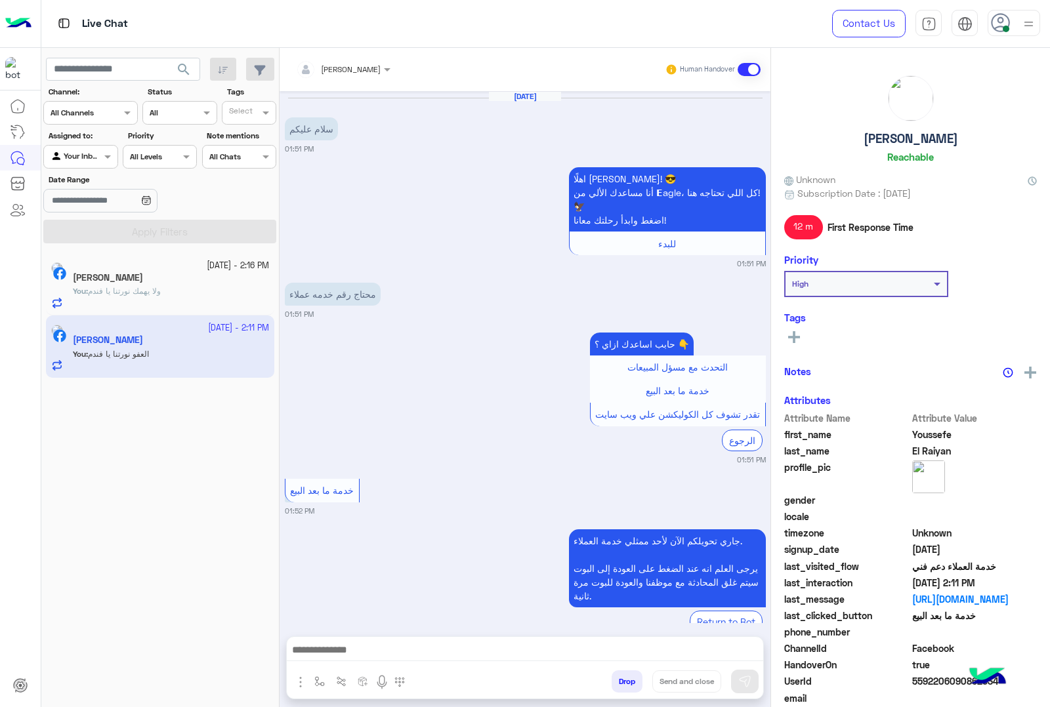
scroll to position [1667, 0]
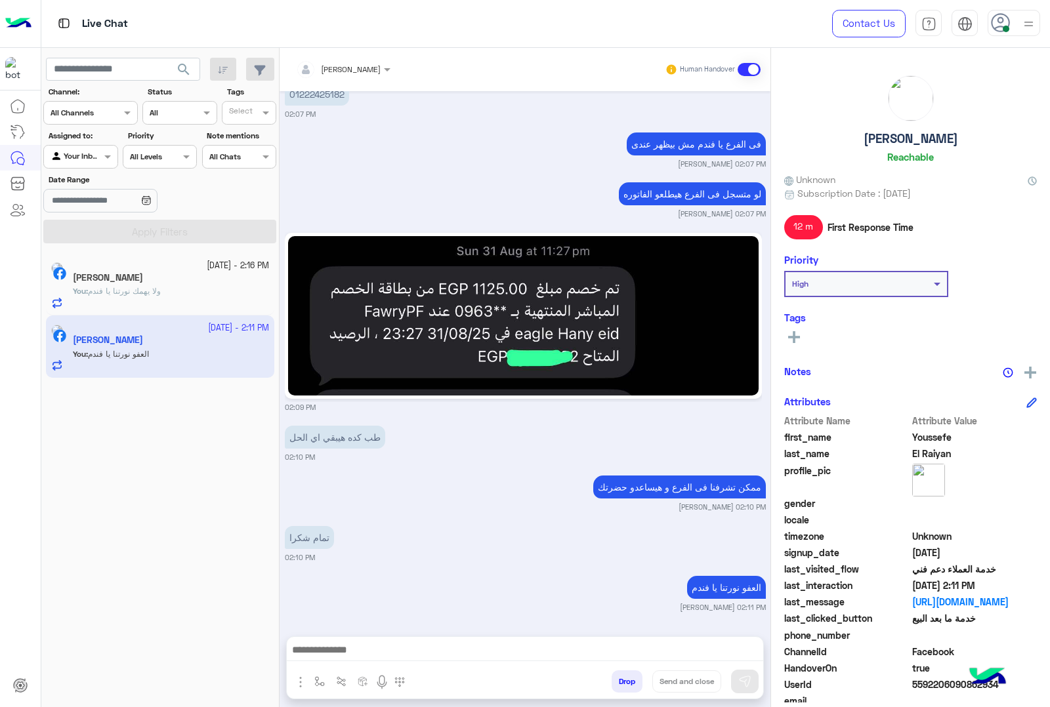
click at [619, 676] on button "Drop" at bounding box center [627, 682] width 31 height 22
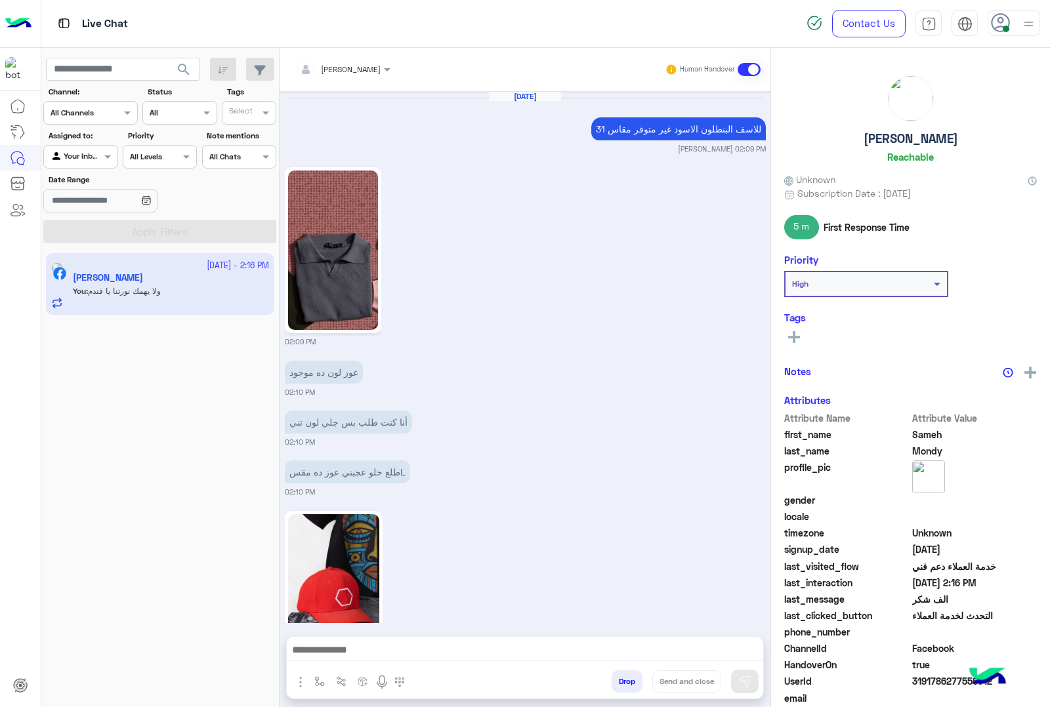
scroll to position [1464, 0]
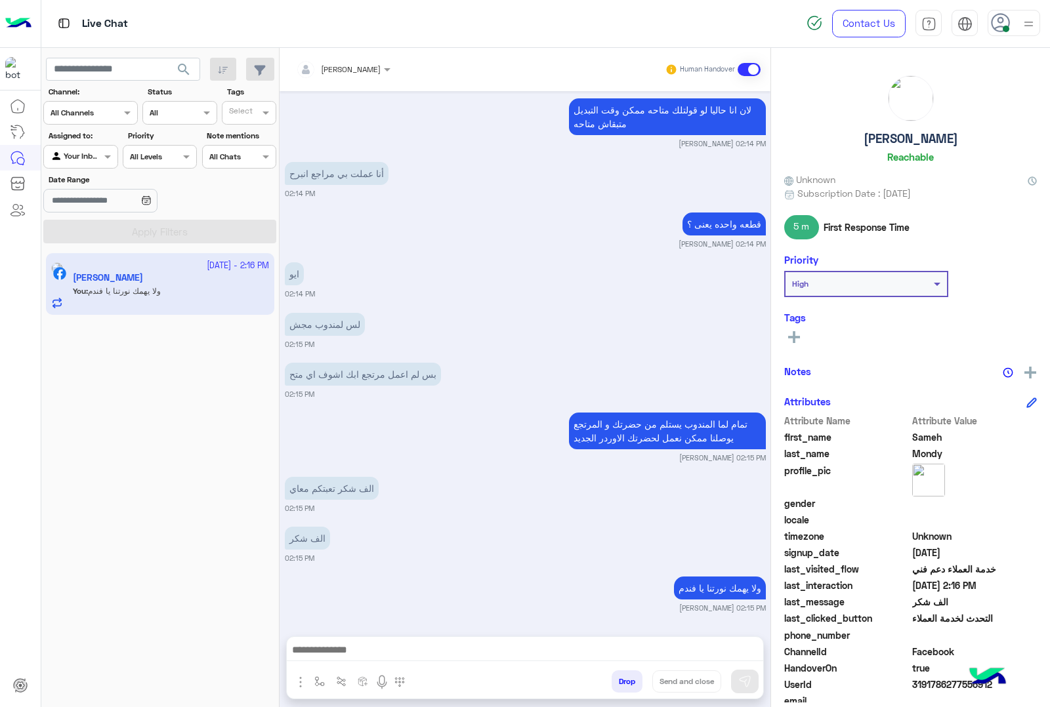
click at [614, 680] on button "Drop" at bounding box center [627, 682] width 31 height 22
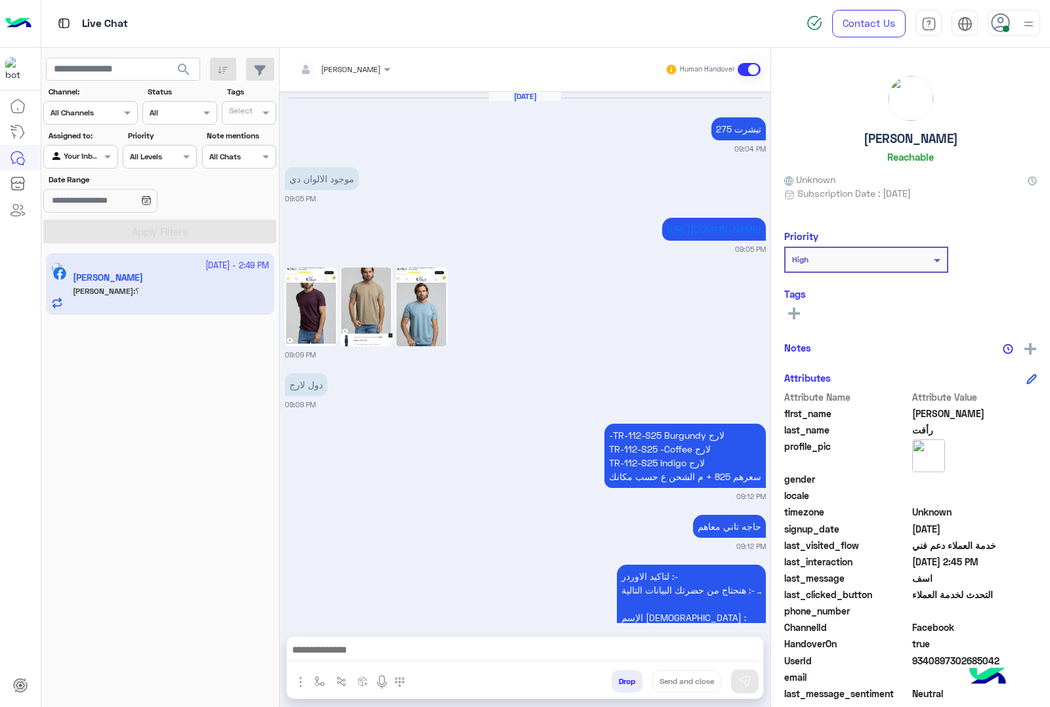
scroll to position [2943, 0]
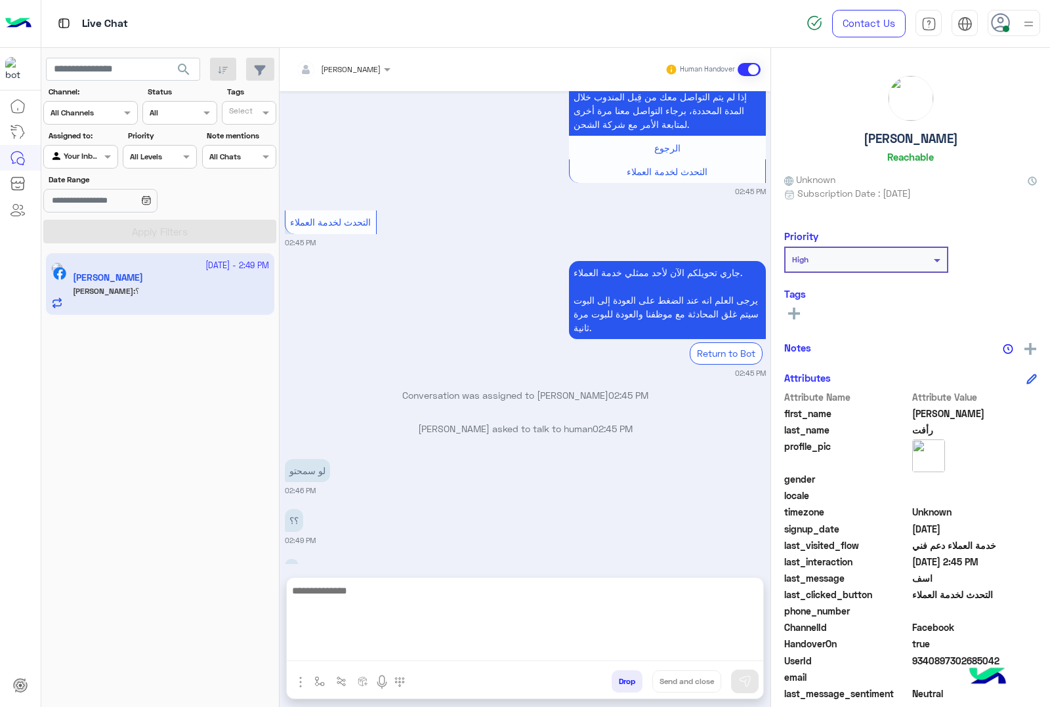
click at [484, 653] on textarea at bounding box center [525, 622] width 476 height 79
type textarea "*****"
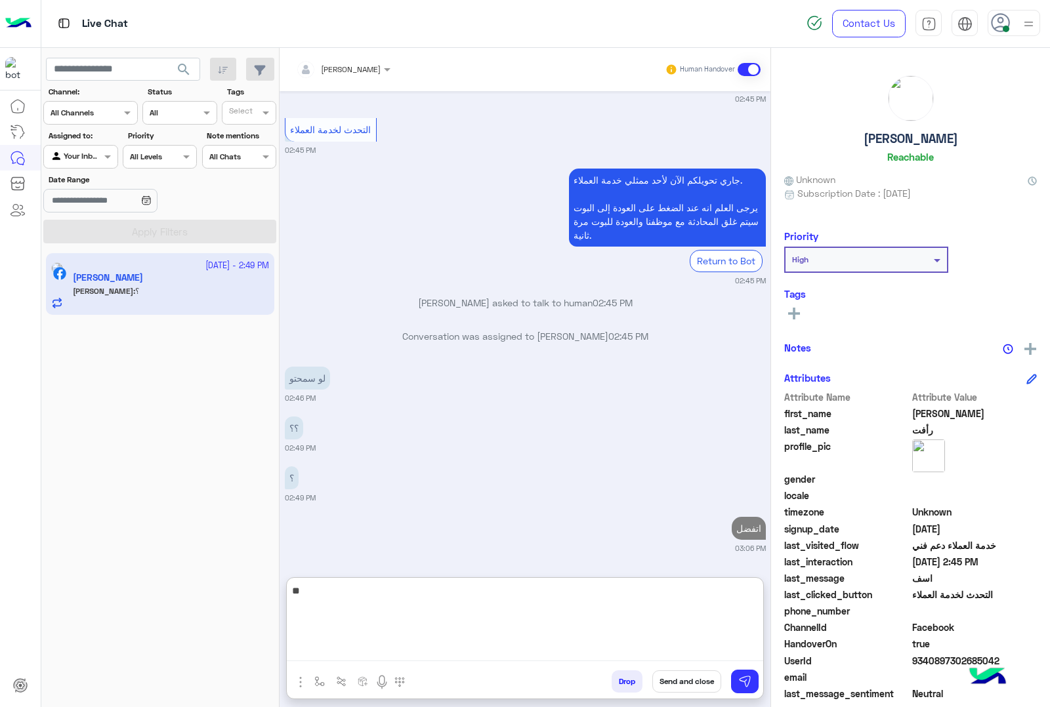
type textarea "*"
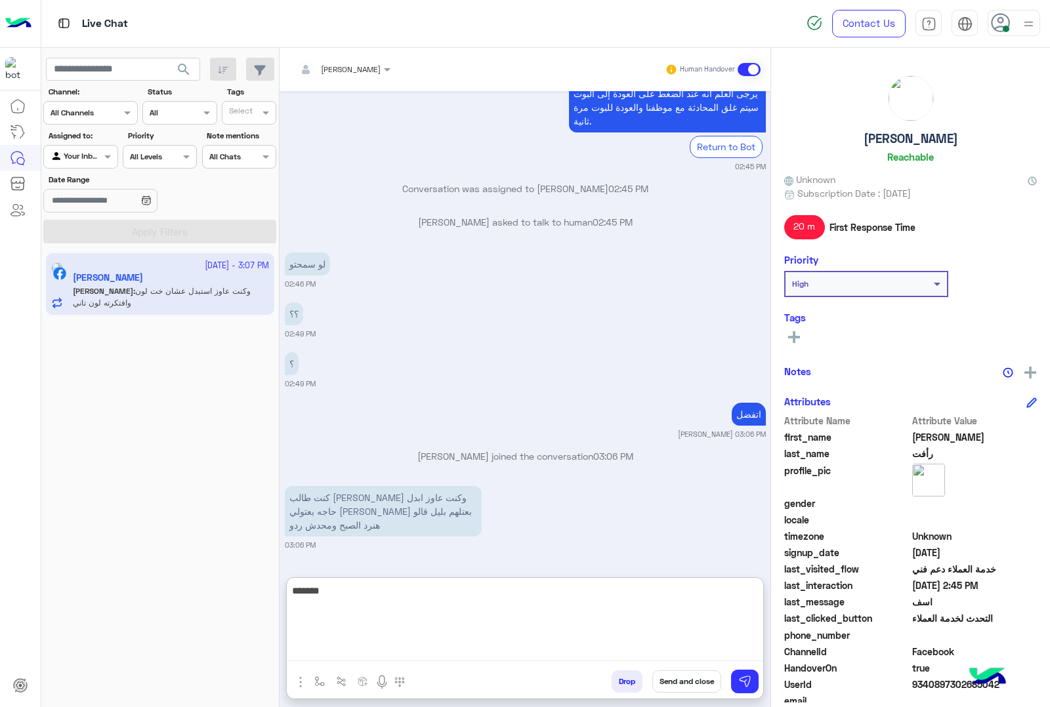
scroll to position [3213, 0]
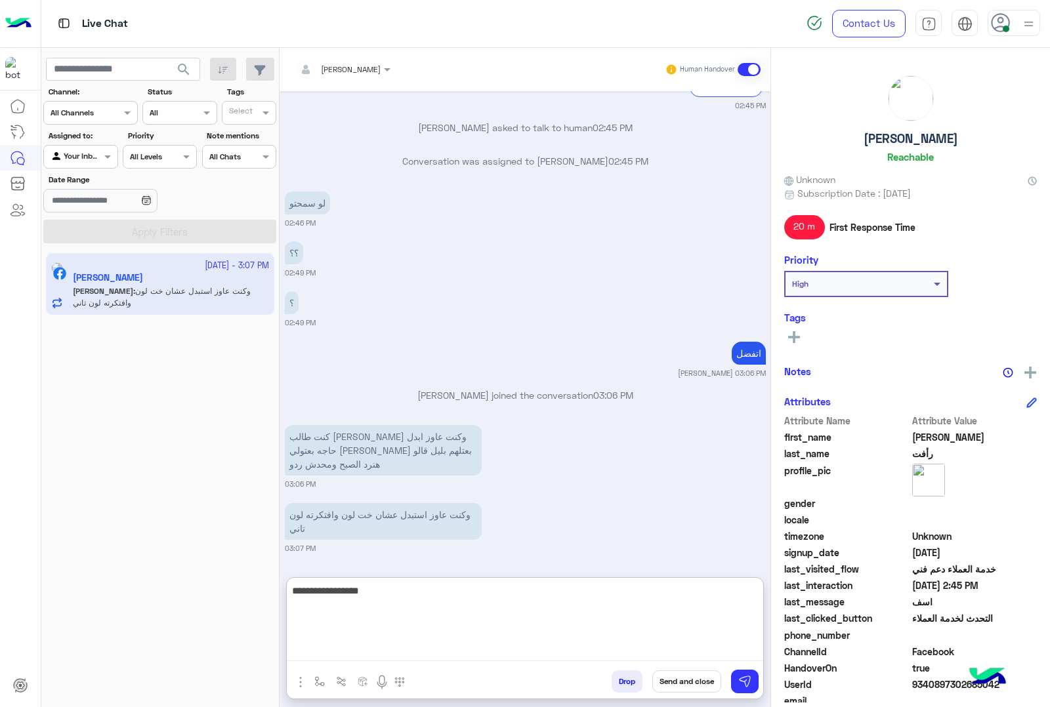
type textarea "**********"
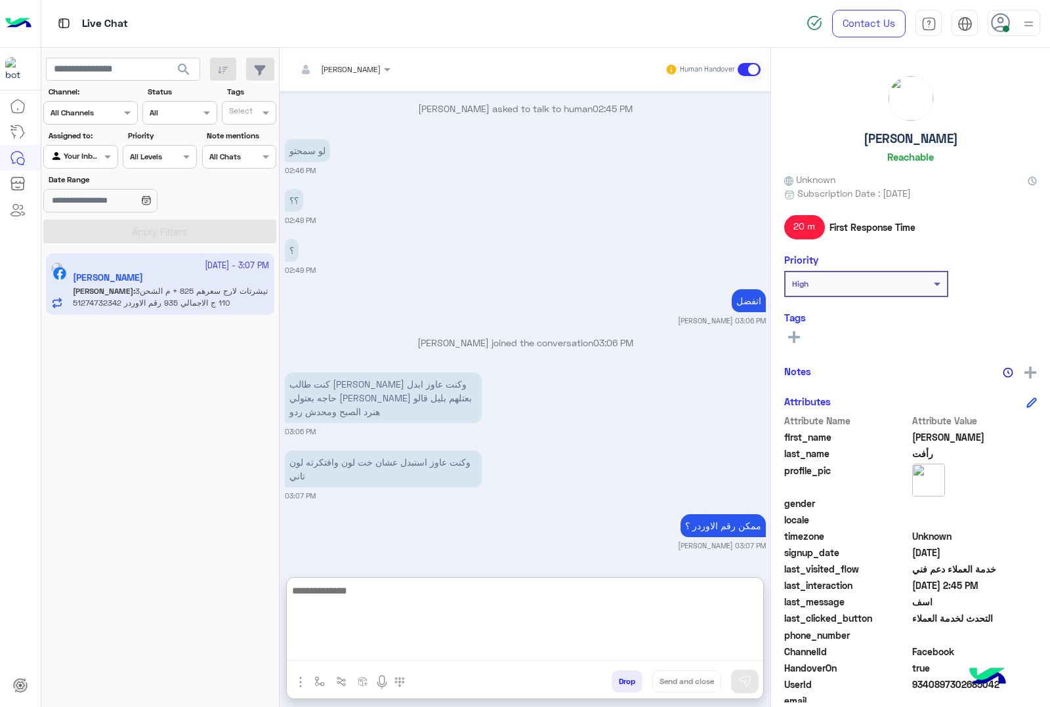
scroll to position [3355, 0]
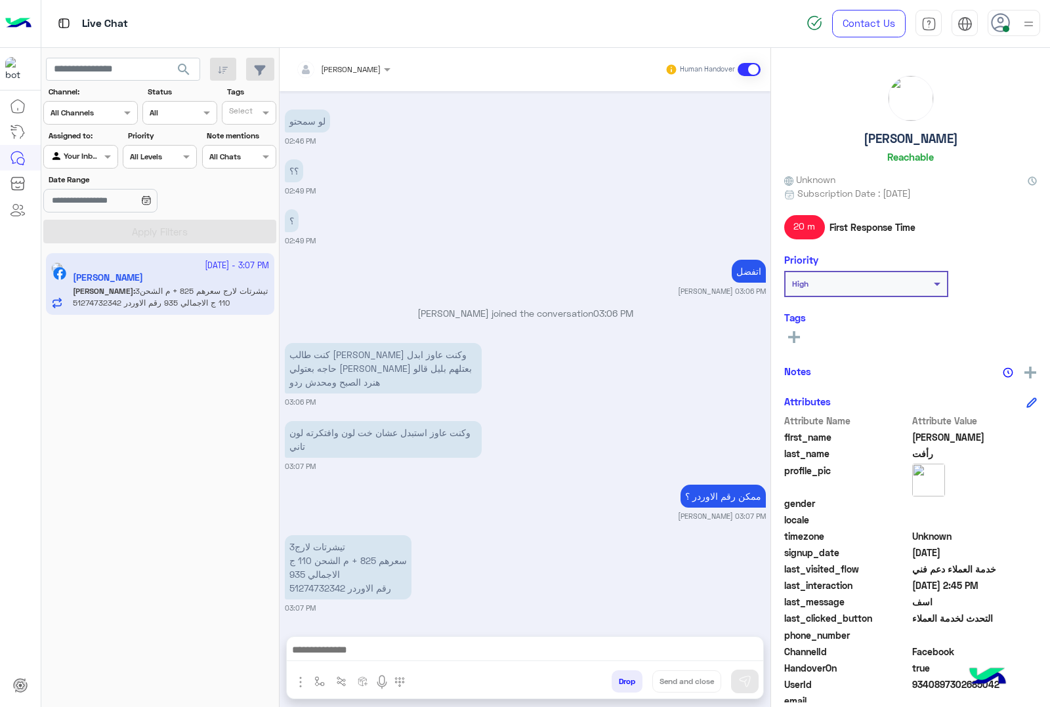
click at [299, 535] on p "3تيشرتات لارج سعرهم 825 + م الشحن 110 ج الاجمالي 935 رقم الاوردر 51274732342" at bounding box center [348, 567] width 127 height 64
click at [299, 528] on div "Sep 22, 2025 275 تيشرت 09:04 PM موجود الالوان دي 09:05 PM https://eagle.com.eg/…" at bounding box center [525, 357] width 491 height 532
click at [296, 586] on p "3تيشرتات لارج سعرهم 825 + م الشحن 110 ج الاجمالي 935 رقم الاوردر 51274732342" at bounding box center [348, 567] width 127 height 64
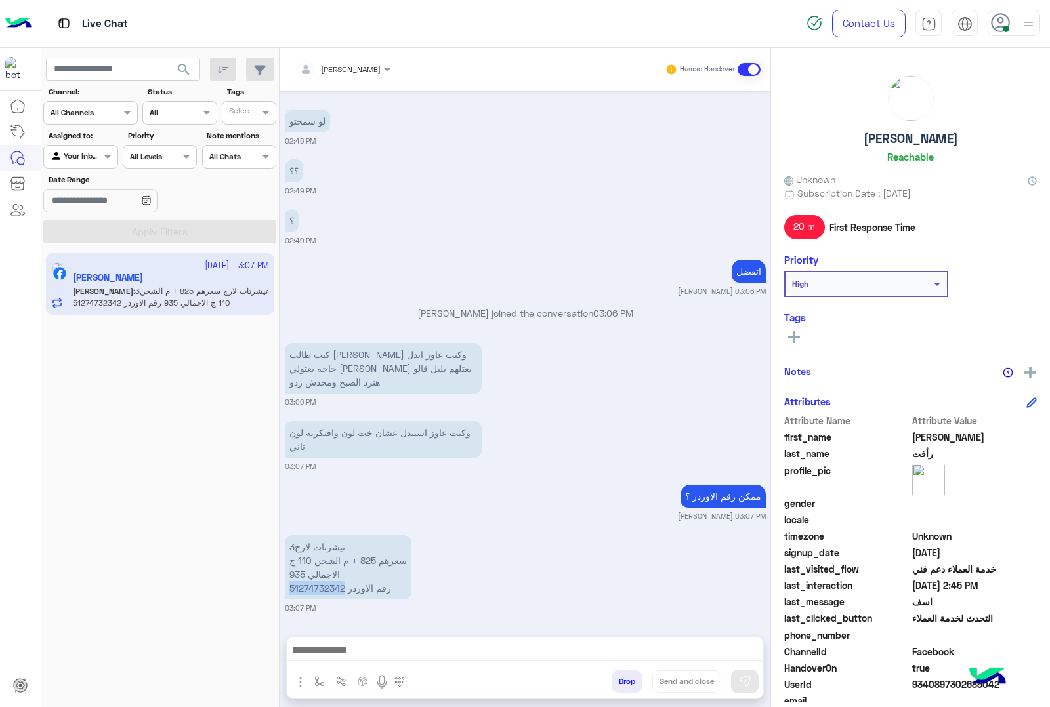
click at [296, 586] on p "3تيشرتات لارج سعرهم 825 + م الشحن 110 ج الاجمالي 935 رقم الاوردر 51274732342" at bounding box center [348, 567] width 127 height 64
click at [305, 575] on p "3تيشرتات لارج سعرهم 825 + م الشحن 110 ج الاجمالي 935 رقم الاوردر 51274732342" at bounding box center [348, 567] width 127 height 64
click at [306, 583] on p "3تيشرتات لارج سعرهم 825 + م الشحن 110 ج الاجمالي 935 رقم الاوردر 51274732342" at bounding box center [348, 567] width 127 height 64
copy p "51274732342"
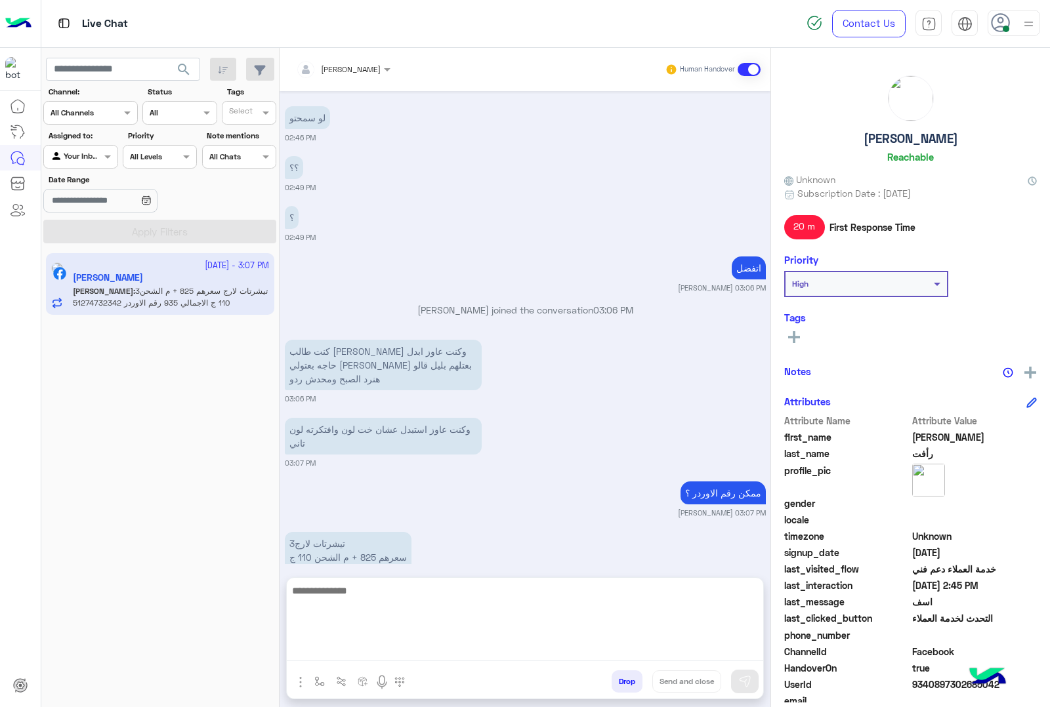
click at [443, 651] on textarea at bounding box center [525, 622] width 476 height 79
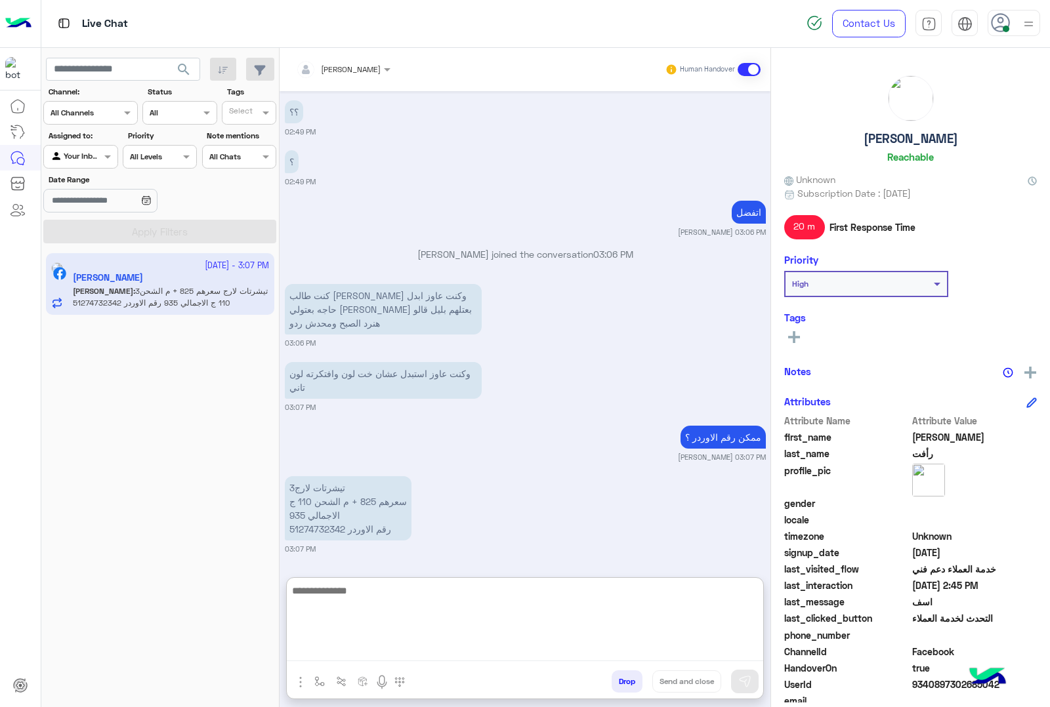
scroll to position [3355, 0]
type textarea "**********"
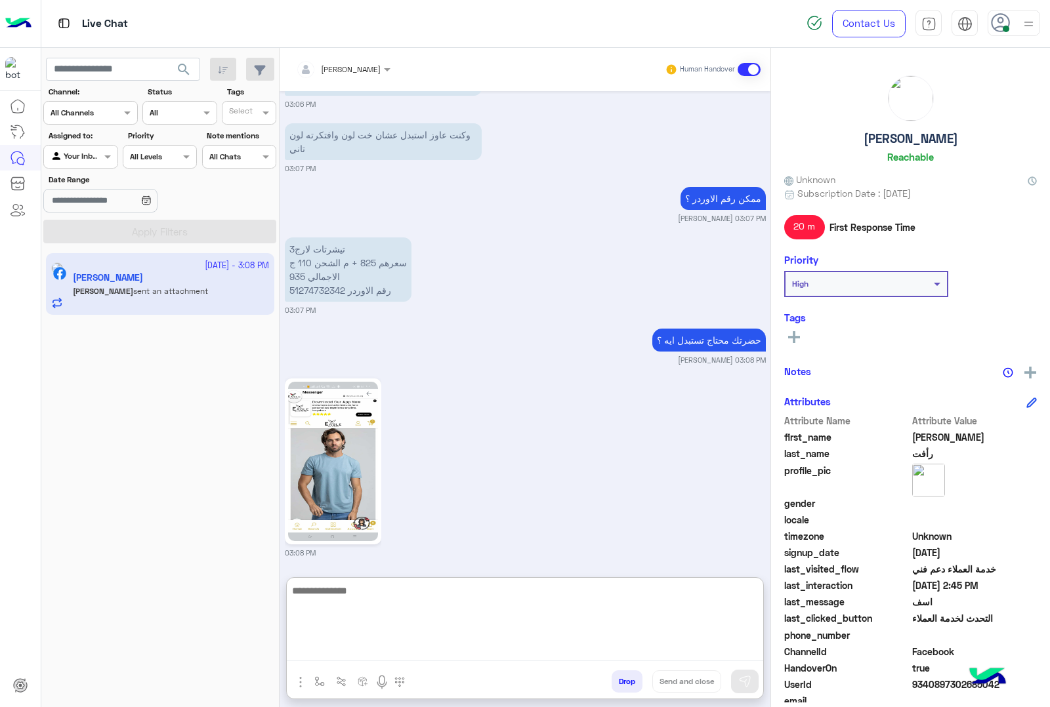
scroll to position [3597, 0]
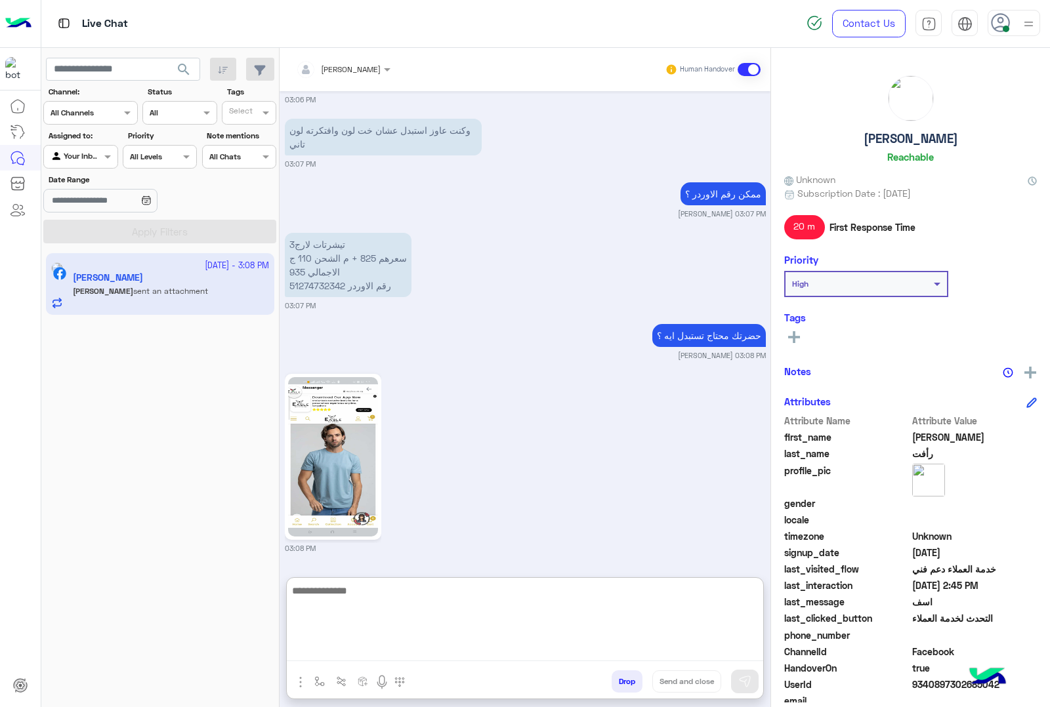
click at [444, 585] on textarea at bounding box center [525, 622] width 476 height 79
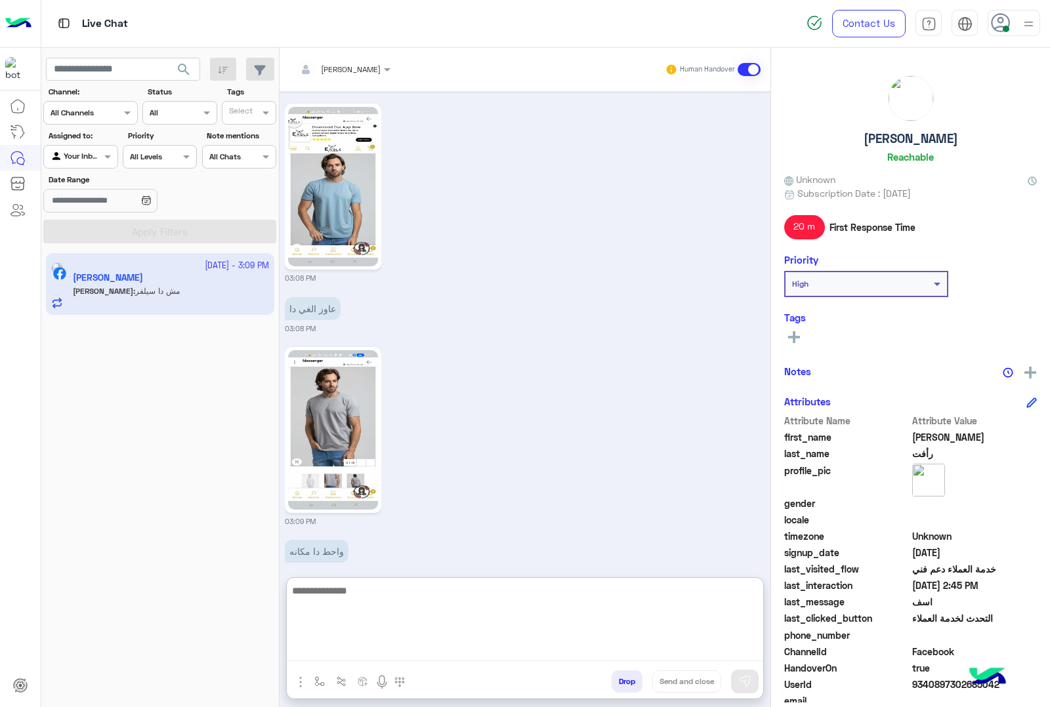
scroll to position [3941, 0]
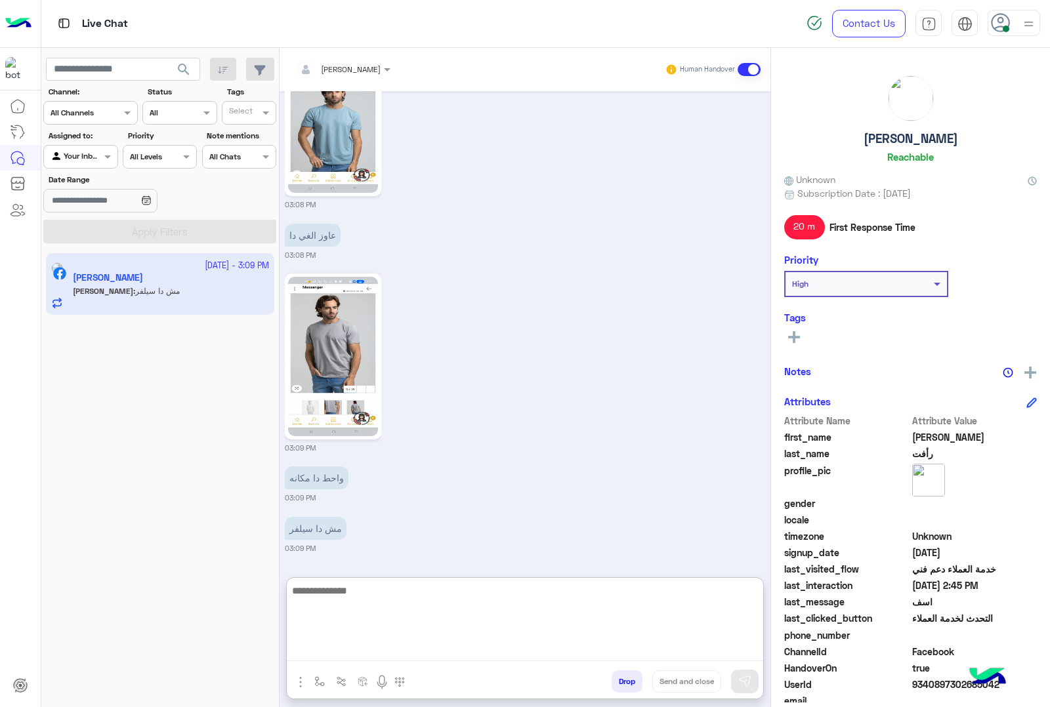
click at [390, 609] on textarea at bounding box center [525, 622] width 476 height 79
type textarea "**********"
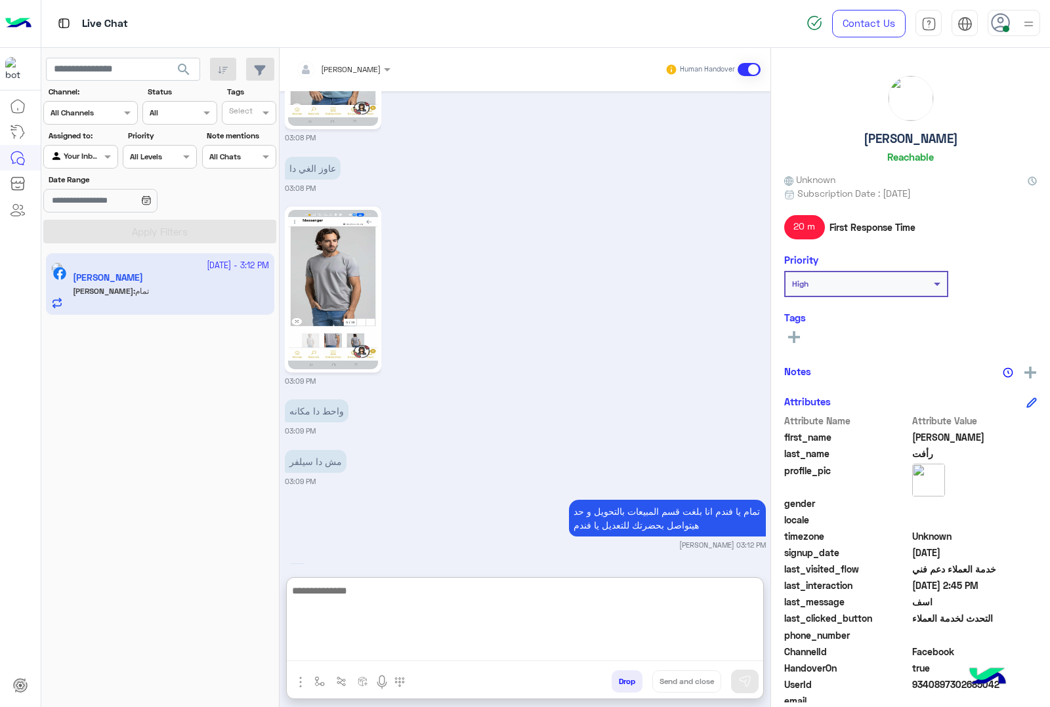
scroll to position [4055, 0]
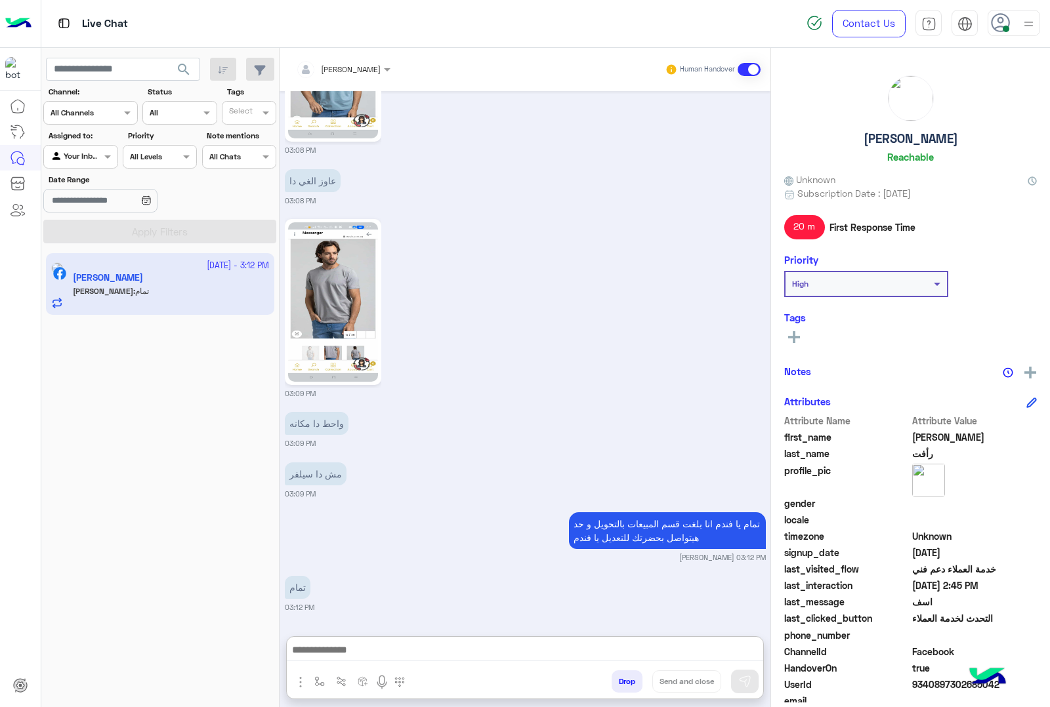
click at [892, 140] on h5 "خالد رأفت" at bounding box center [910, 138] width 94 height 15
copy h5 "خالد رأفت"
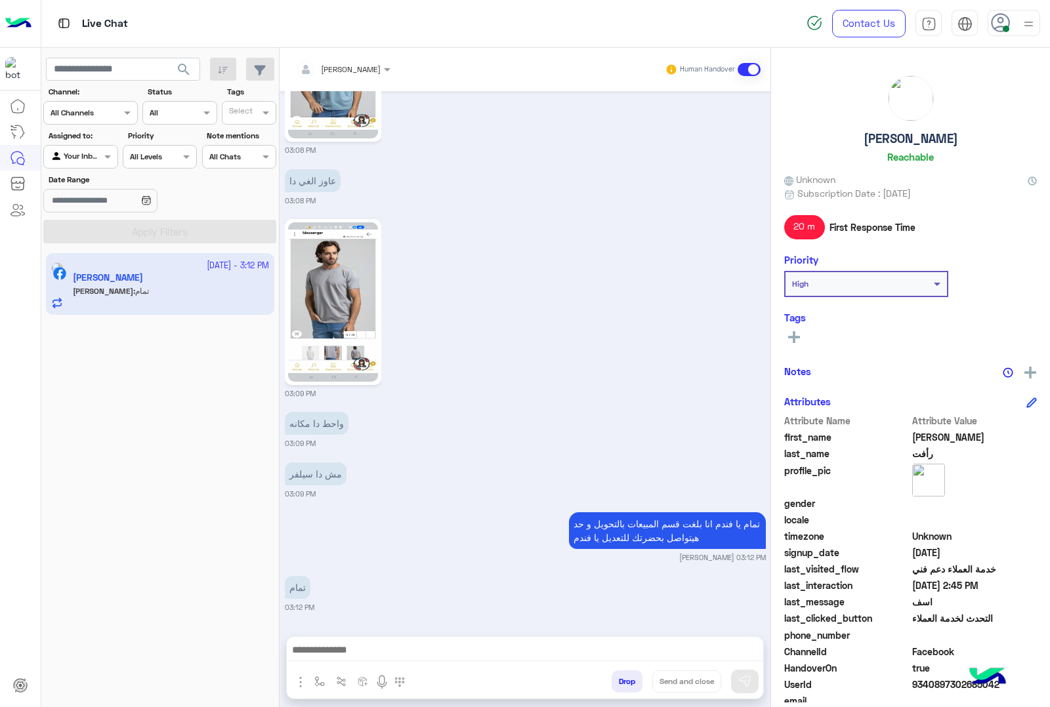
click at [945, 678] on span "9340897302685042" at bounding box center [974, 685] width 125 height 14
click at [942, 691] on div "UserId 9340897302685042" at bounding box center [910, 686] width 253 height 16
click at [938, 688] on span "9340897302685042" at bounding box center [974, 685] width 125 height 14
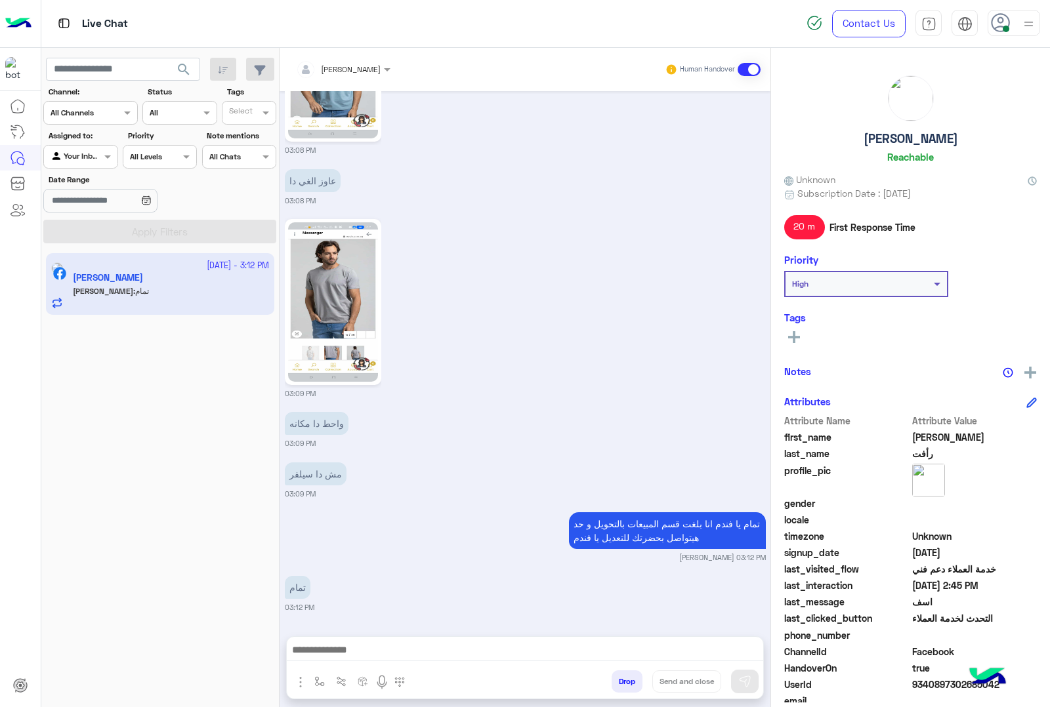
copy span "9340897302685042"
